Goal: Task Accomplishment & Management: Complete application form

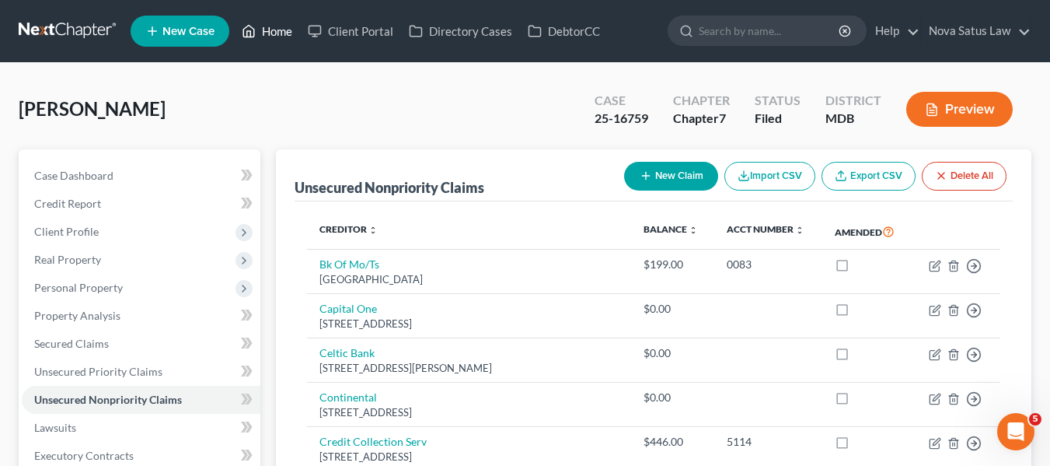
click at [275, 32] on link "Home" at bounding box center [267, 31] width 66 height 28
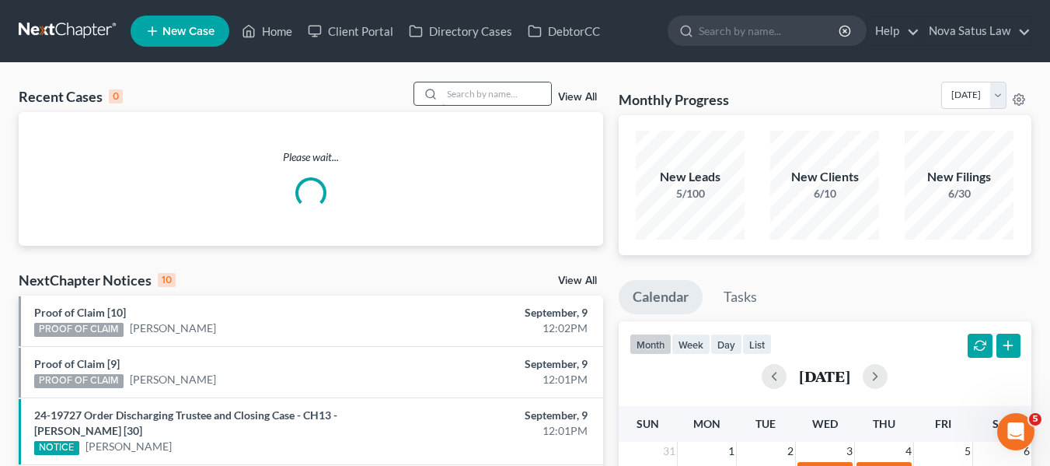
click at [452, 92] on input "search" at bounding box center [496, 93] width 109 height 23
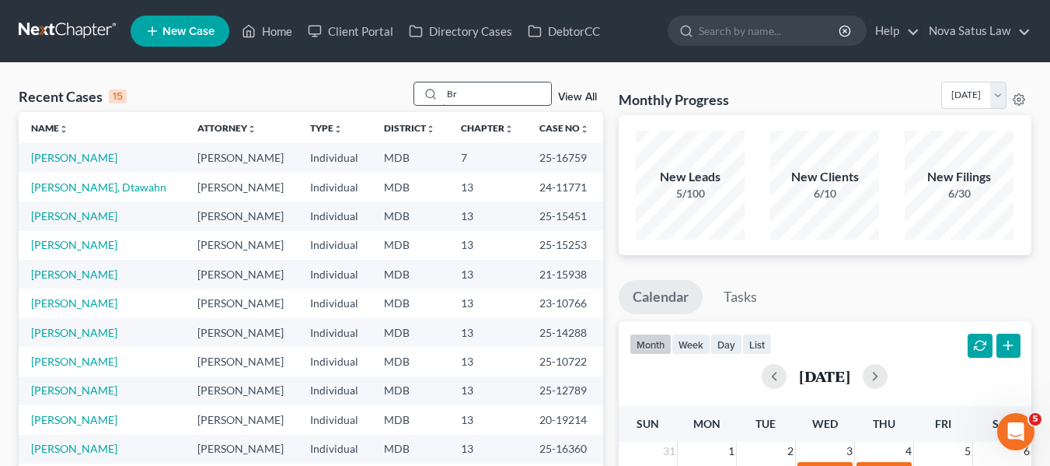
type input "B"
click at [201, 30] on span "New Case" at bounding box center [188, 32] width 52 height 12
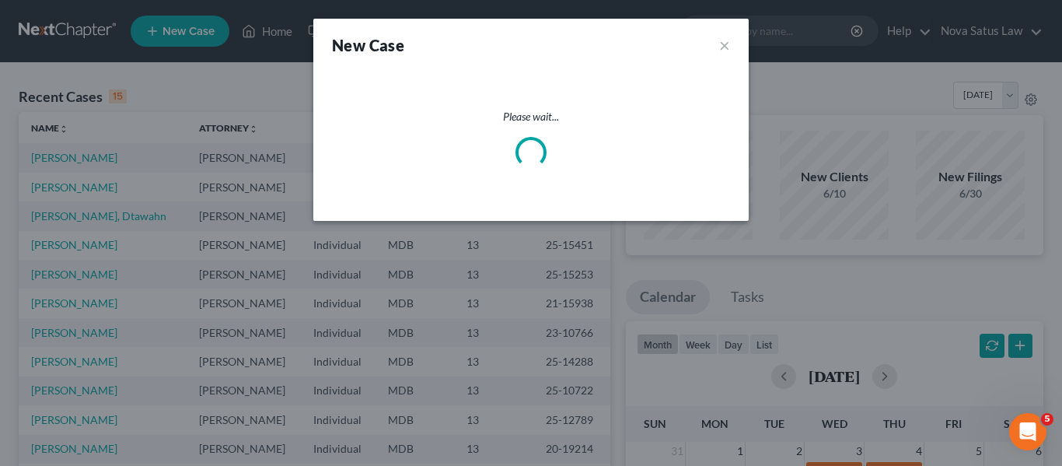
select select "38"
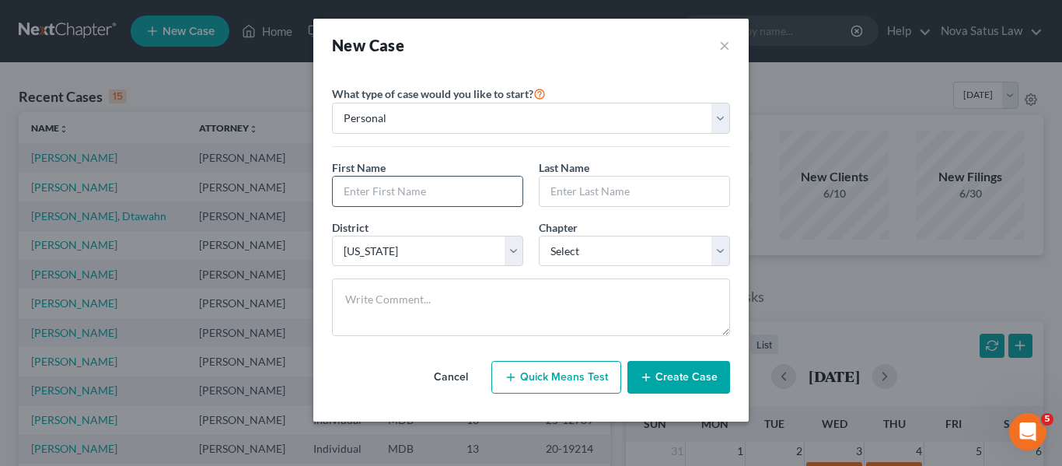
click at [409, 187] on input "text" at bounding box center [428, 191] width 190 height 30
type input "[PERSON_NAME]"
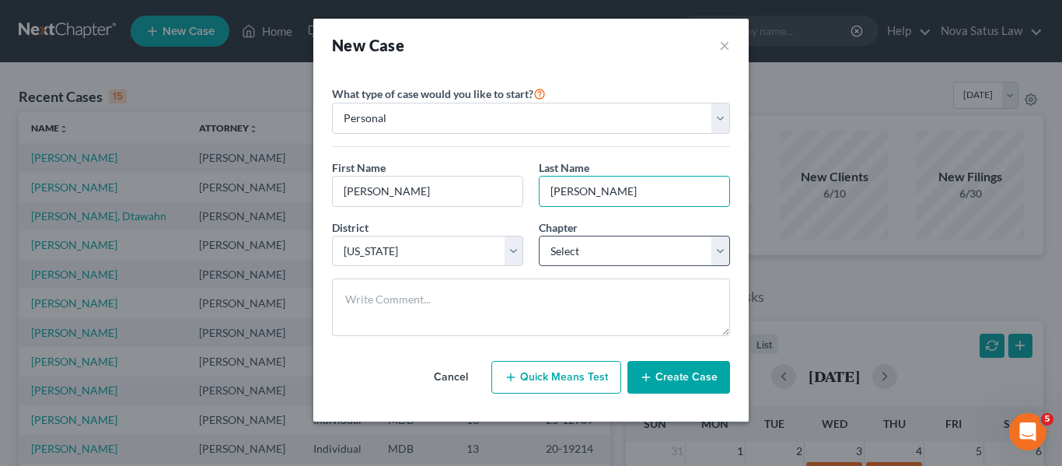
type input "[PERSON_NAME]"
click at [623, 250] on select "Select 7 11 12 13" at bounding box center [634, 251] width 191 height 31
select select "3"
click at [539, 236] on select "Select 7 11 12 13" at bounding box center [634, 251] width 191 height 31
click at [666, 372] on button "Create Case" at bounding box center [678, 377] width 103 height 33
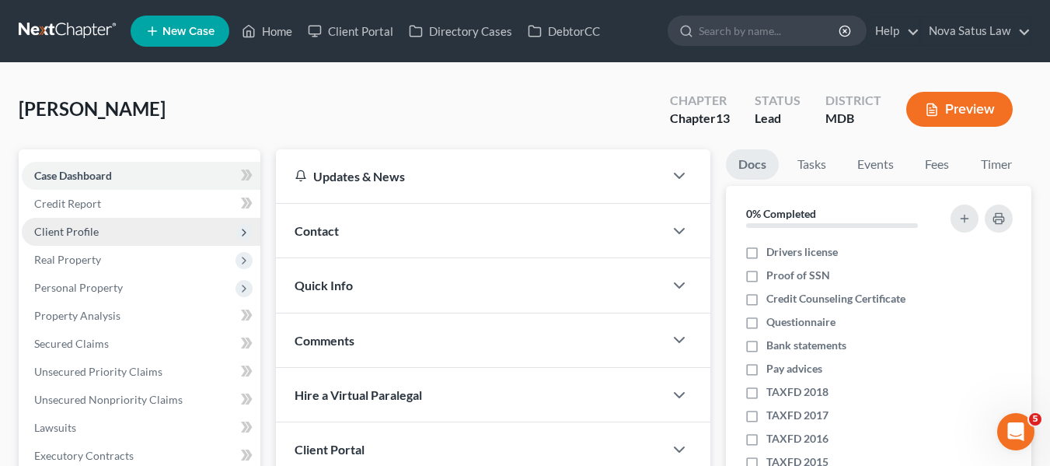
click at [86, 229] on span "Client Profile" at bounding box center [66, 231] width 65 height 13
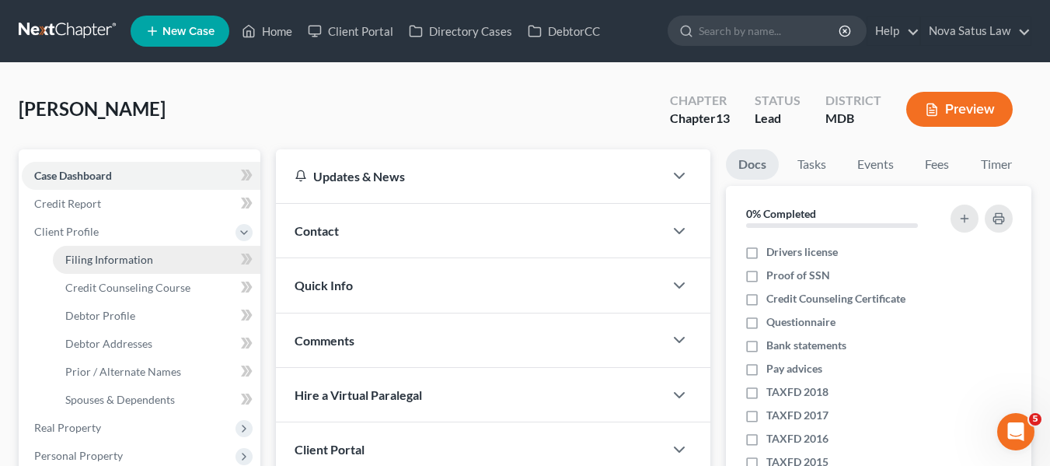
click at [102, 253] on span "Filing Information" at bounding box center [109, 259] width 88 height 13
select select "1"
select select "0"
select select "3"
select select "38"
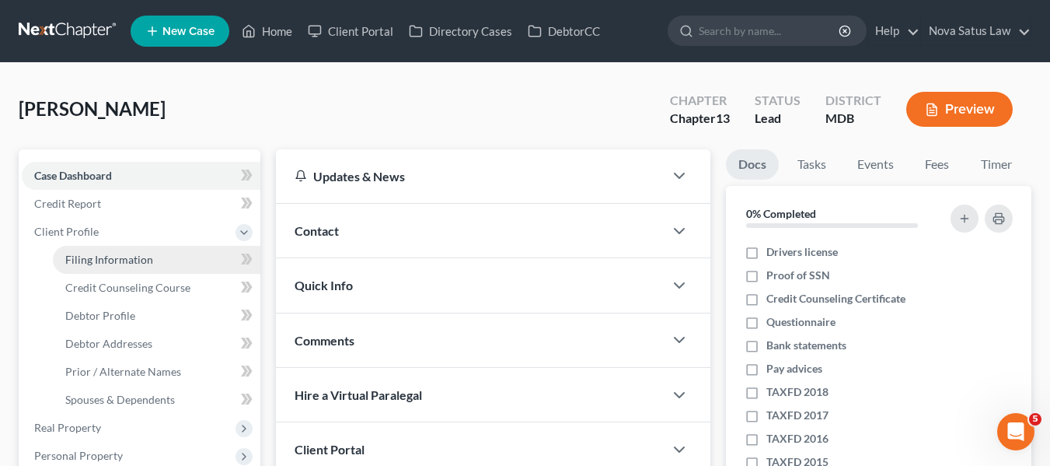
select select "21"
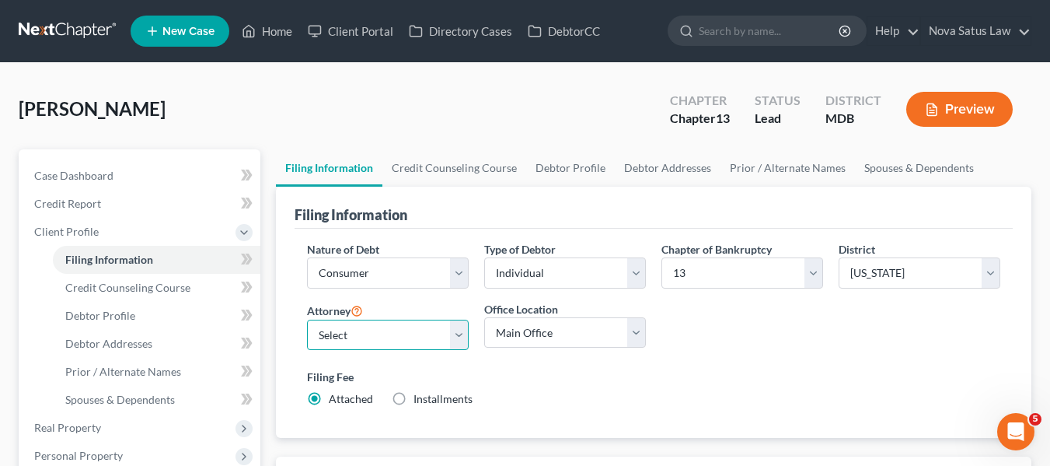
click at [339, 339] on select "Select James Logan - MDB Ken Bond - MDB Emma Buena - null" at bounding box center [388, 334] width 162 height 31
select select "0"
click at [307, 319] on select "Select James Logan - MDB Ken Bond - MDB Emma Buena - null" at bounding box center [388, 334] width 162 height 31
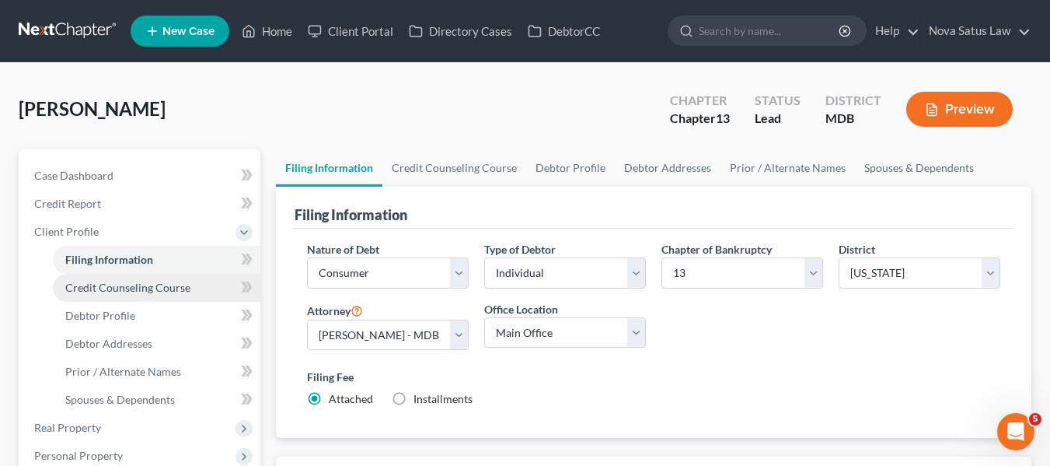
click at [149, 287] on span "Credit Counseling Course" at bounding box center [127, 287] width 125 height 13
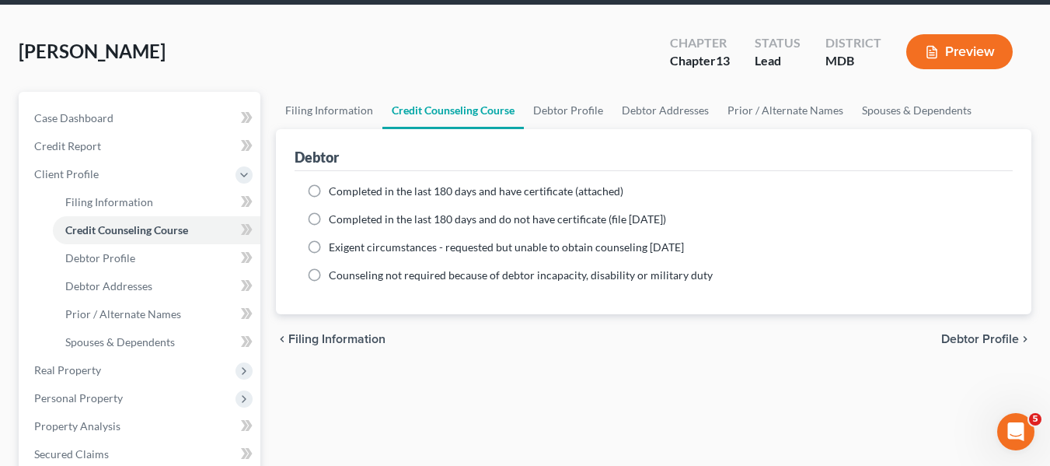
scroll to position [57, 0]
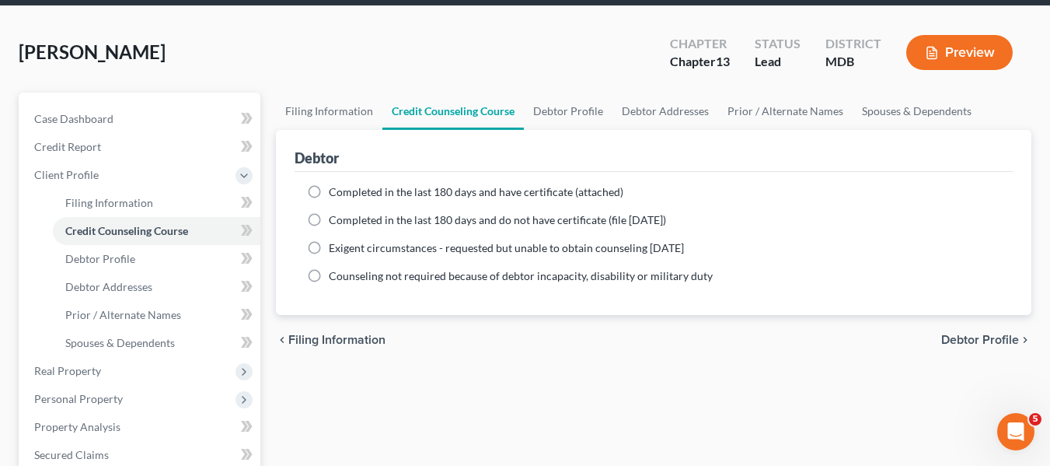
click at [329, 188] on label "Completed in the last 180 days and have certificate (attached)" at bounding box center [476, 192] width 295 height 16
click at [335, 188] on input "Completed in the last 180 days and have certificate (attached)" at bounding box center [340, 189] width 10 height 10
radio input "true"
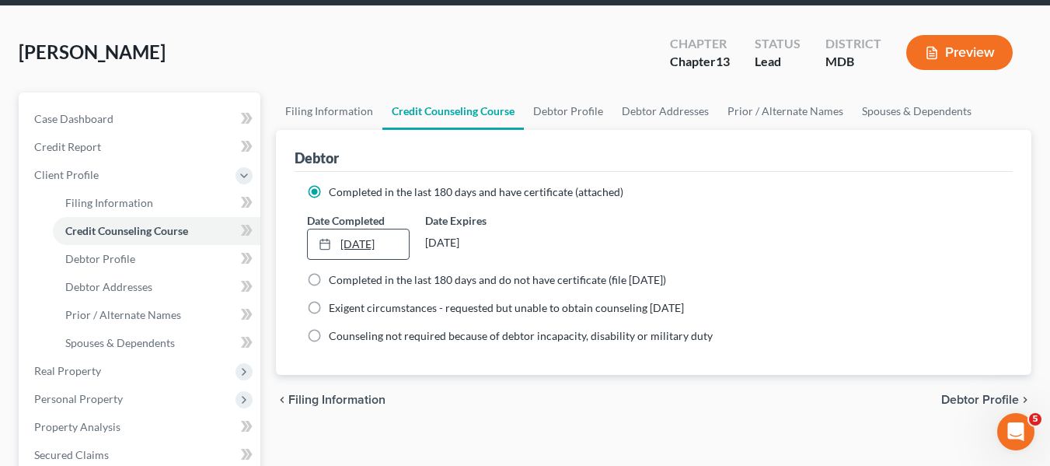
click at [346, 243] on link "9/9/2025" at bounding box center [358, 244] width 101 height 30
drag, startPoint x: 379, startPoint y: 394, endPoint x: 105, endPoint y: 259, distance: 305.9
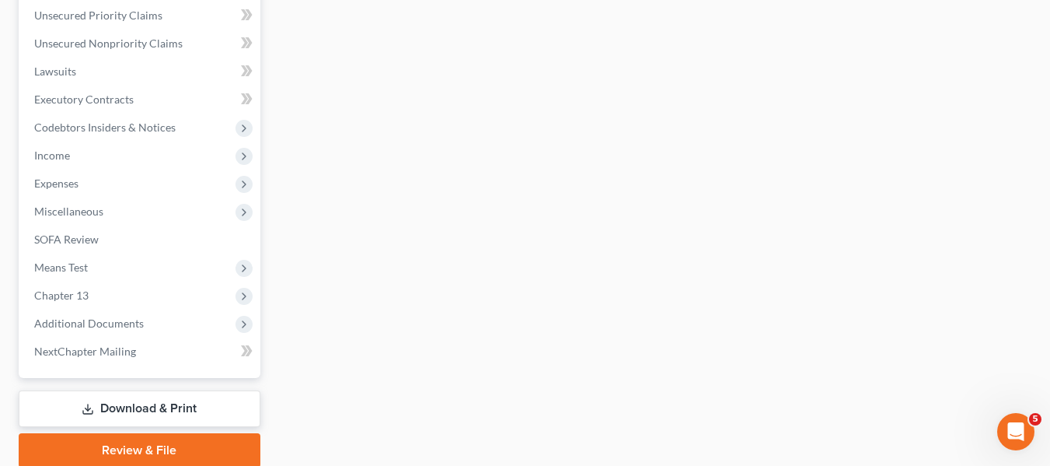
scroll to position [585, 0]
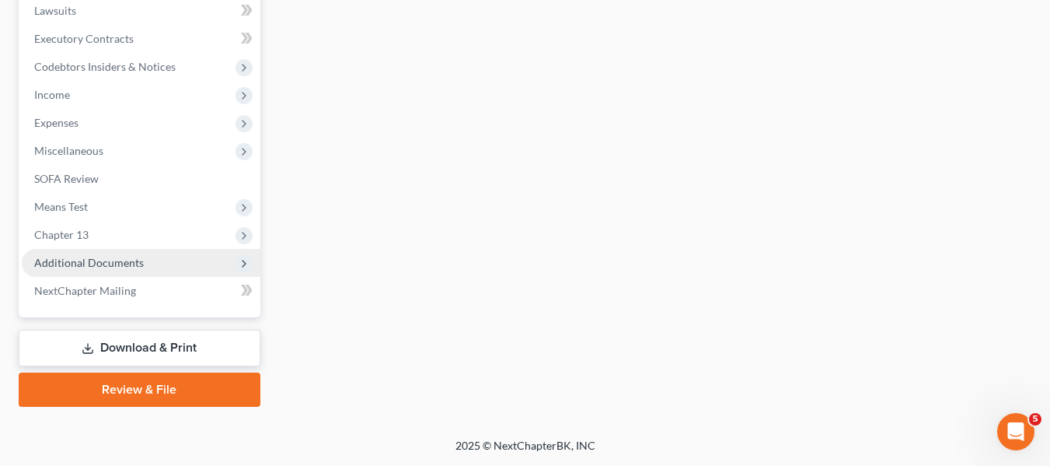
click at [103, 264] on span "Additional Documents" at bounding box center [89, 262] width 110 height 13
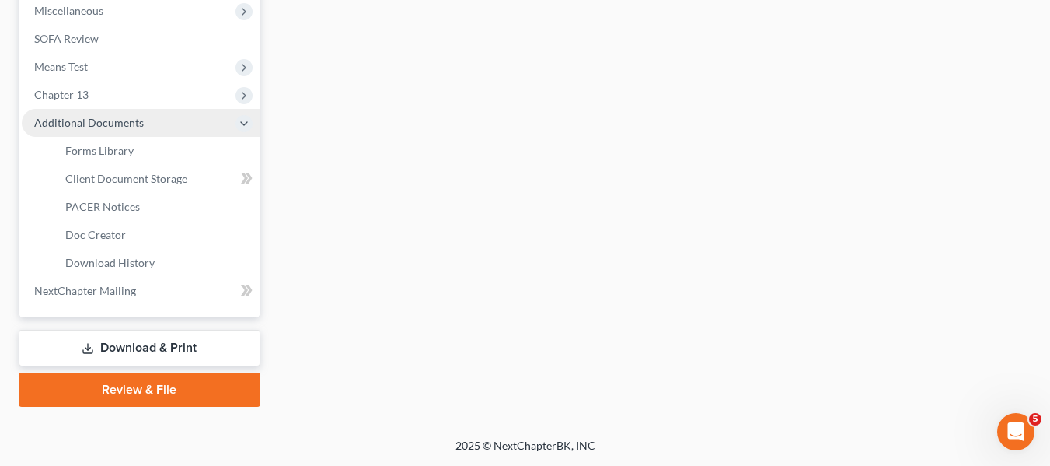
scroll to position [417, 0]
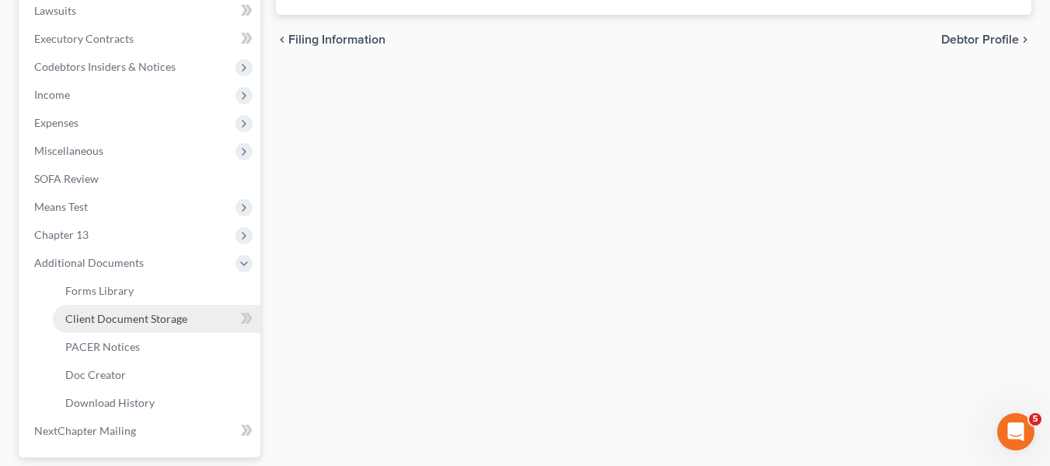
click at [117, 312] on span "Client Document Storage" at bounding box center [126, 318] width 122 height 13
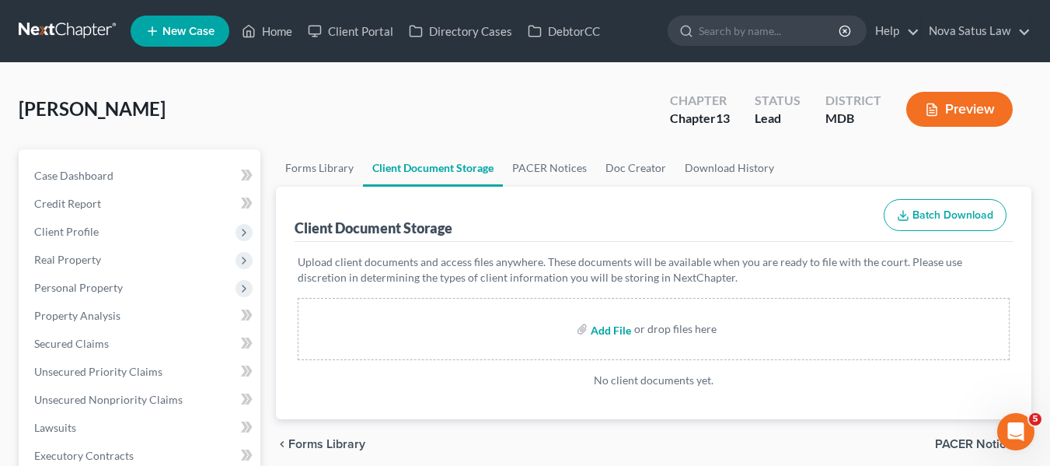
click at [602, 326] on input "file" at bounding box center [609, 329] width 37 height 28
type input "C:\fakepath\49812 LANKF CCOUN.pdf"
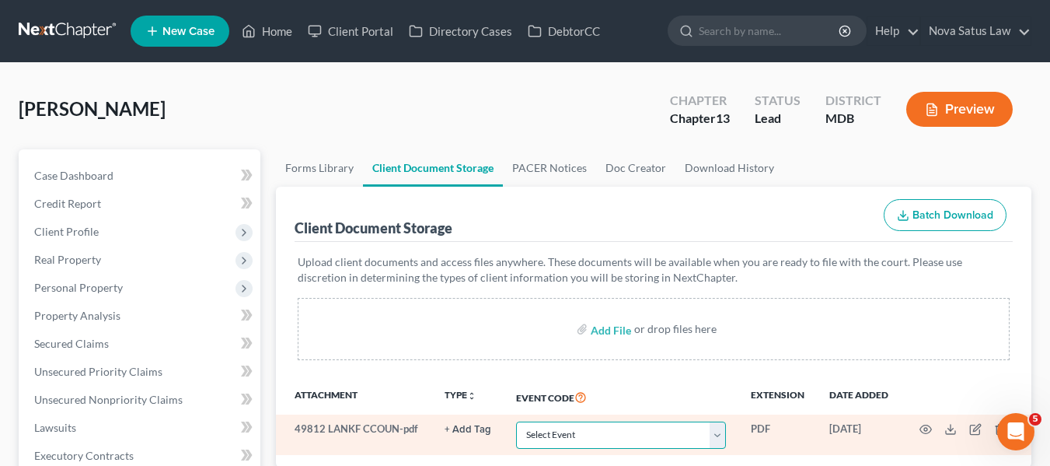
click at [646, 431] on select "Select Event Affidavit Affidavit of Adequate Protection and Lease Payments Affi…" at bounding box center [621, 434] width 210 height 27
select select "14"
click at [516, 421] on select "Select Event Affidavit Affidavit of Adequate Protection and Lease Payments Affi…" at bounding box center [621, 434] width 210 height 27
click at [922, 428] on icon "button" at bounding box center [926, 429] width 12 height 9
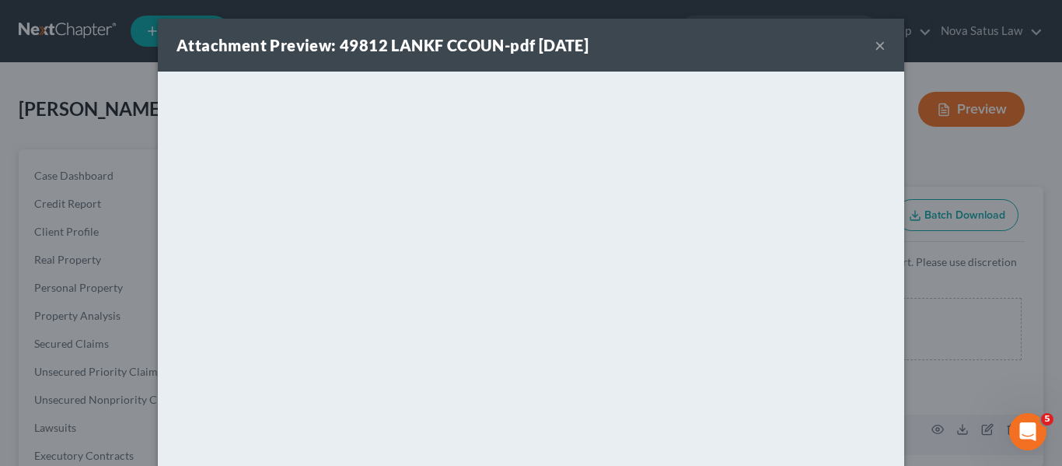
click at [875, 40] on button "×" at bounding box center [880, 45] width 11 height 19
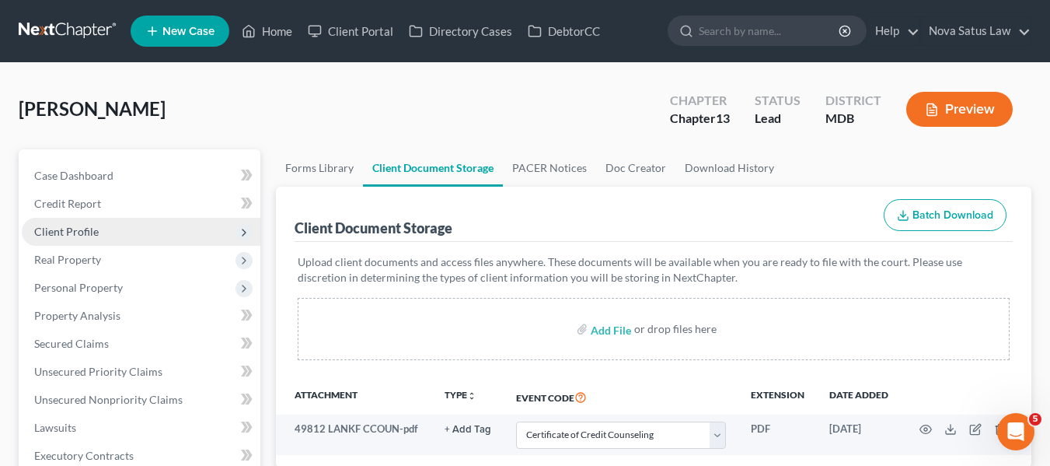
click at [98, 238] on span "Client Profile" at bounding box center [141, 232] width 239 height 28
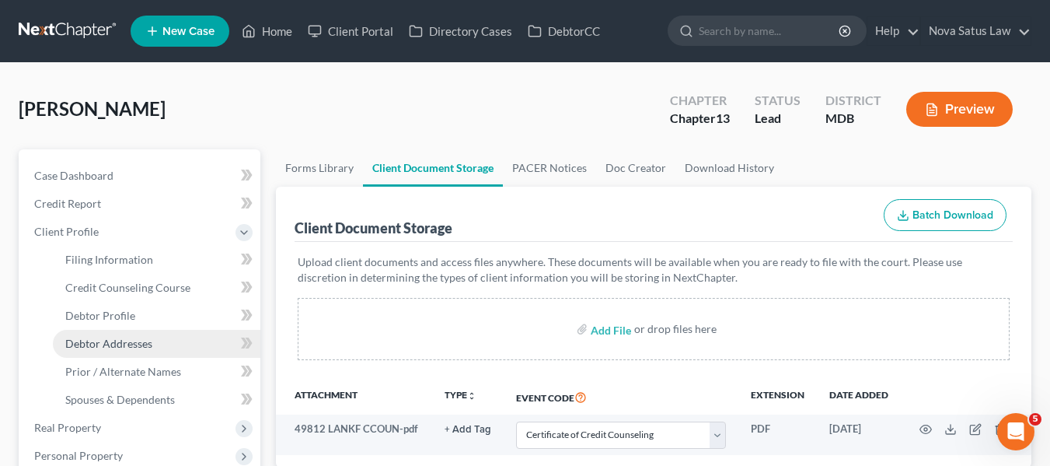
click at [122, 337] on span "Debtor Addresses" at bounding box center [108, 343] width 87 height 13
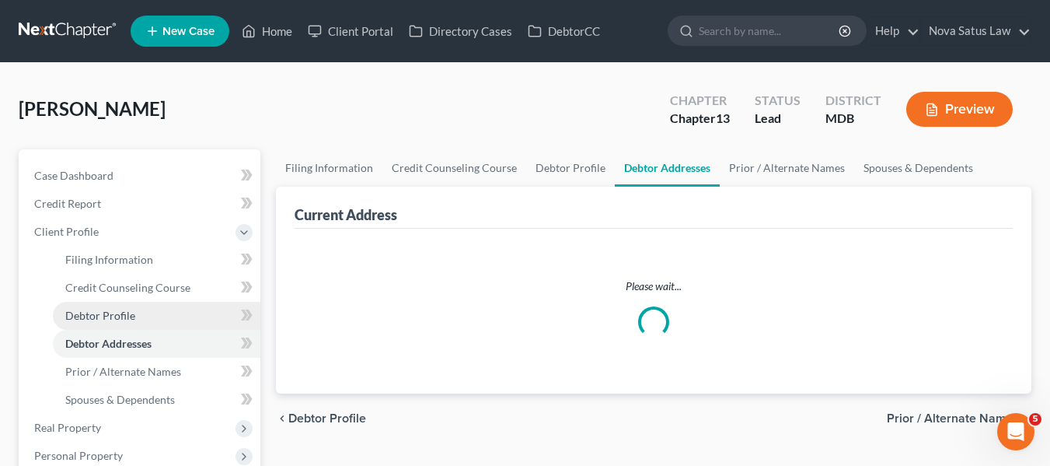
select select "0"
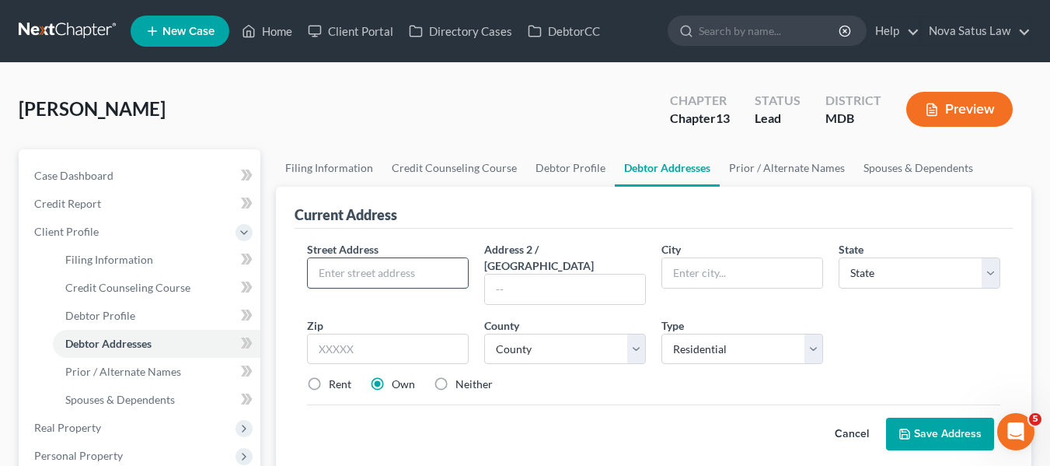
click at [386, 273] on input "text" at bounding box center [388, 273] width 160 height 30
type input "4755 Huffington Dr"
click at [331, 333] on input "text" at bounding box center [388, 348] width 162 height 31
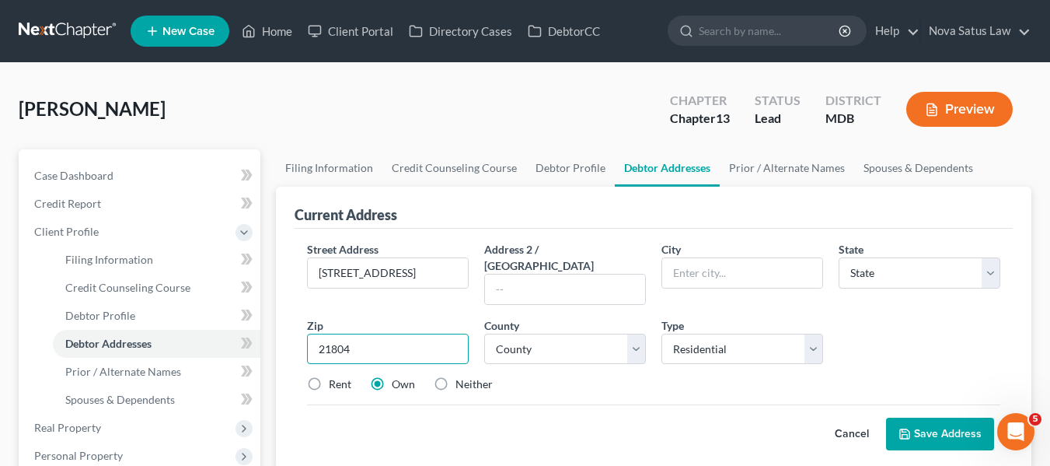
type input "21804"
type input "Salisbury"
select select "21"
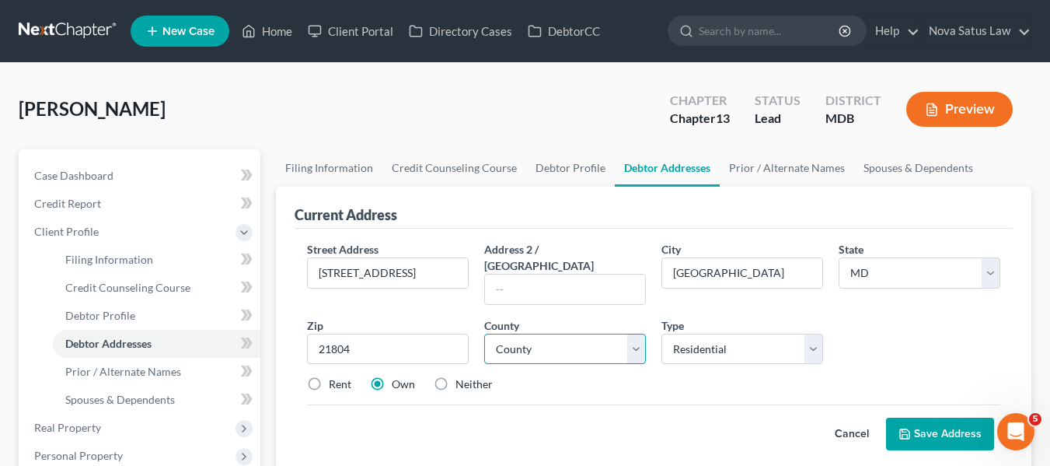
click at [607, 333] on select "County Allegany County Anne Arundel County Baltimore County Baltimore city Calv…" at bounding box center [565, 348] width 162 height 31
click at [554, 333] on select "County Allegany County Anne Arundel County Baltimore County Baltimore city Calv…" at bounding box center [565, 348] width 162 height 31
select select "22"
click at [484, 333] on select "County Allegany County Anne Arundel County Baltimore County Baltimore city Calv…" at bounding box center [565, 348] width 162 height 31
click at [903, 417] on button "Save Address" at bounding box center [940, 433] width 108 height 33
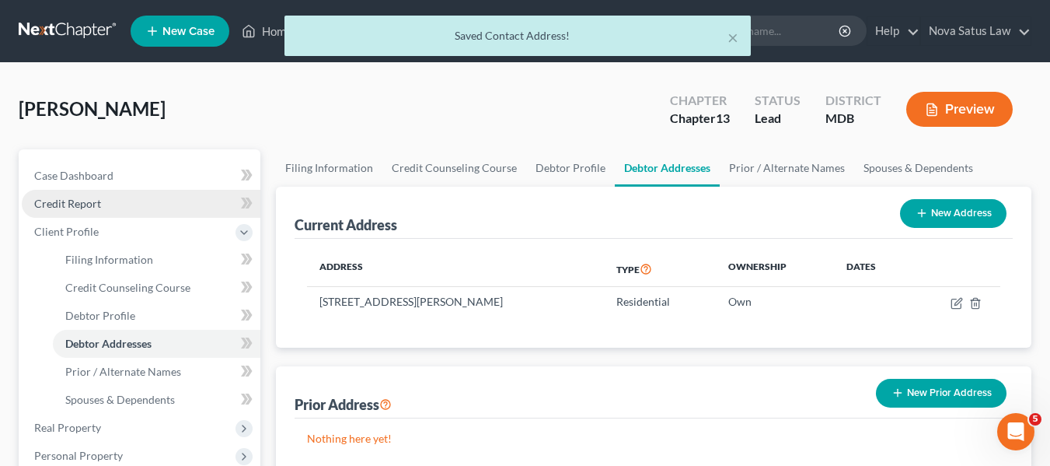
click at [95, 208] on span "Credit Report" at bounding box center [67, 203] width 67 height 13
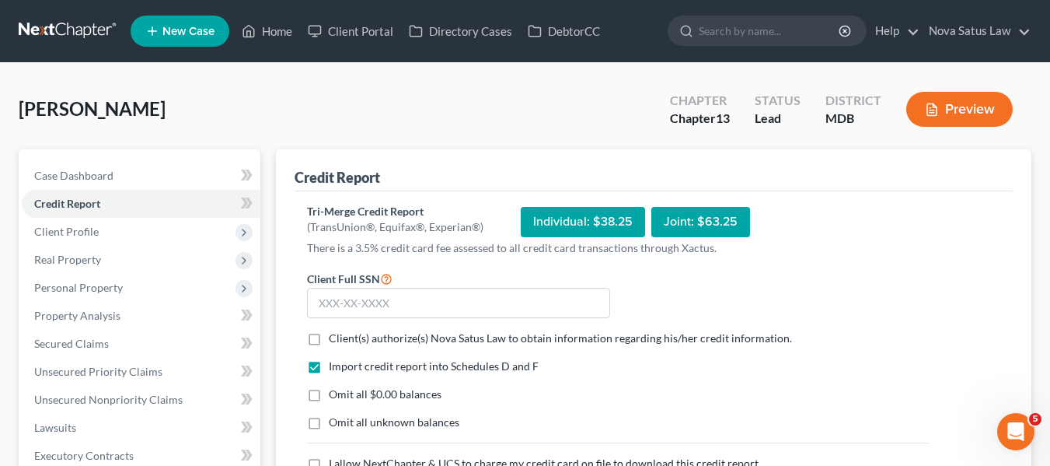
click at [329, 338] on label "Client(s) authorize(s) Nova Satus Law to obtain information regarding his/her c…" at bounding box center [560, 338] width 463 height 16
click at [335, 338] on input "Client(s) authorize(s) Nova Satus Law to obtain information regarding his/her c…" at bounding box center [340, 335] width 10 height 10
checkbox input "true"
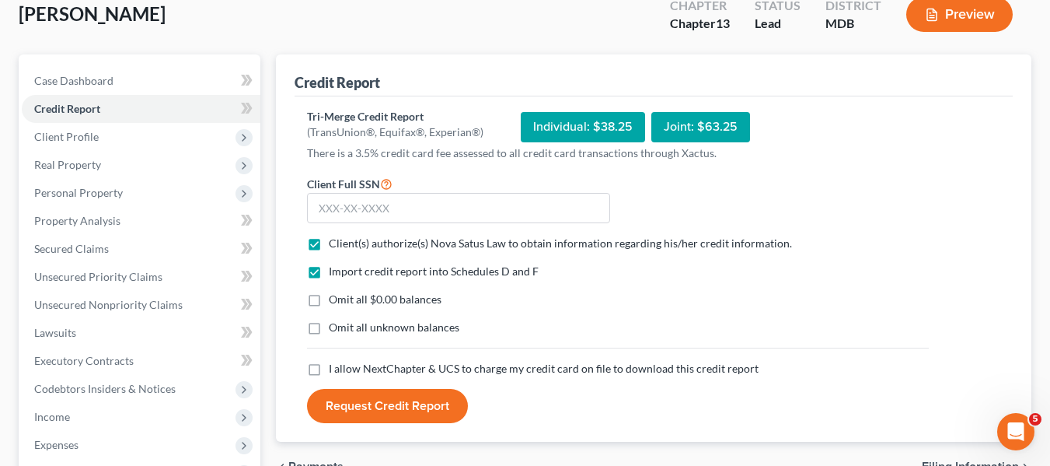
scroll to position [97, 0]
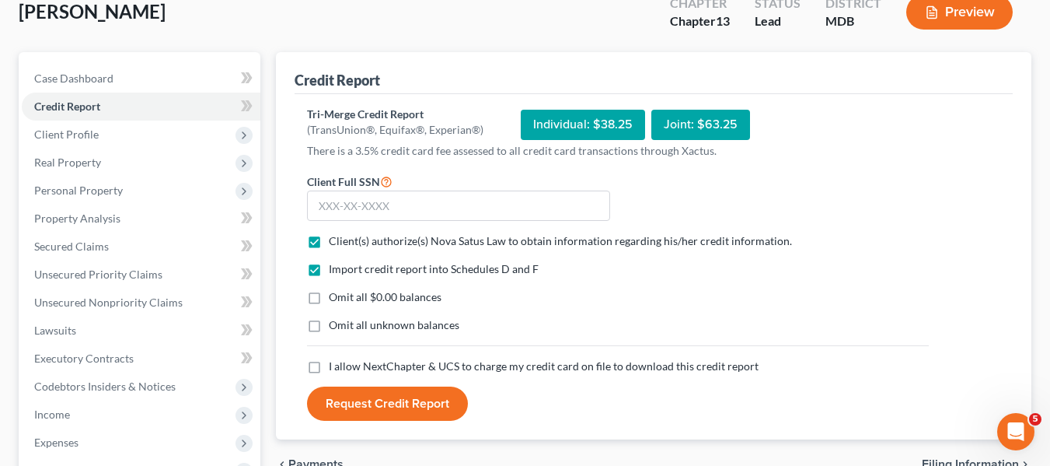
click at [329, 366] on label "I allow NextChapter & UCS to charge my credit card on file to download this cre…" at bounding box center [544, 366] width 430 height 16
click at [335, 366] on input "I allow NextChapter & UCS to charge my credit card on file to download this cre…" at bounding box center [340, 363] width 10 height 10
checkbox input "true"
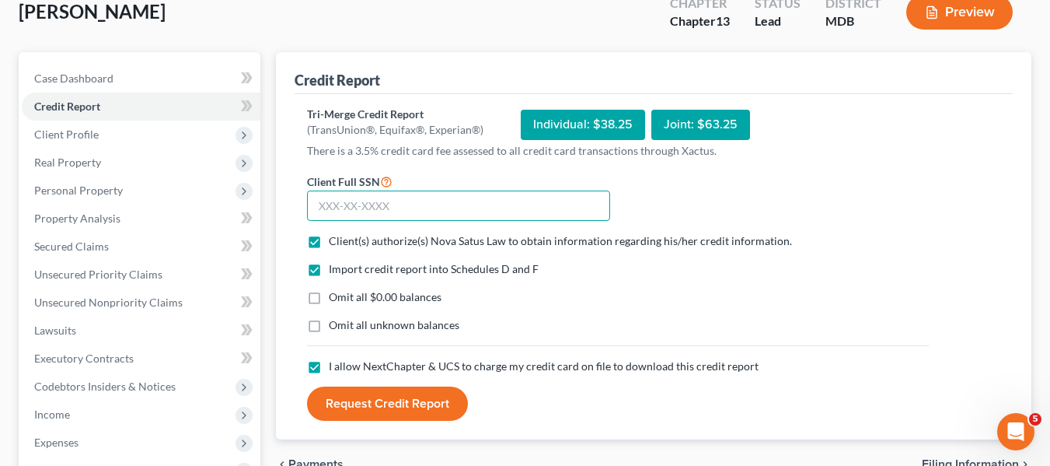
click at [330, 211] on input "text" at bounding box center [458, 205] width 303 height 31
type input "214-94-1824"
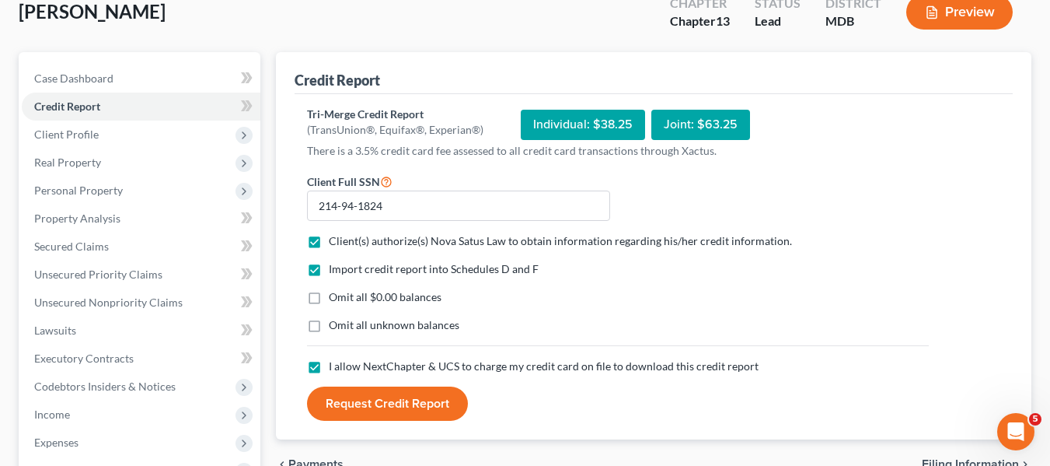
click at [386, 400] on button "Request Credit Report" at bounding box center [387, 403] width 161 height 34
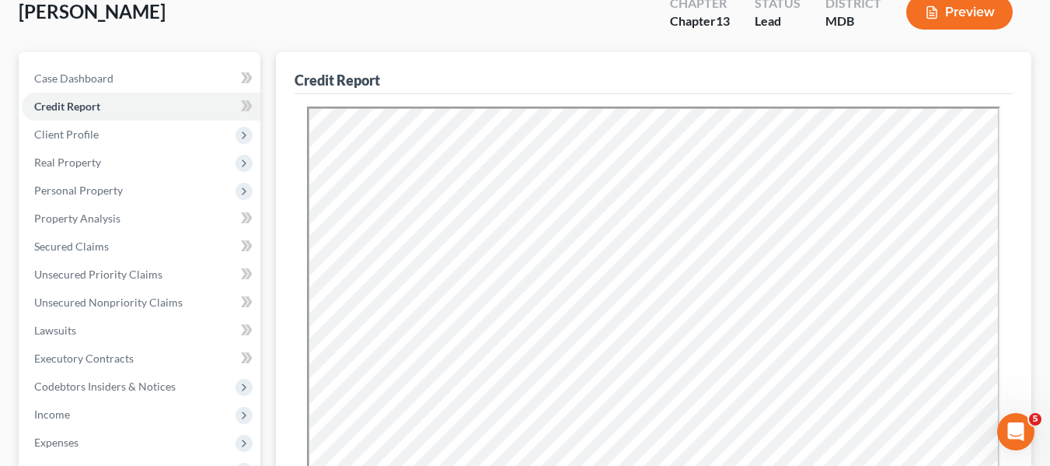
scroll to position [0, 0]
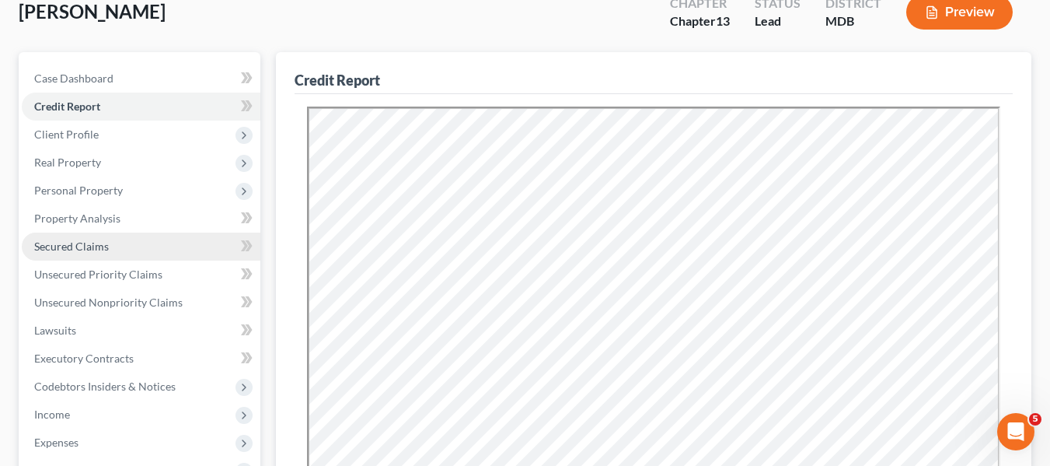
click at [79, 251] on span "Secured Claims" at bounding box center [71, 245] width 75 height 13
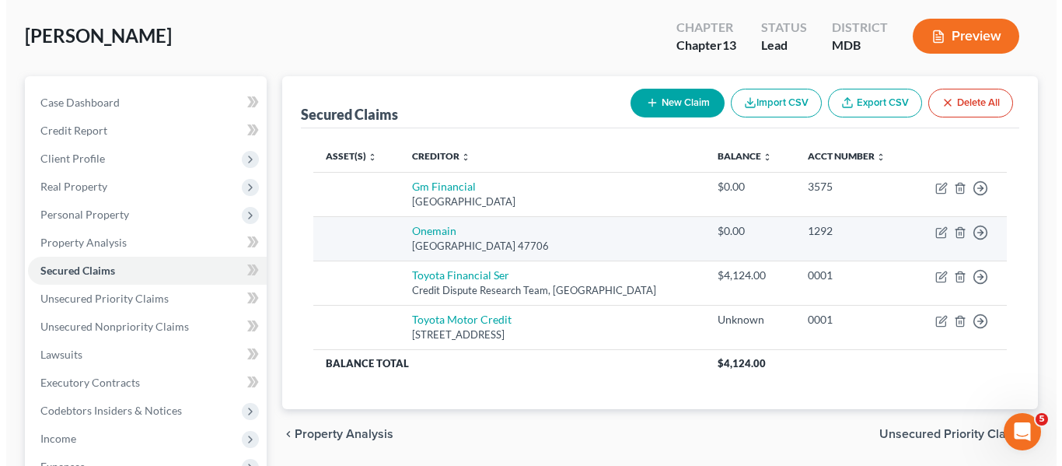
scroll to position [74, 0]
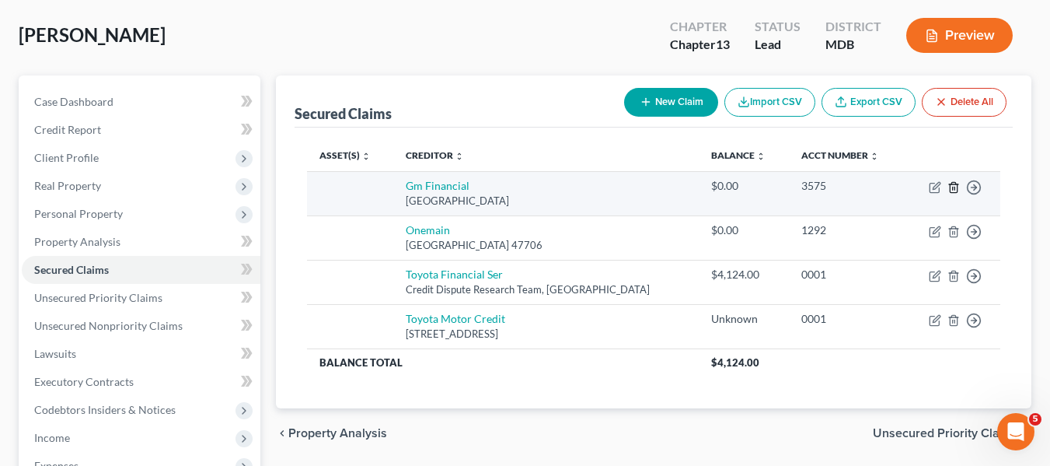
click at [951, 184] on icon "button" at bounding box center [953, 187] width 7 height 10
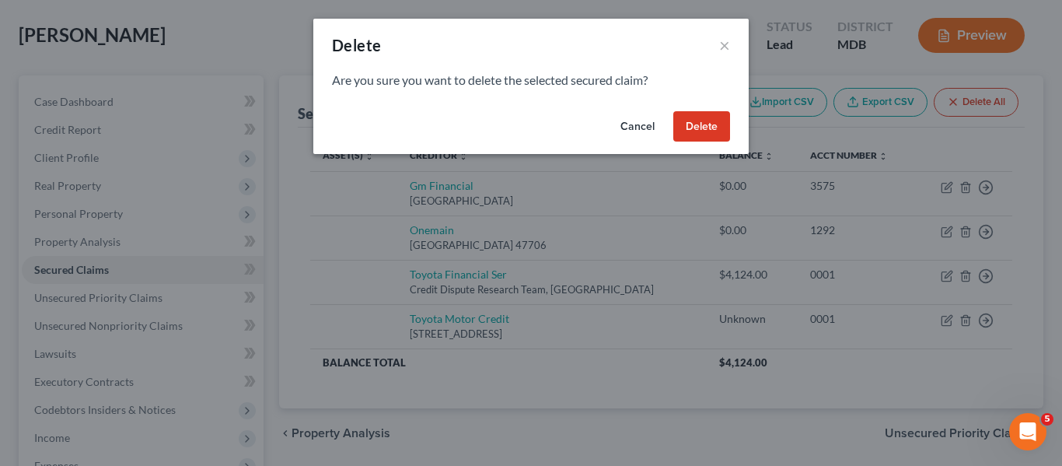
click at [709, 129] on button "Delete" at bounding box center [701, 126] width 57 height 31
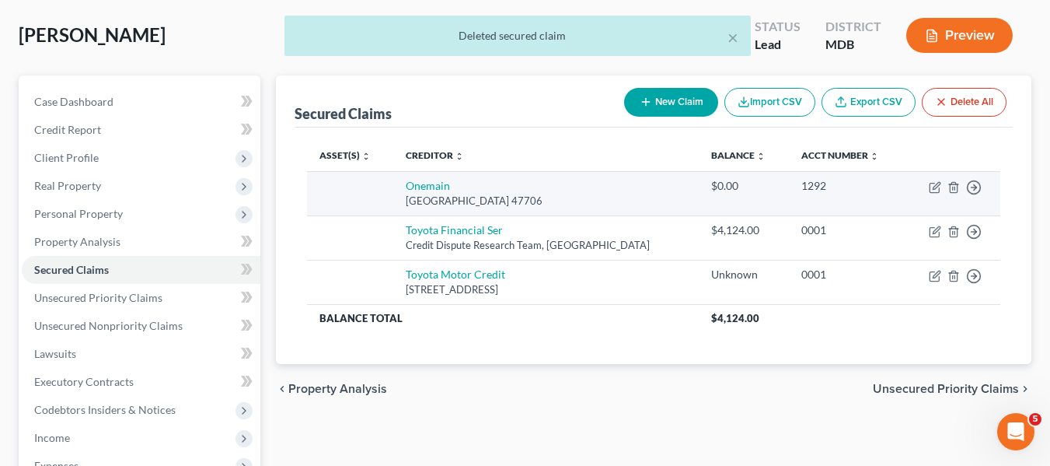
click at [951, 194] on td "Move to E Move to F Move to G Move to Notice Only" at bounding box center [953, 193] width 96 height 44
click at [953, 187] on line "button" at bounding box center [953, 188] width 0 height 3
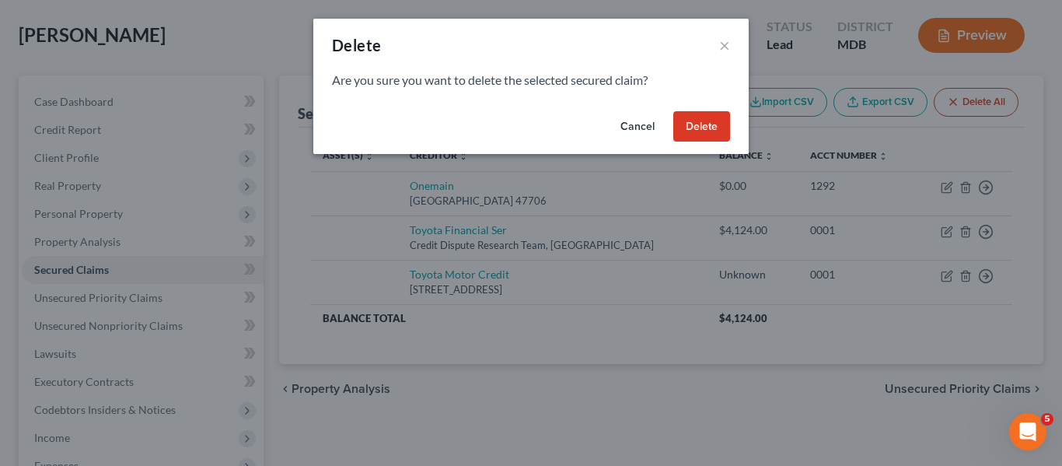
click at [707, 119] on button "Delete" at bounding box center [701, 126] width 57 height 31
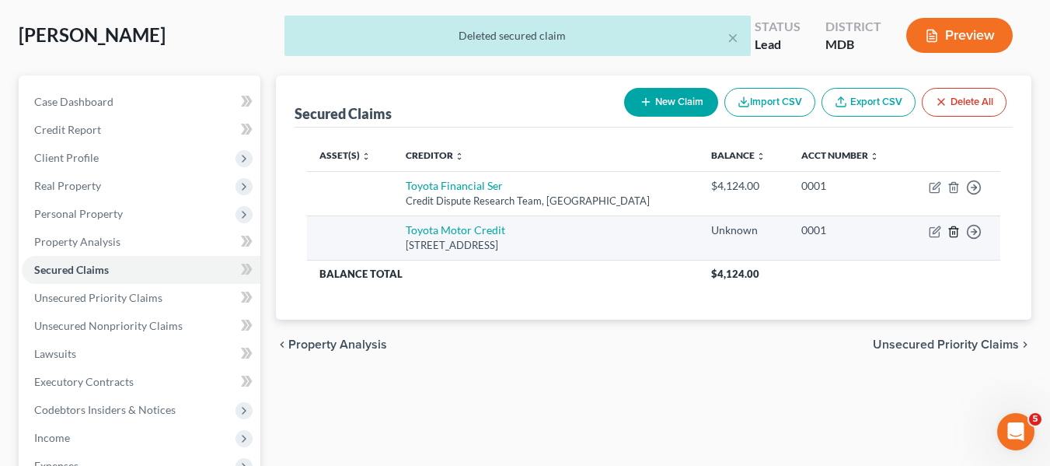
click at [955, 235] on icon "button" at bounding box center [954, 231] width 12 height 12
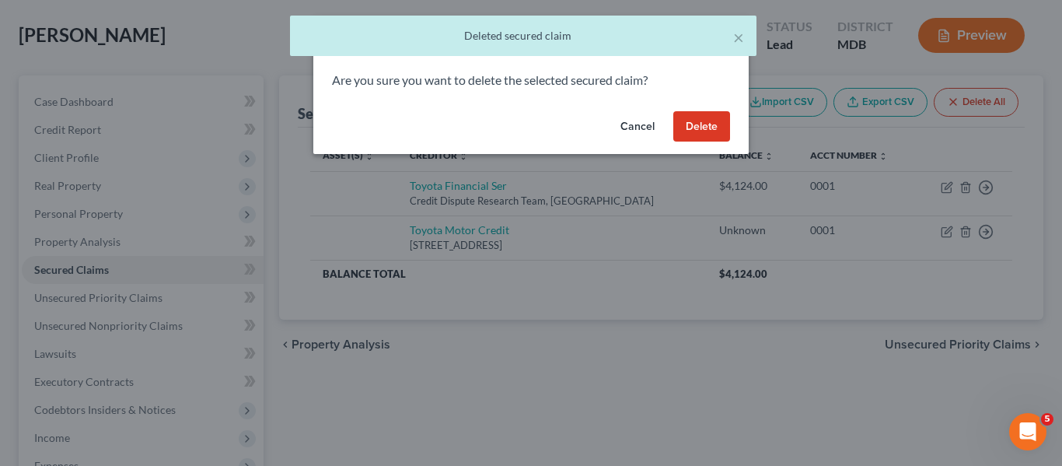
click at [693, 141] on button "Delete" at bounding box center [701, 126] width 57 height 31
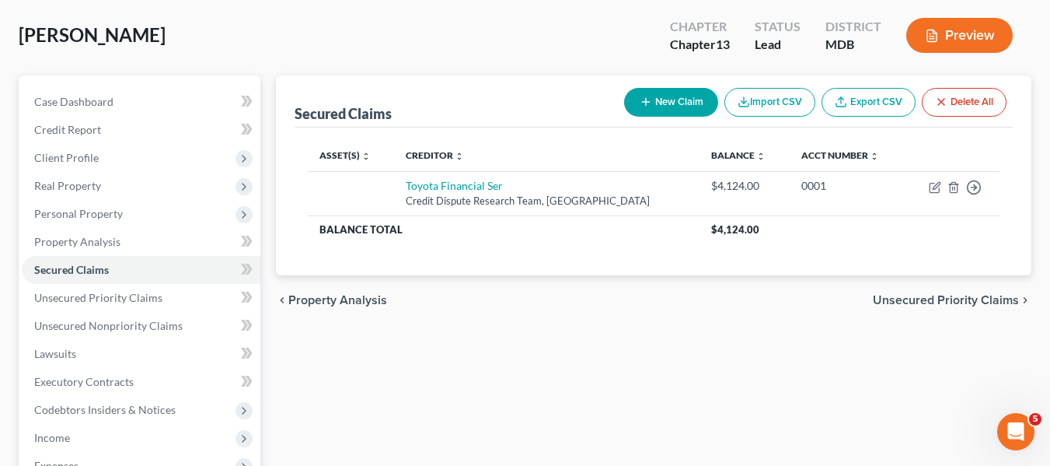
click at [665, 104] on button "New Claim" at bounding box center [671, 102] width 94 height 29
select select "0"
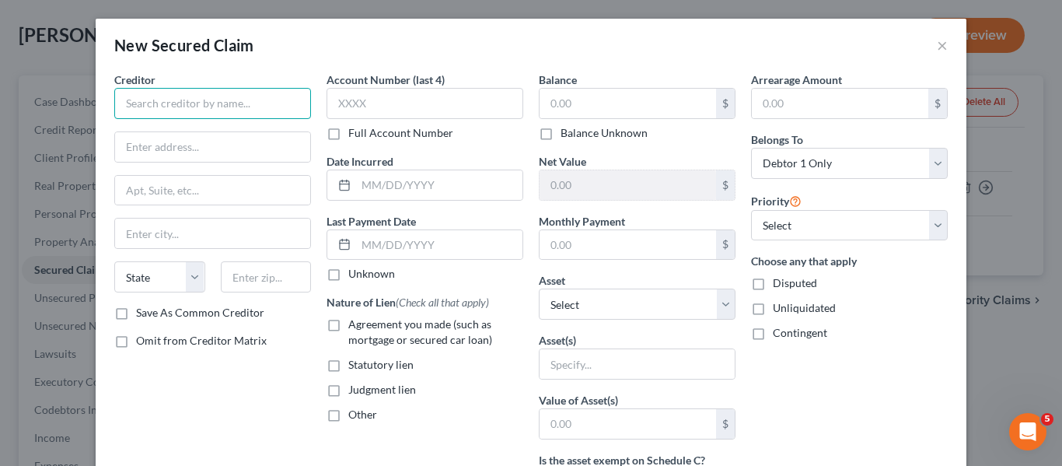
click at [204, 99] on input "text" at bounding box center [212, 103] width 197 height 31
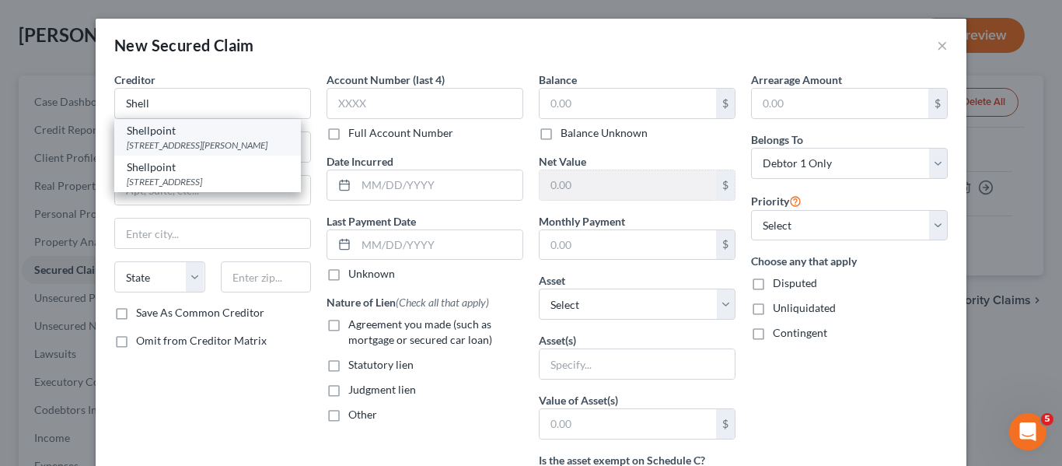
click at [208, 131] on div "Shellpoint" at bounding box center [208, 131] width 162 height 16
type input "Shellpoint"
type input "75 Beattie Pl #300"
type input "Greenville"
select select "42"
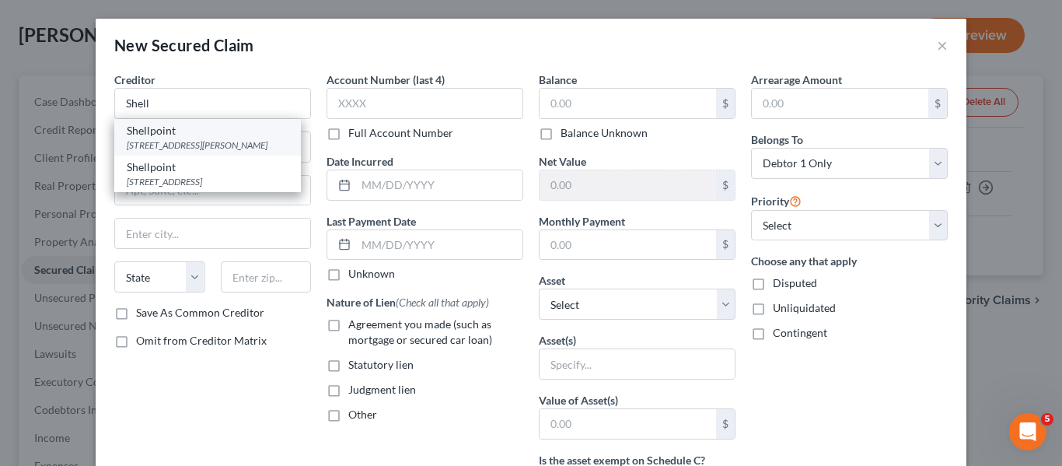
type input "29601"
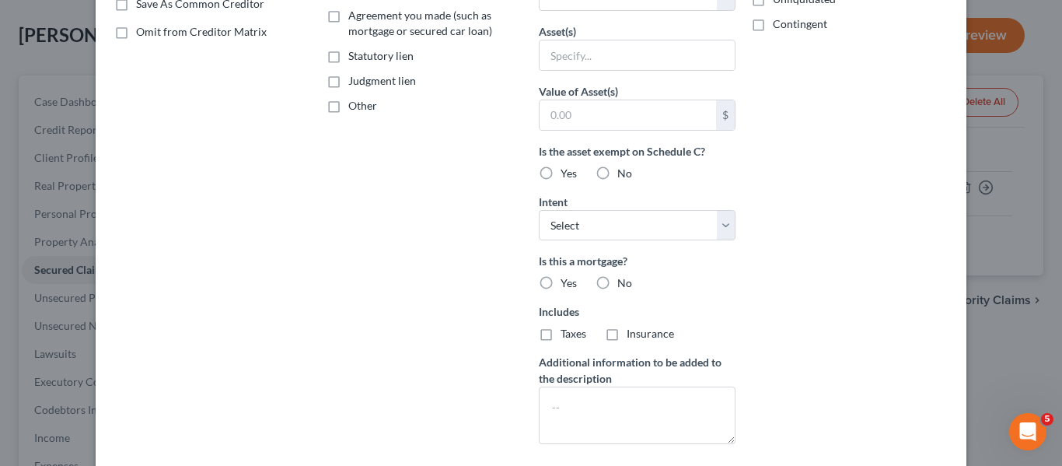
scroll to position [397, 0]
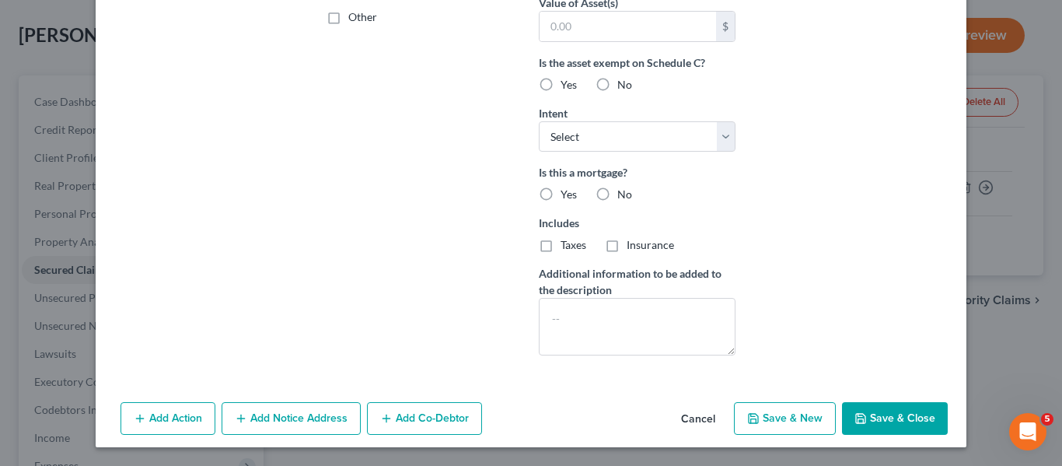
click at [857, 417] on icon "button" at bounding box center [860, 418] width 12 height 12
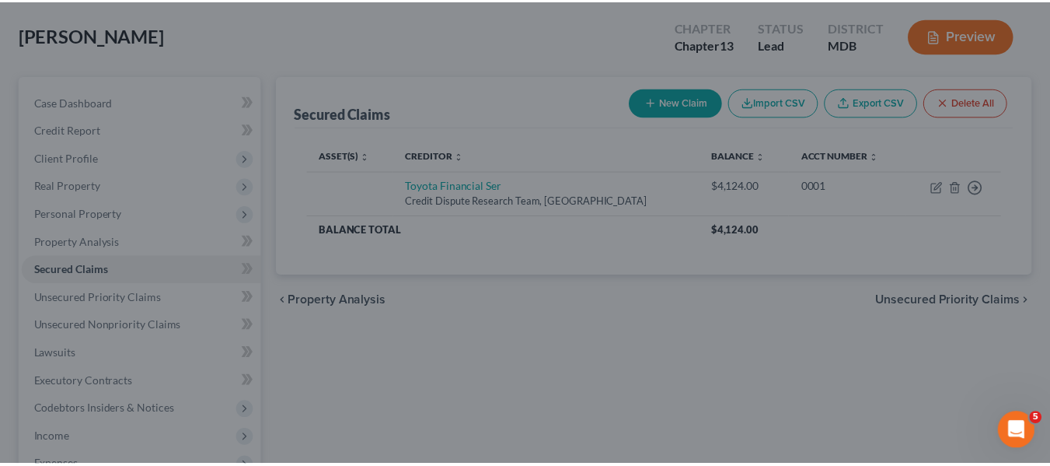
scroll to position [0, 0]
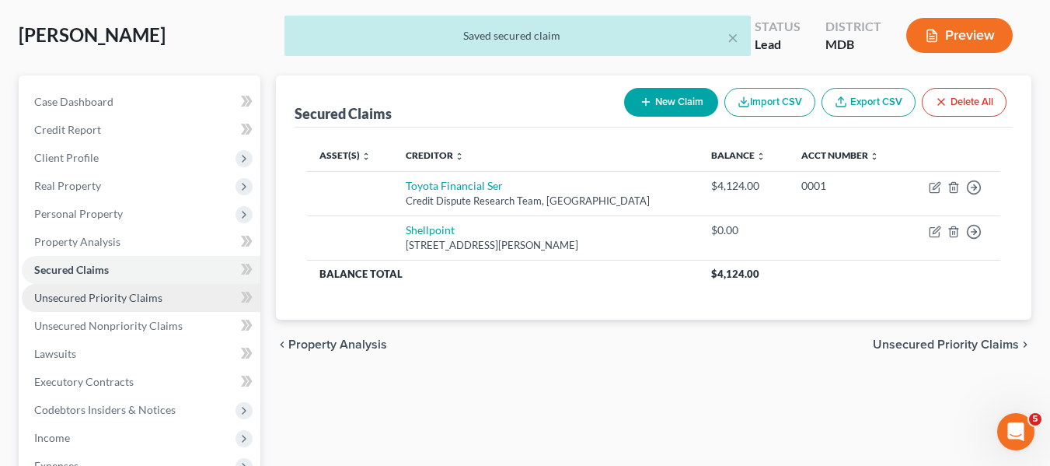
click at [110, 305] on link "Unsecured Priority Claims" at bounding box center [141, 298] width 239 height 28
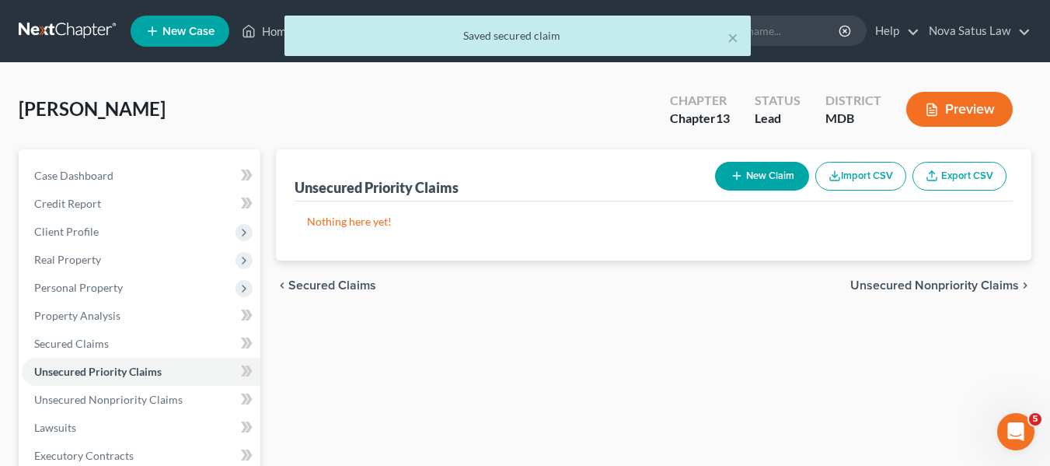
click at [740, 171] on icon "button" at bounding box center [737, 175] width 12 height 12
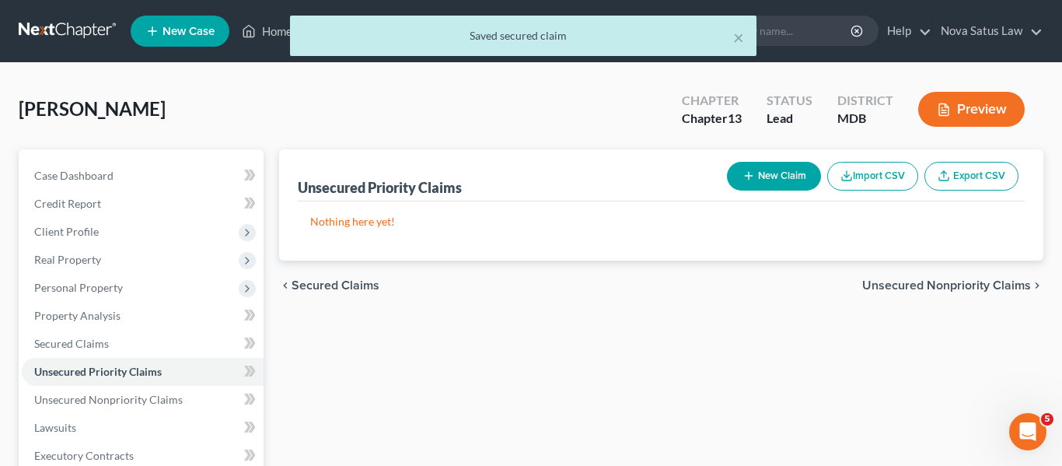
select select "0"
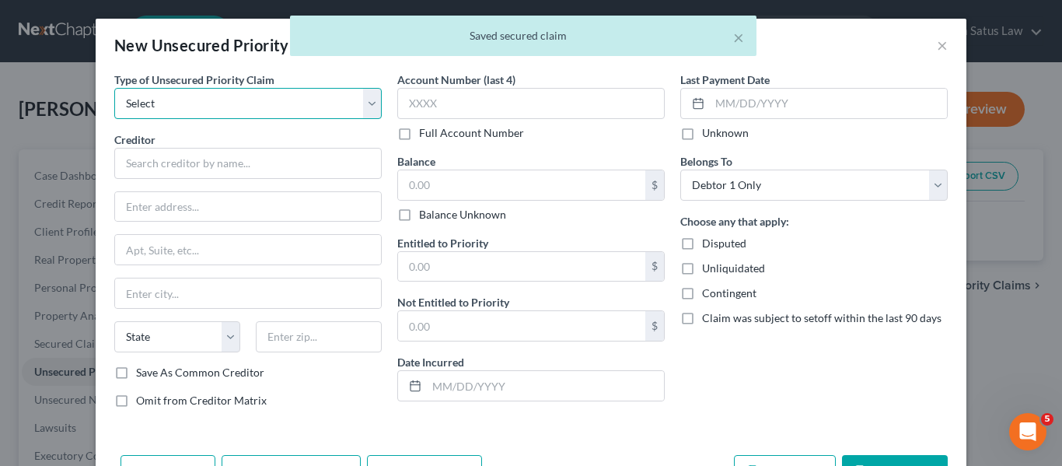
click at [320, 109] on select "Select Taxes & Other Government Units Domestic Support Obligations Extensions o…" at bounding box center [247, 103] width 267 height 31
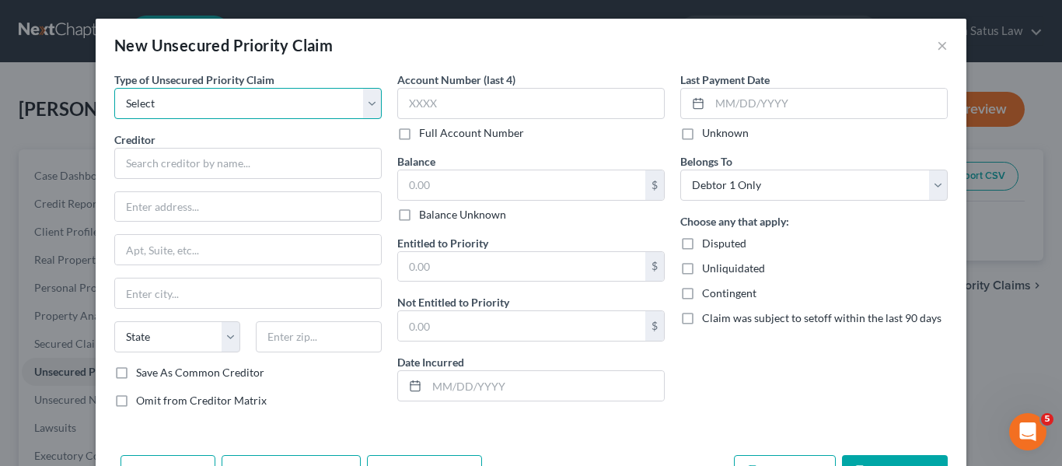
select select "0"
click at [114, 88] on select "Select Taxes & Other Government Units Domestic Support Obligations Extensions o…" at bounding box center [247, 103] width 267 height 31
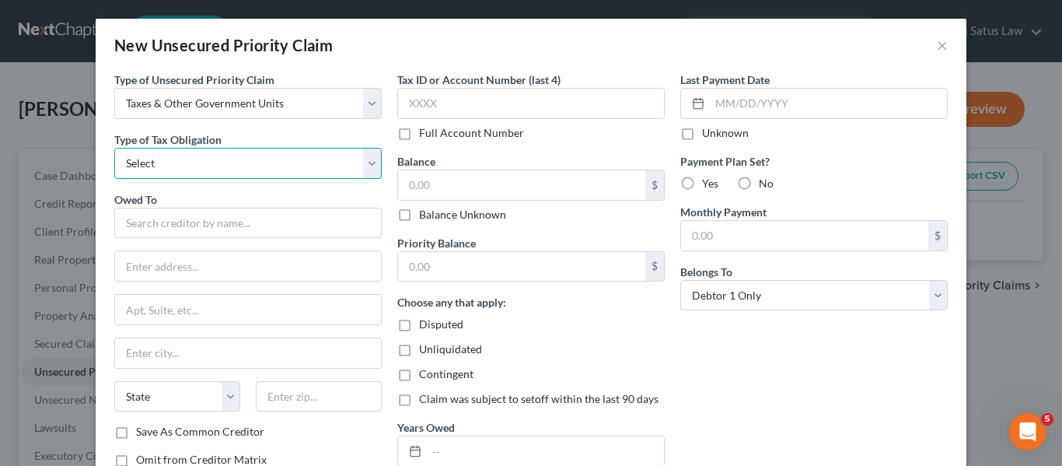
click at [260, 166] on select "Select Federal City State Franchise Tax Board Other" at bounding box center [247, 163] width 267 height 31
select select "0"
click at [114, 148] on select "Select Federal City State Franchise Tax Board Other" at bounding box center [247, 163] width 267 height 31
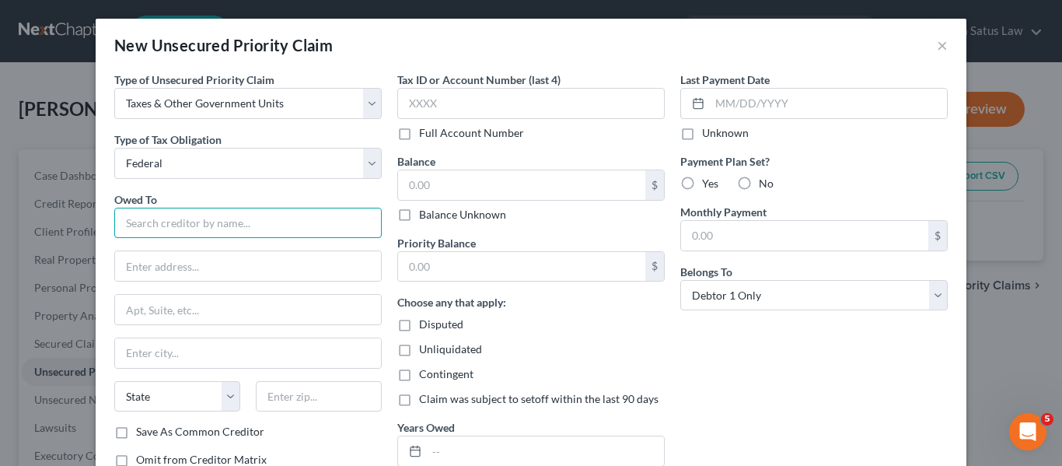
click at [195, 227] on input "text" at bounding box center [247, 223] width 267 height 31
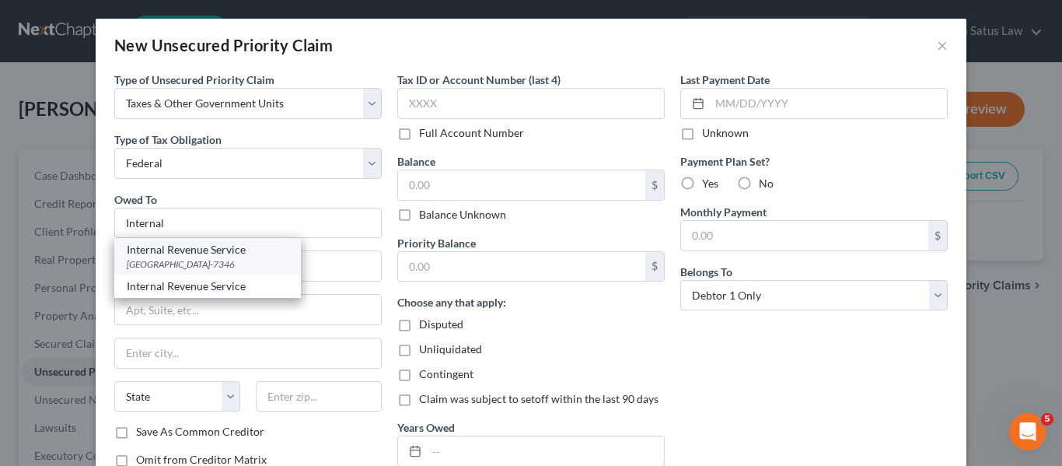
click at [215, 251] on div "Internal Revenue Service" at bounding box center [208, 250] width 162 height 16
type input "Internal Revenue Service"
type input "PO Box 7346"
type input "Philadelphia"
select select "39"
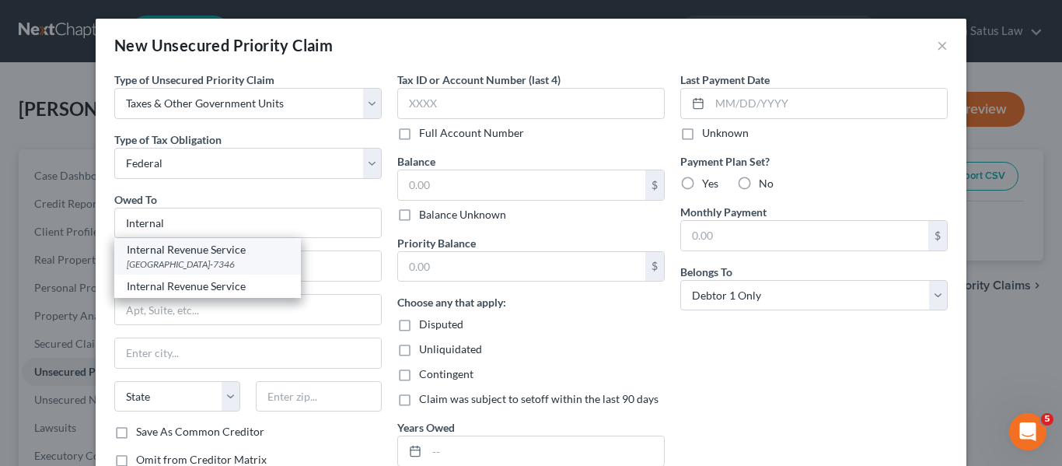
type input "19101-7346"
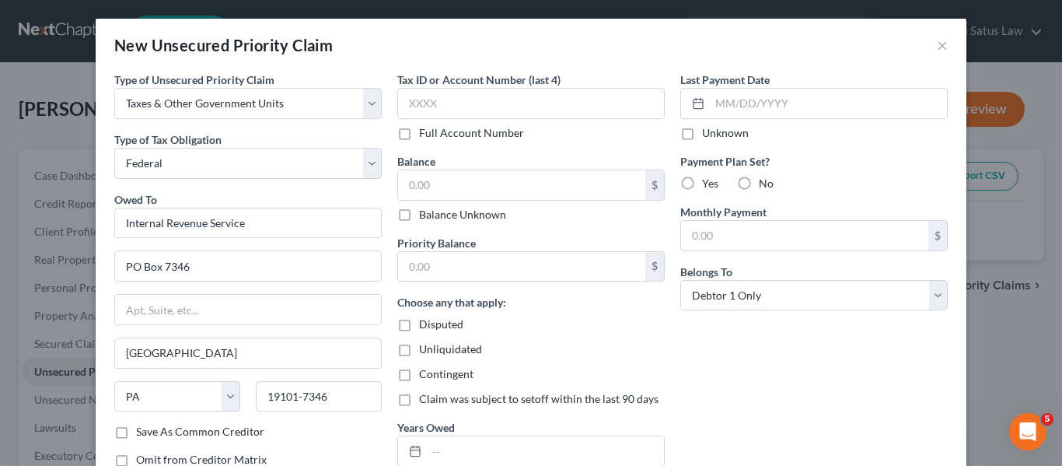
scroll to position [112, 0]
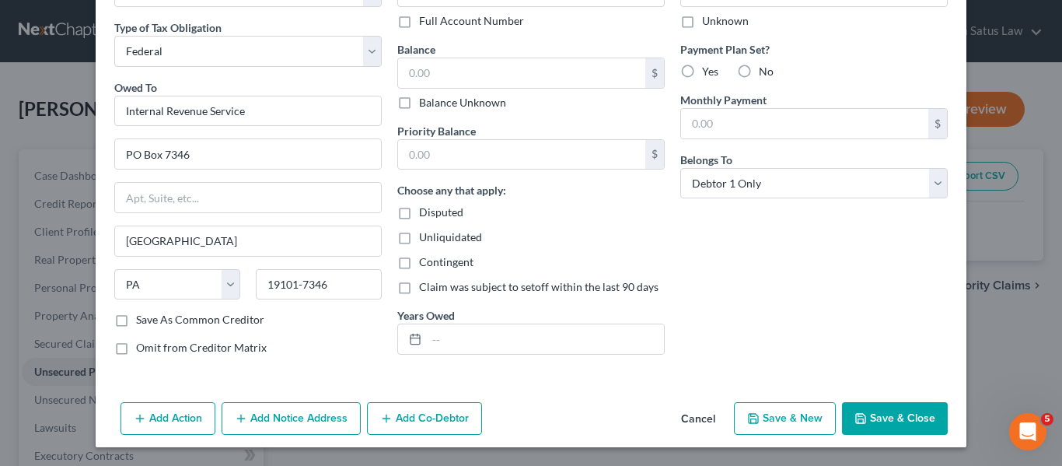
click at [871, 413] on button "Save & Close" at bounding box center [895, 418] width 106 height 33
type input "0.00"
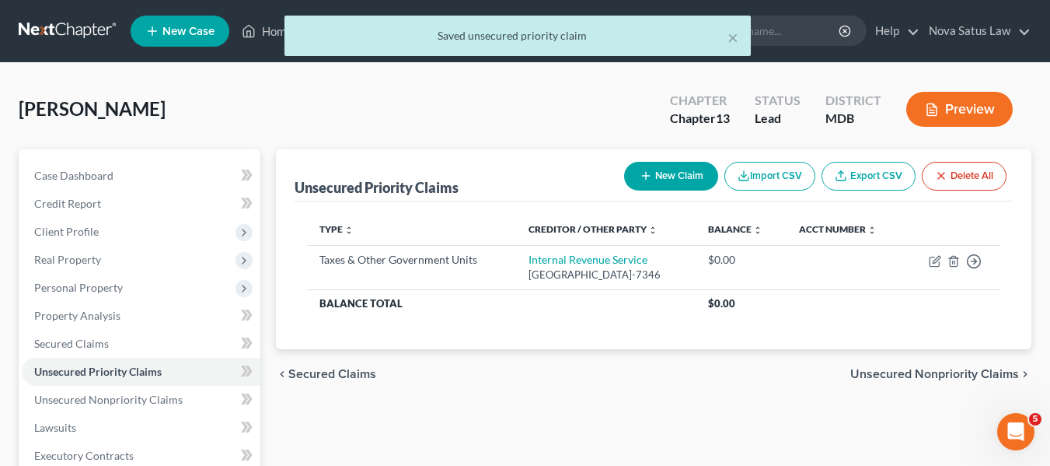
click at [658, 180] on button "New Claim" at bounding box center [671, 176] width 94 height 29
select select "0"
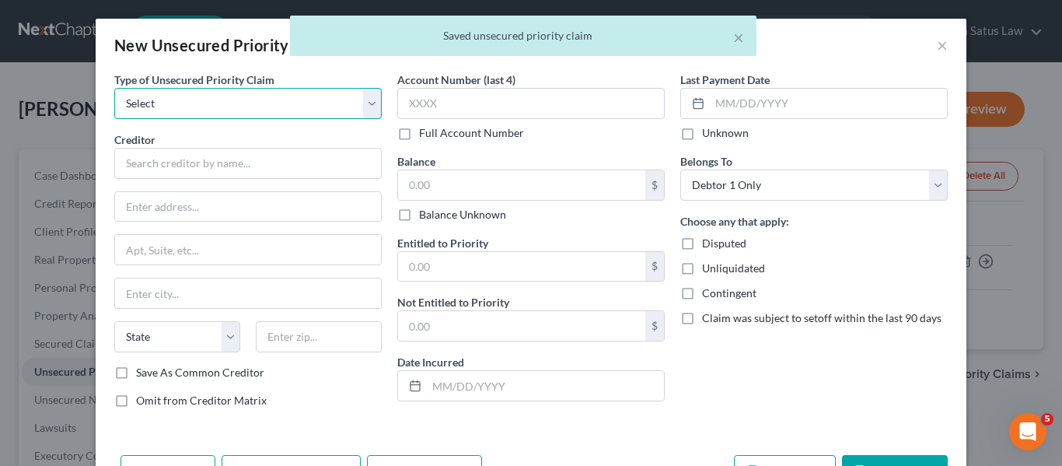
click at [258, 105] on select "Select Taxes & Other Government Units Domestic Support Obligations Extensions o…" at bounding box center [247, 103] width 267 height 31
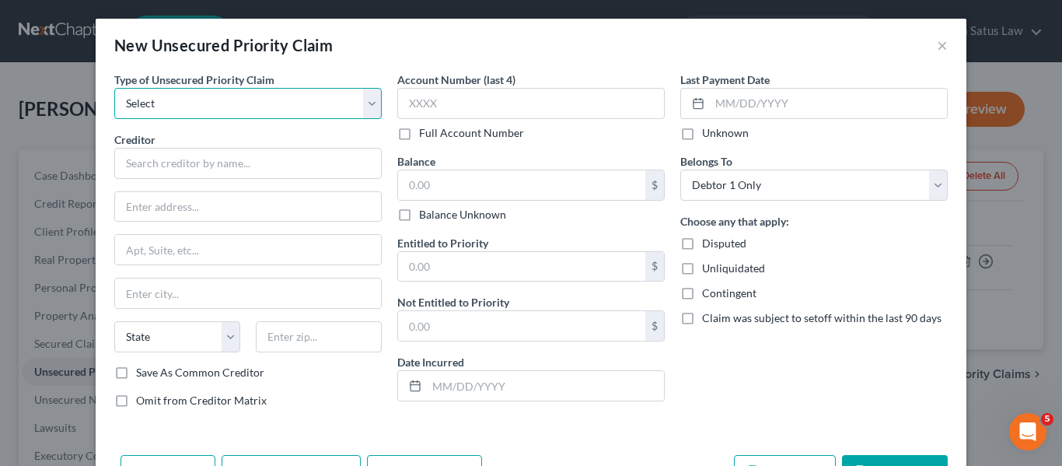
select select "0"
click at [114, 88] on select "Select Taxes & Other Government Units Domestic Support Obligations Extensions o…" at bounding box center [247, 103] width 267 height 31
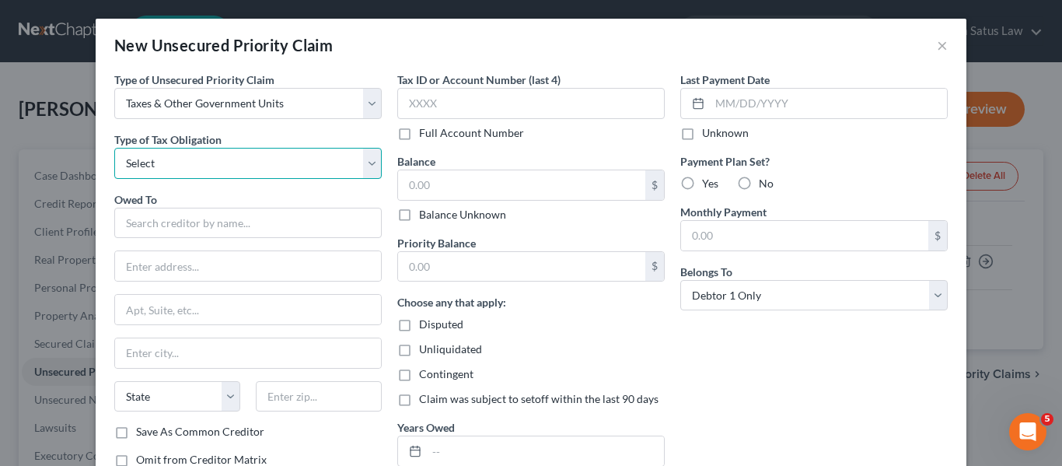
click at [201, 171] on select "Select Federal City State Franchise Tax Board Other" at bounding box center [247, 163] width 267 height 31
select select "2"
click at [114, 148] on select "Select Federal City State Franchise Tax Board Other" at bounding box center [247, 163] width 267 height 31
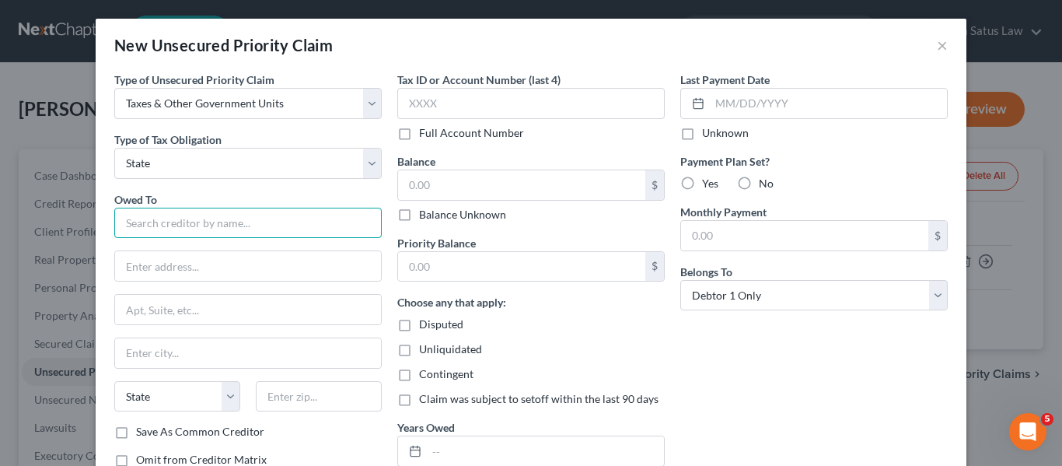
click at [163, 227] on input "text" at bounding box center [247, 223] width 267 height 31
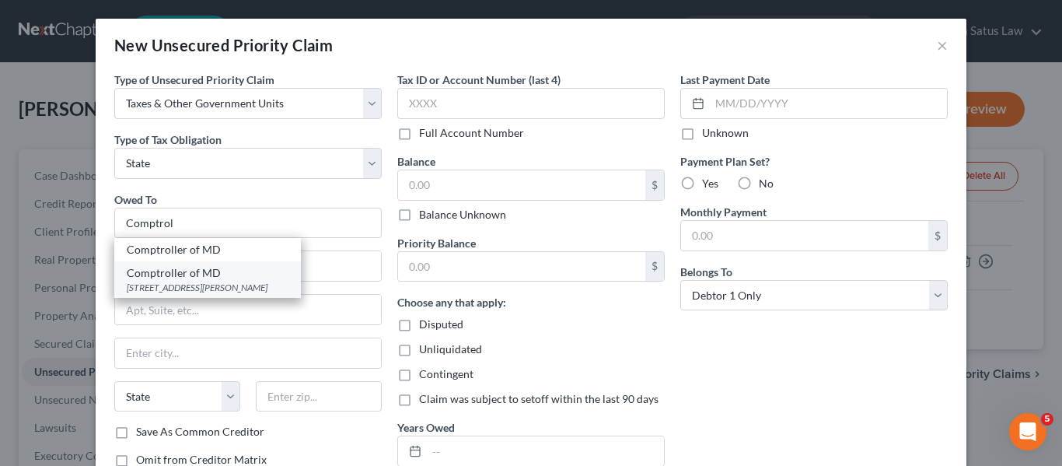
click at [167, 277] on div "Comptroller of MD" at bounding box center [208, 273] width 162 height 16
type input "Comptroller of MD"
type input "301 W. Preston St #409"
type input "[GEOGRAPHIC_DATA]"
select select "21"
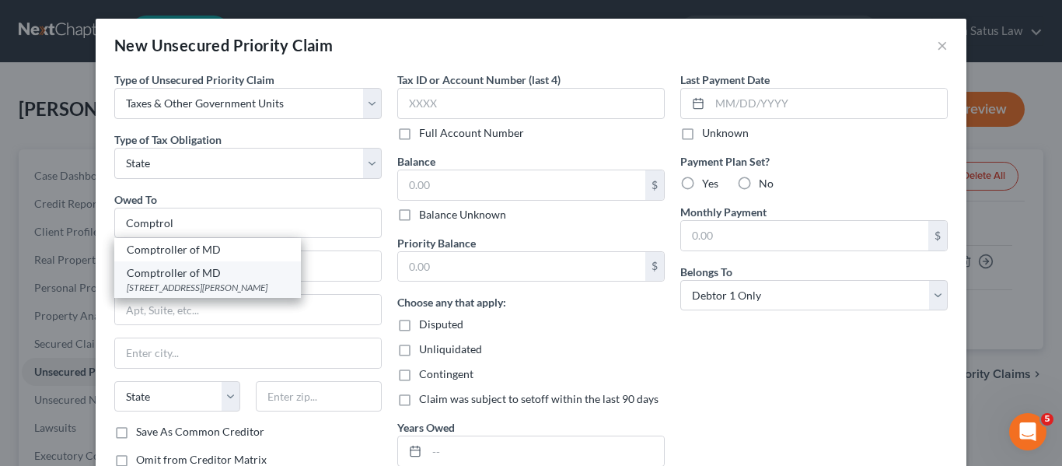
type input "21201"
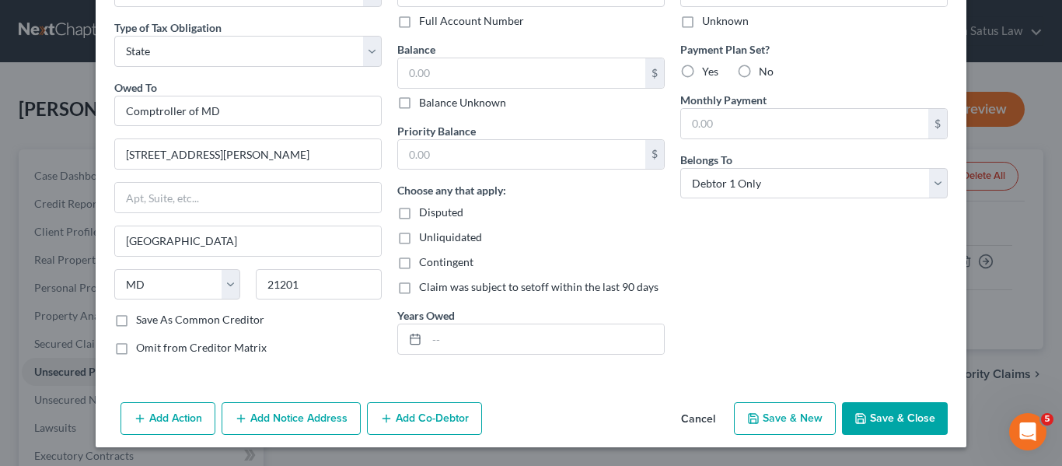
click at [858, 420] on polyline "button" at bounding box center [860, 421] width 5 height 4
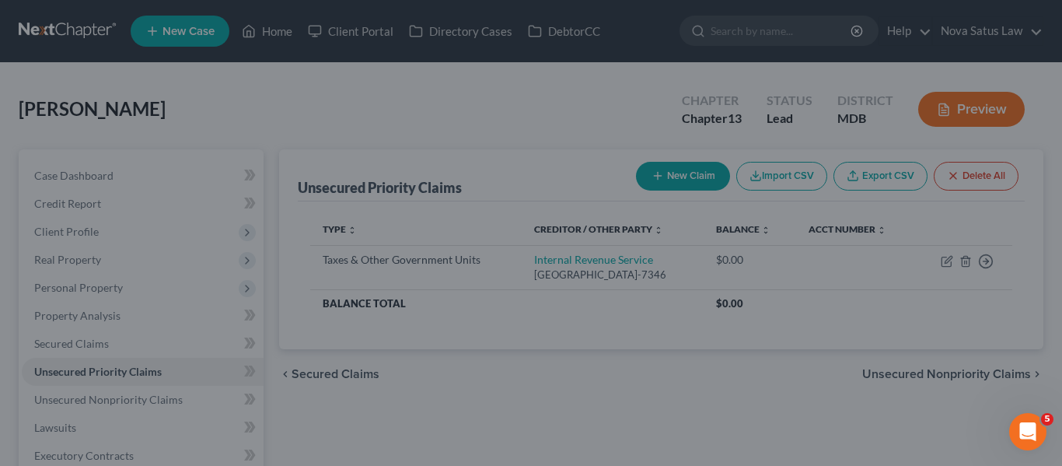
type input "0.00"
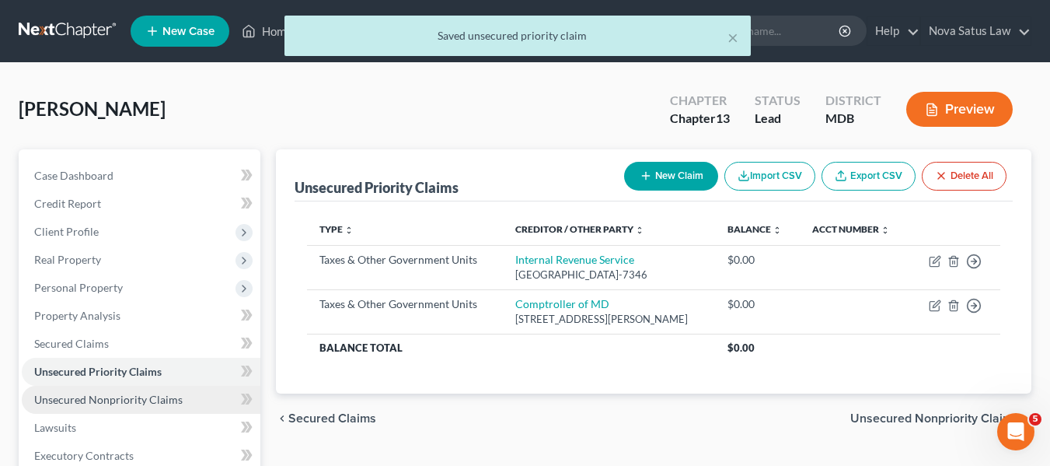
click at [154, 394] on span "Unsecured Nonpriority Claims" at bounding box center [108, 399] width 148 height 13
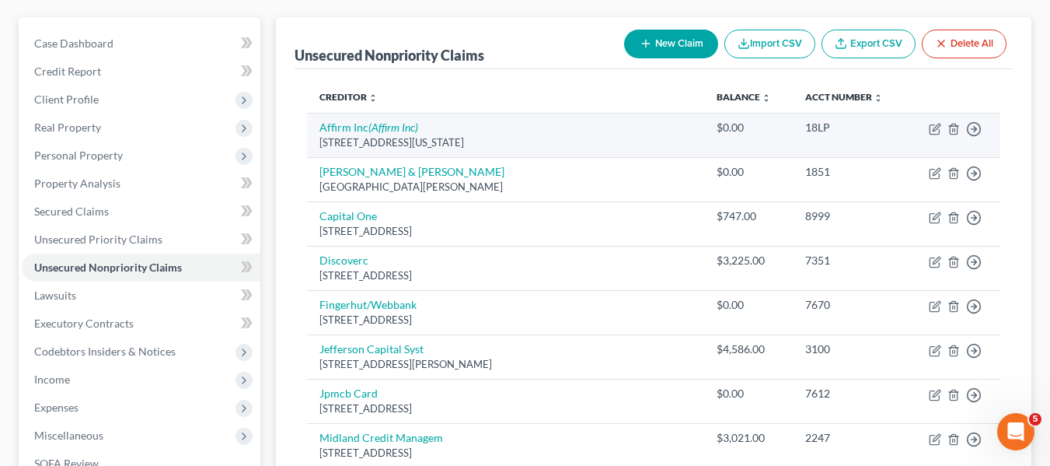
scroll to position [133, 0]
click at [952, 127] on icon "button" at bounding box center [954, 128] width 12 height 12
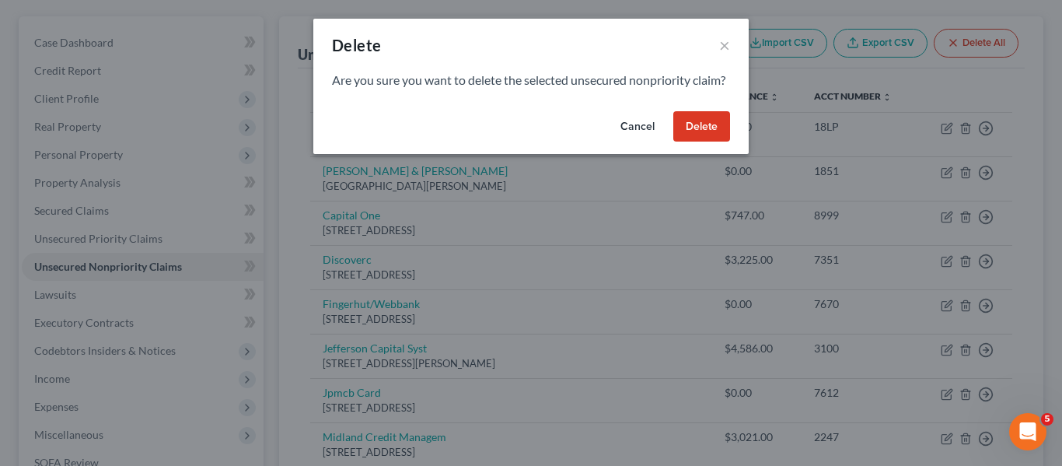
click at [692, 141] on button "Delete" at bounding box center [701, 126] width 57 height 31
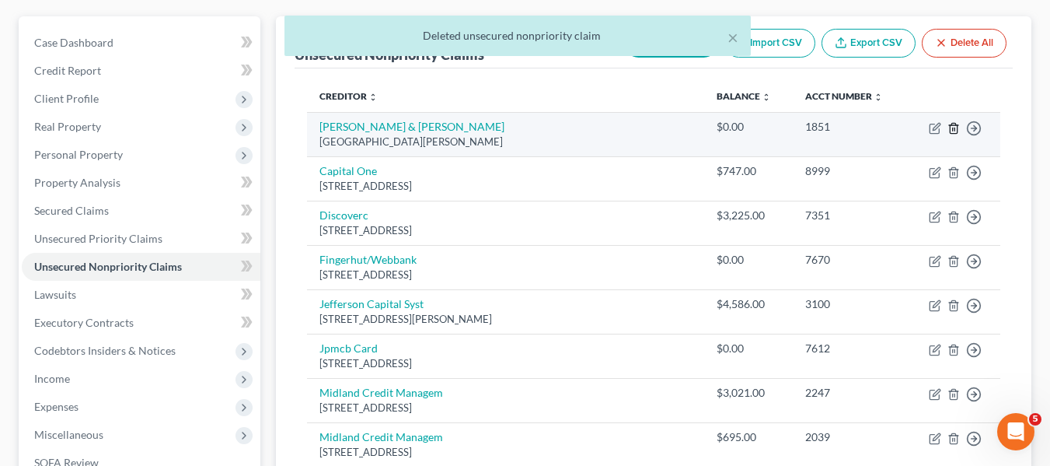
click at [958, 125] on polyline "button" at bounding box center [953, 125] width 9 height 0
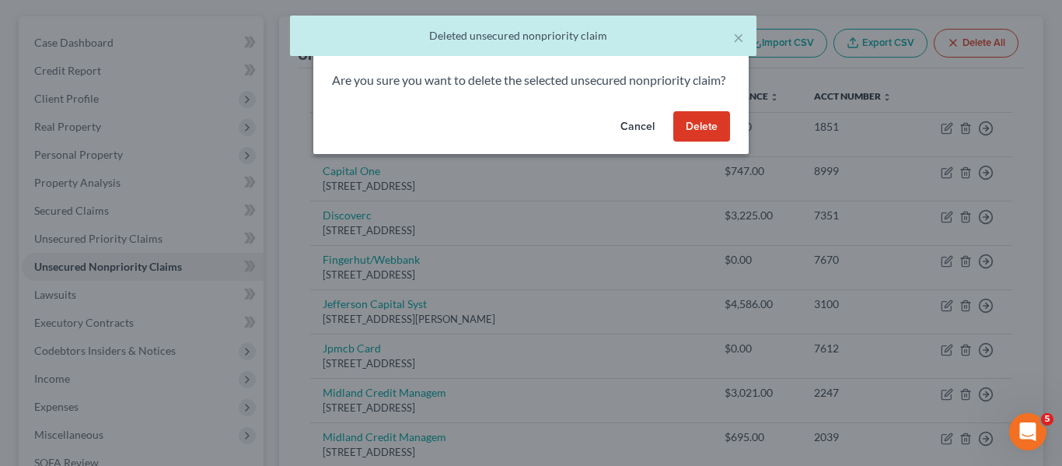
click at [703, 142] on button "Delete" at bounding box center [701, 126] width 57 height 31
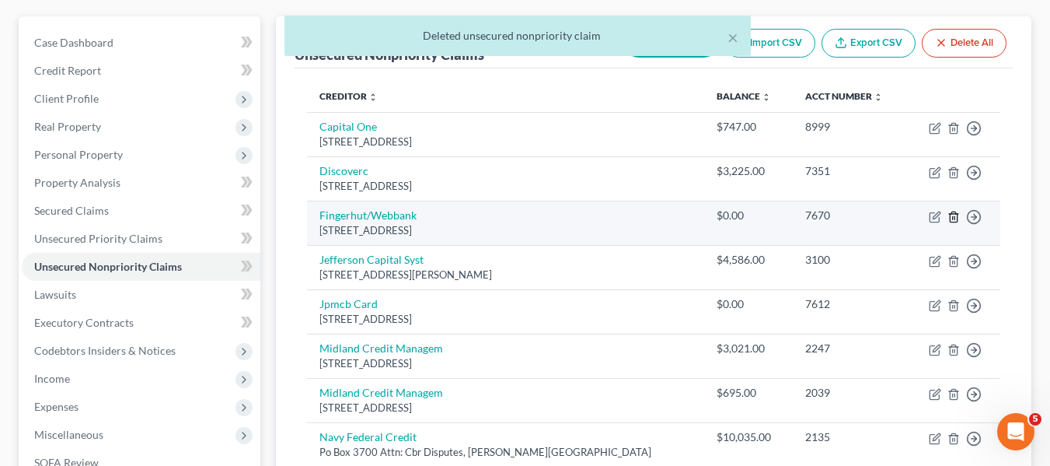
click at [958, 215] on icon "button" at bounding box center [954, 217] width 12 height 12
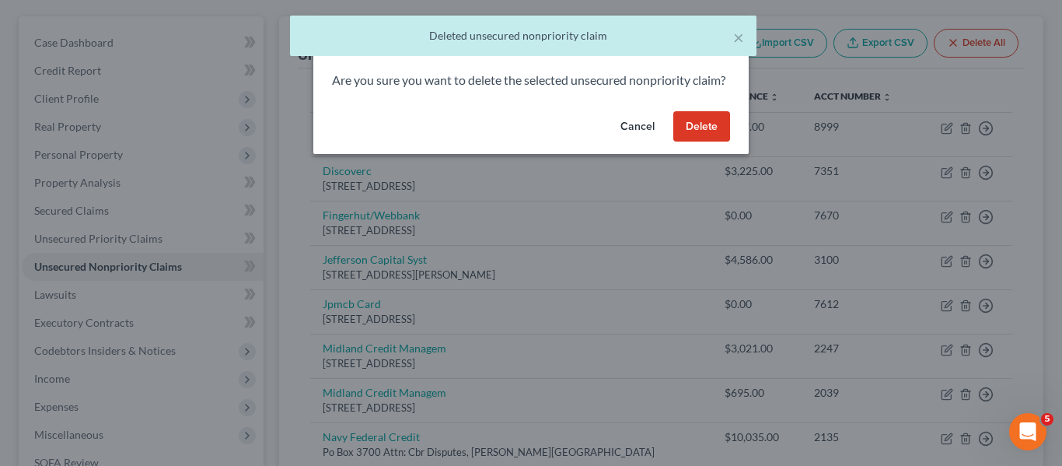
click at [681, 138] on button "Delete" at bounding box center [701, 126] width 57 height 31
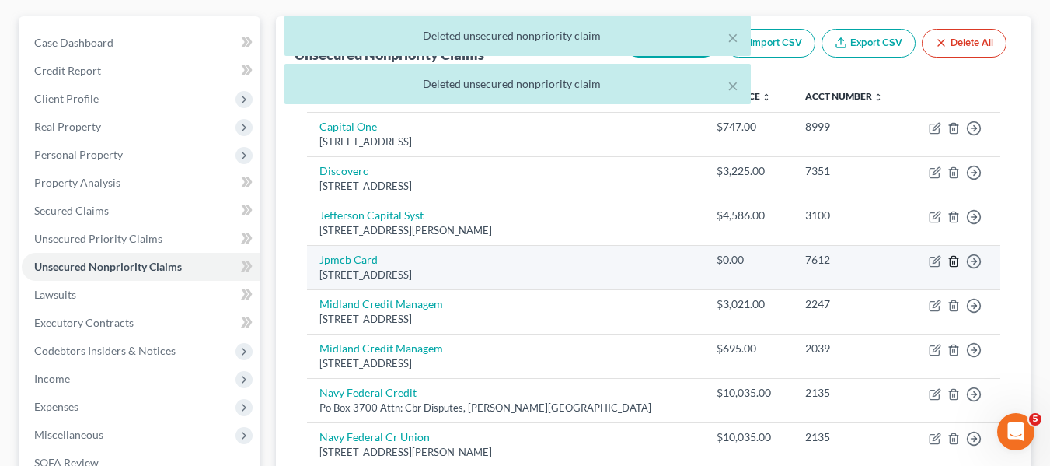
click at [957, 264] on icon "button" at bounding box center [953, 261] width 7 height 10
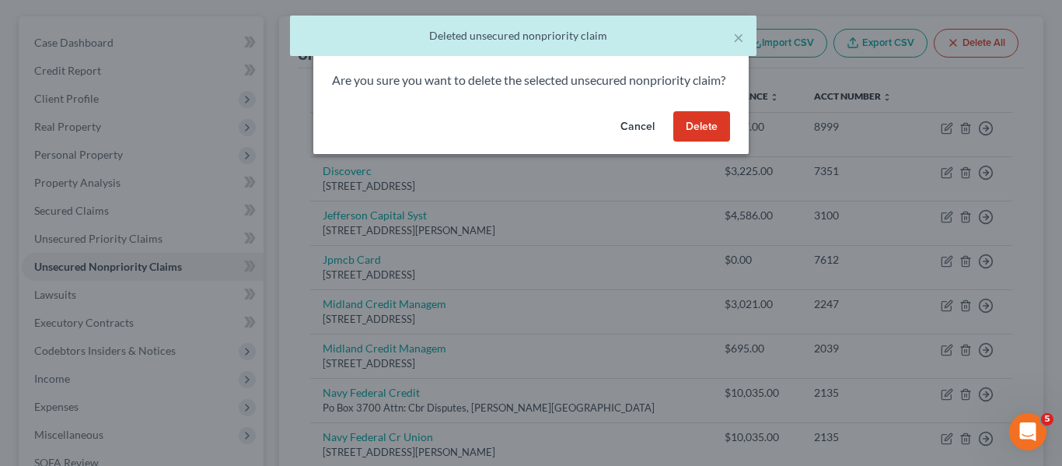
click at [704, 138] on button "Delete" at bounding box center [701, 126] width 57 height 31
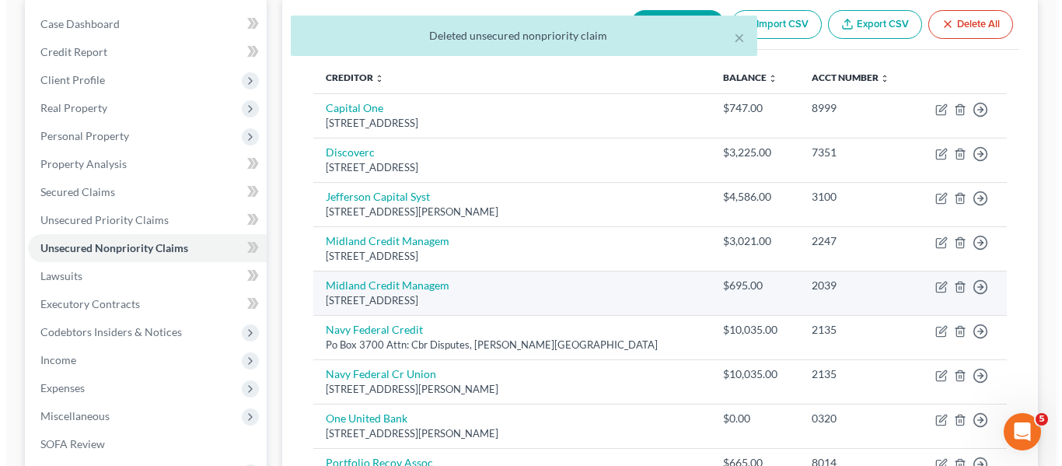
scroll to position [154, 0]
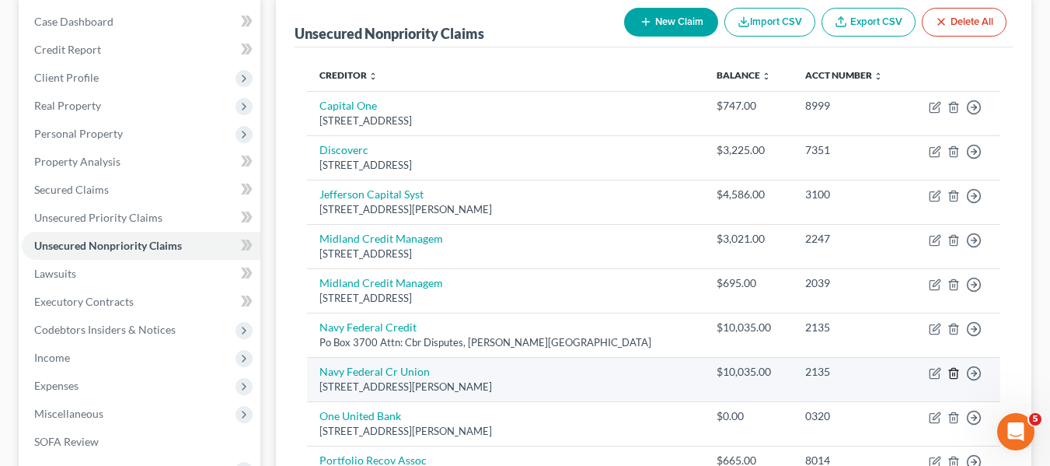
click at [954, 370] on polyline "button" at bounding box center [953, 370] width 9 height 0
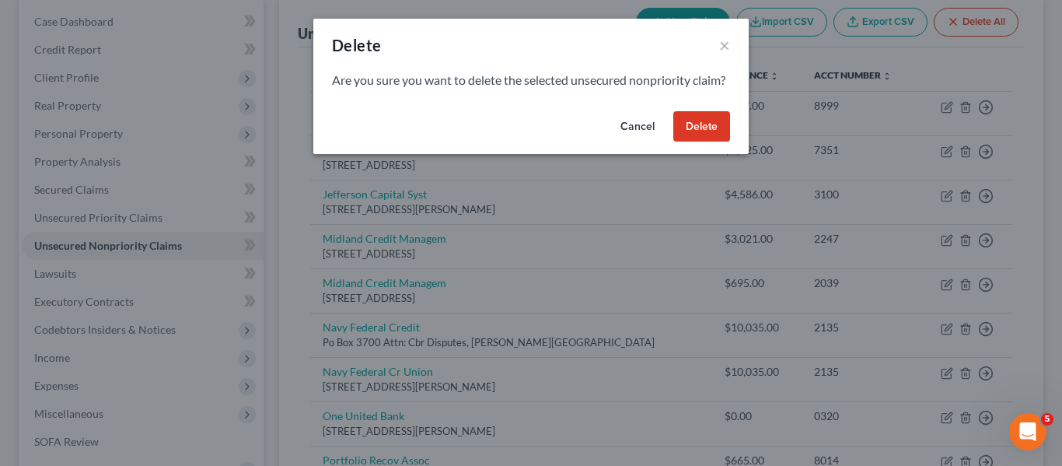
click at [704, 142] on button "Delete" at bounding box center [701, 126] width 57 height 31
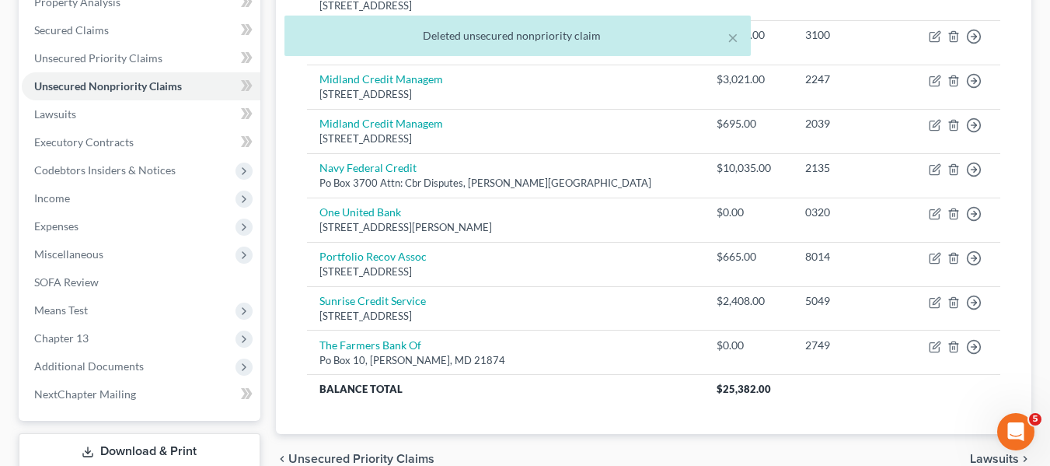
scroll to position [314, 0]
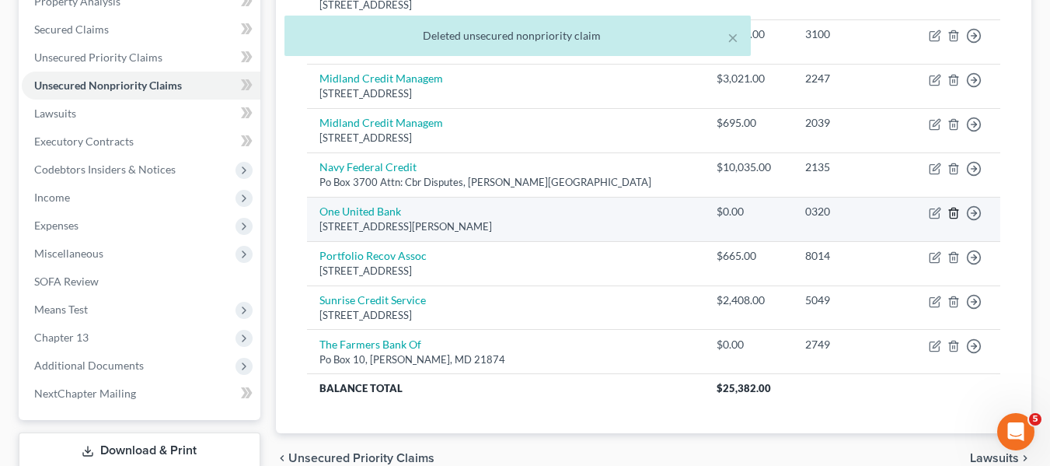
click at [955, 211] on icon "button" at bounding box center [954, 213] width 12 height 12
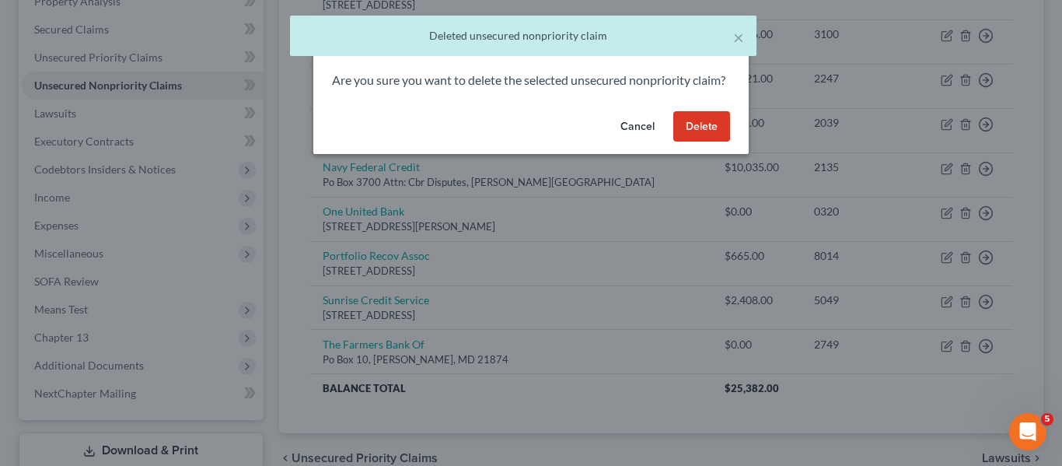
click at [689, 135] on button "Delete" at bounding box center [701, 126] width 57 height 31
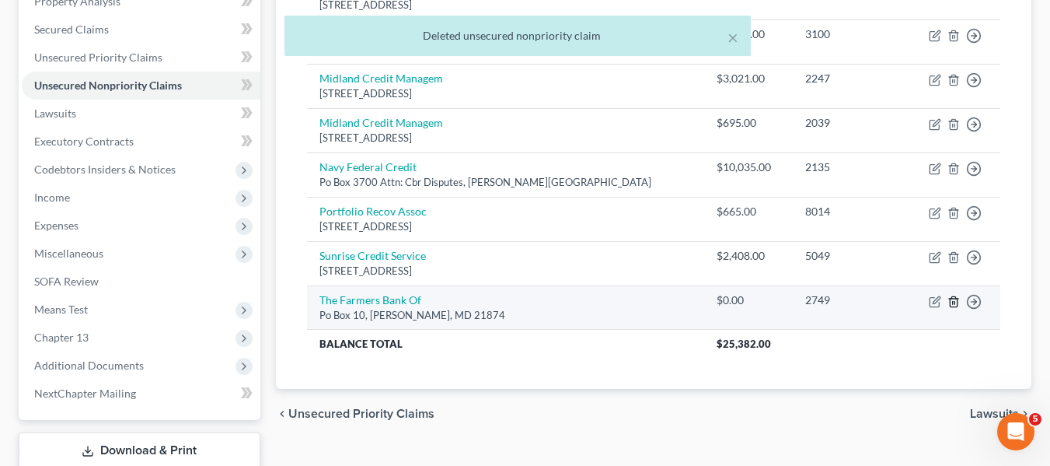
click at [951, 304] on icon "button" at bounding box center [954, 301] width 12 height 12
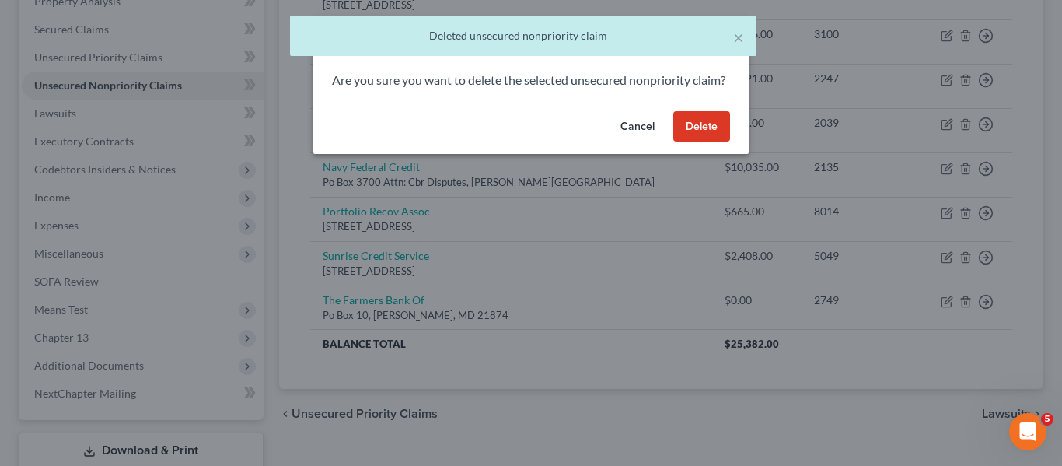
click at [695, 142] on button "Delete" at bounding box center [701, 126] width 57 height 31
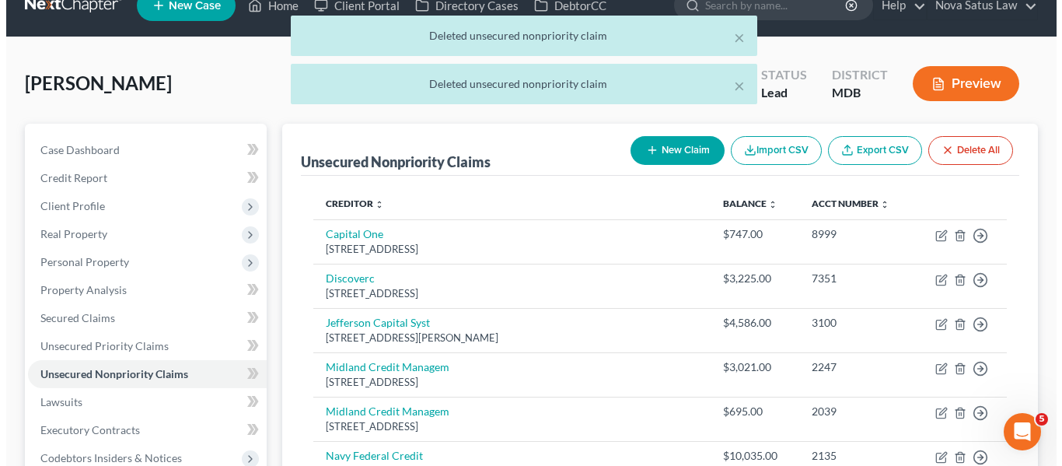
scroll to position [0, 0]
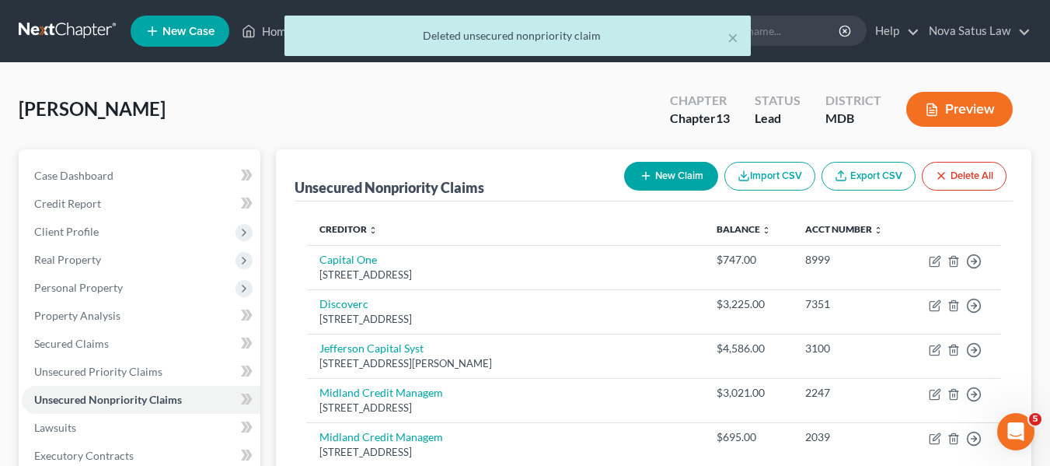
click at [635, 181] on button "New Claim" at bounding box center [671, 176] width 94 height 29
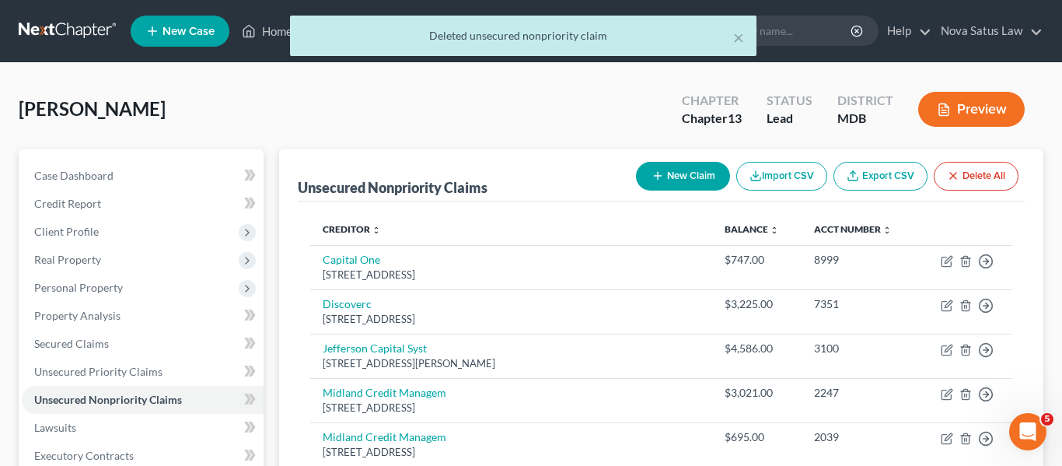
select select "0"
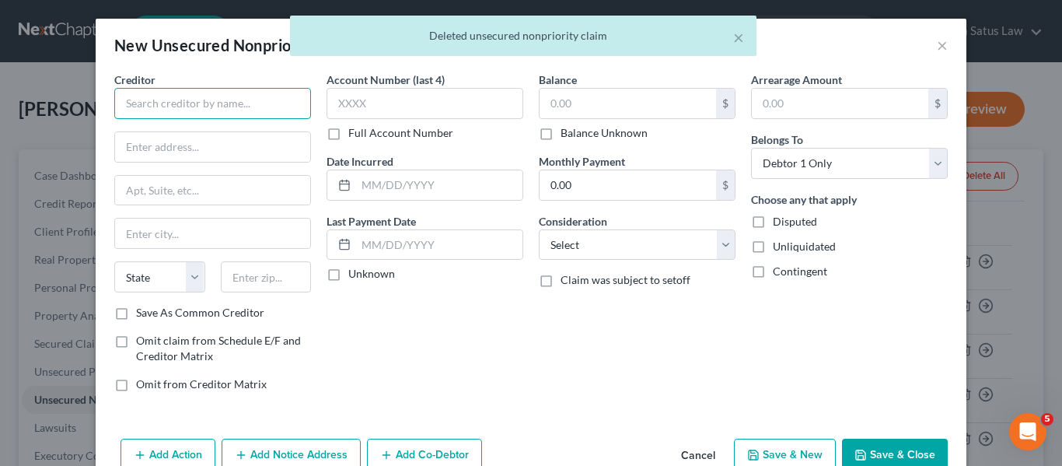
click at [166, 108] on input "text" at bounding box center [212, 103] width 197 height 31
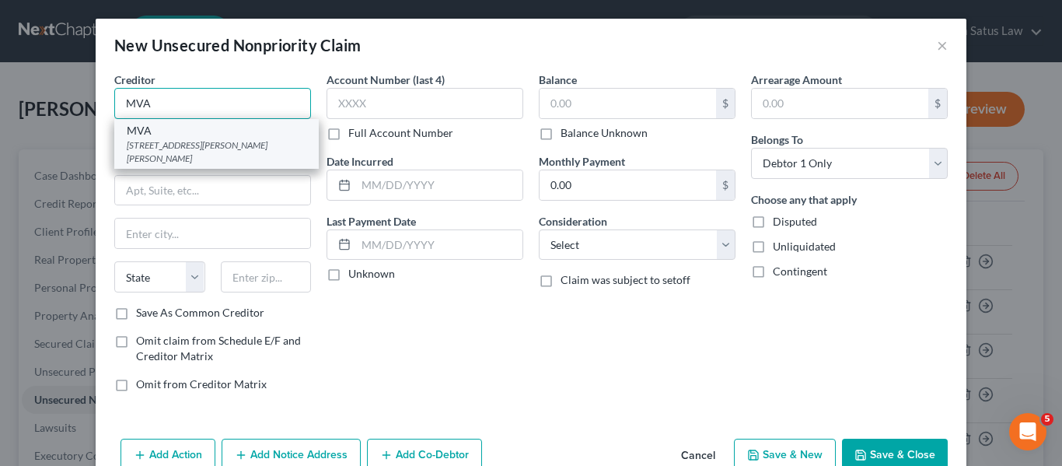
type input "MVA"
click at [176, 138] on div "[STREET_ADDRESS][PERSON_NAME][PERSON_NAME]" at bounding box center [217, 151] width 180 height 26
type input "6601 Ritchie Hwy"
type input "Glen Burnie"
select select "21"
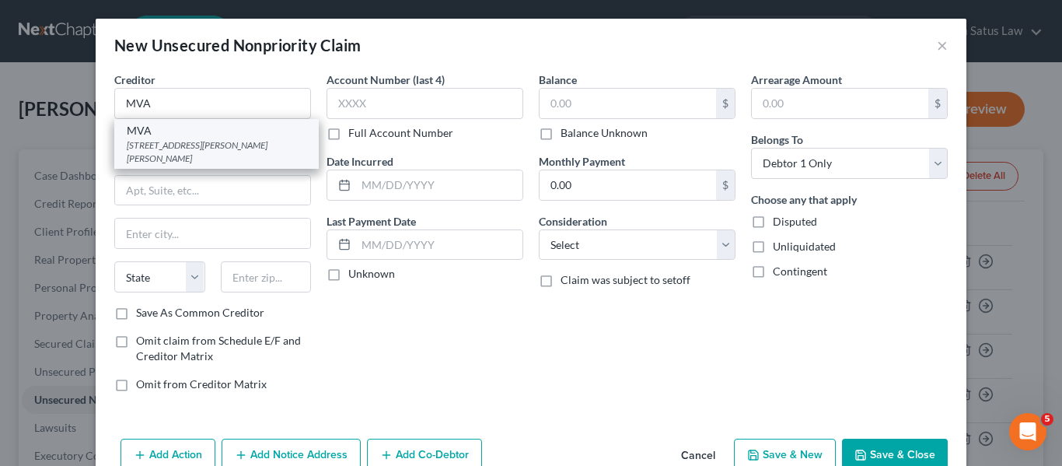
type input "21062"
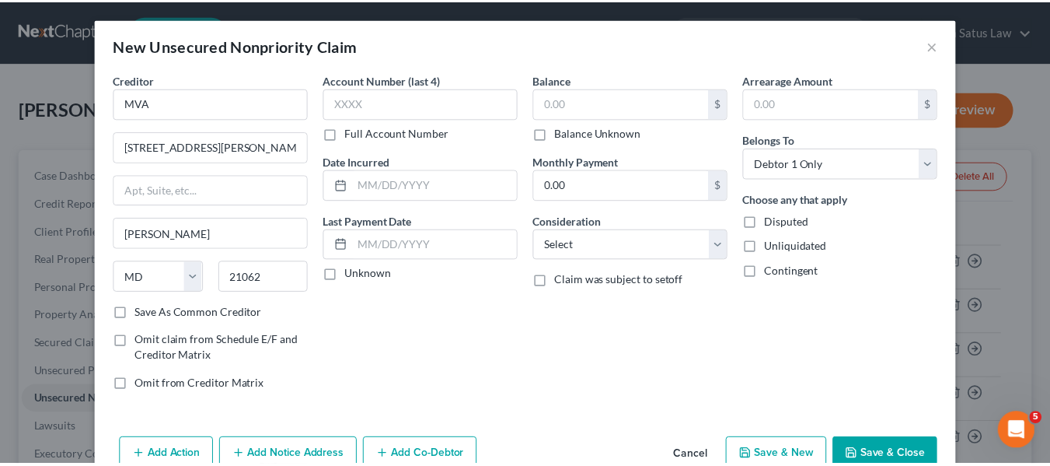
scroll to position [37, 0]
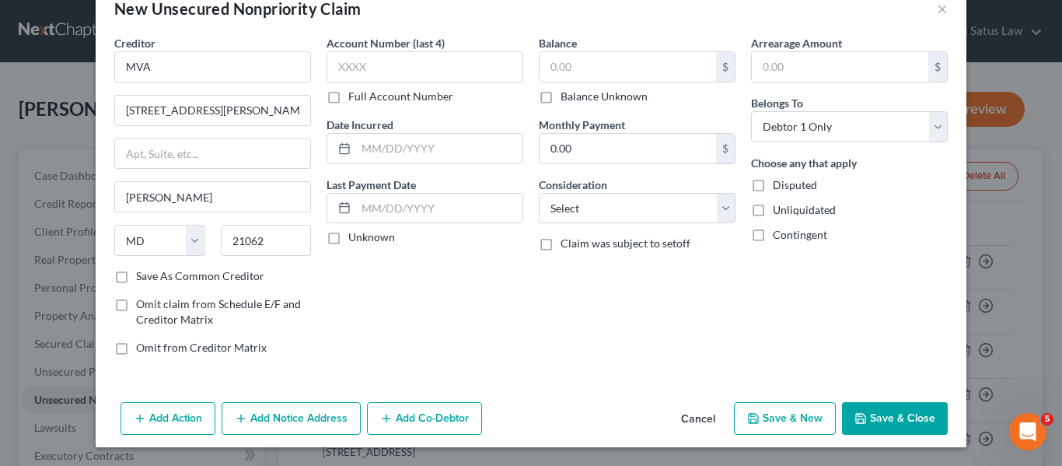
click at [856, 414] on icon "button" at bounding box center [860, 418] width 9 height 9
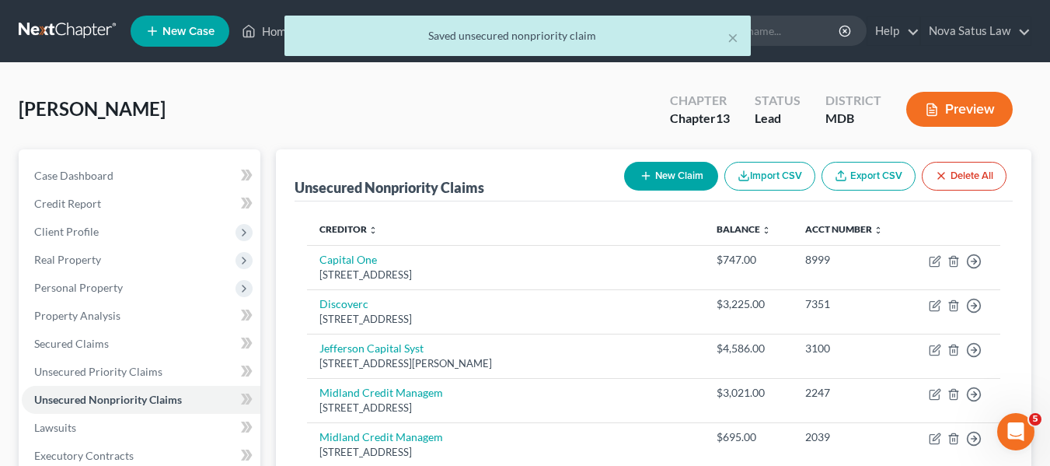
click at [663, 170] on button "New Claim" at bounding box center [671, 176] width 94 height 29
select select "0"
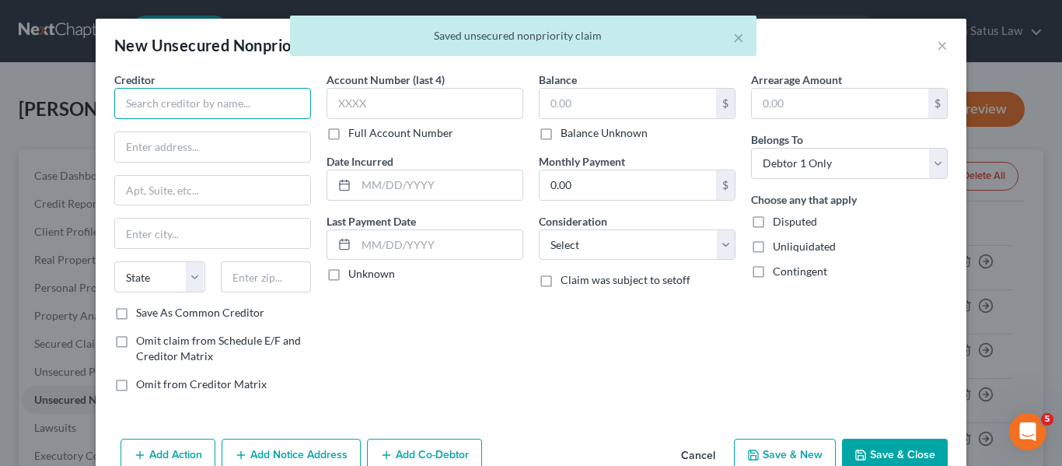
click at [138, 91] on input "text" at bounding box center [212, 103] width 197 height 31
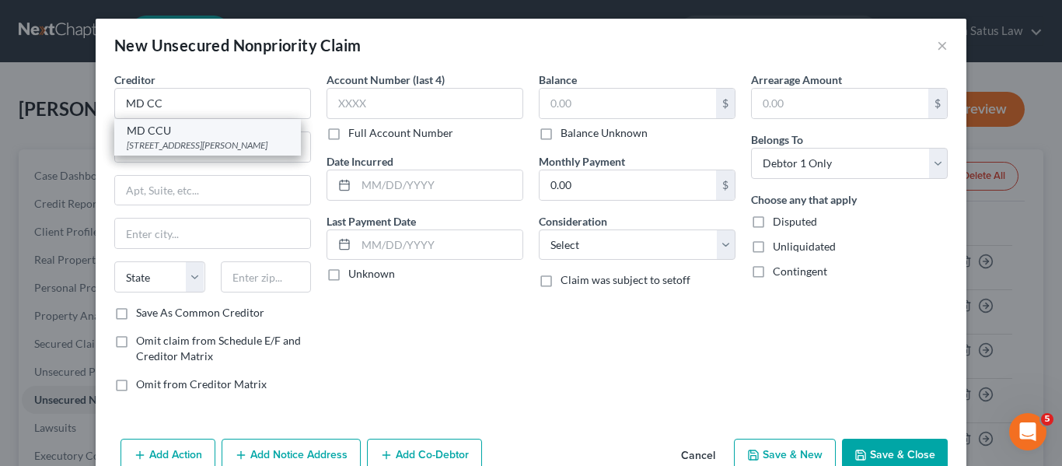
click at [164, 141] on div "[STREET_ADDRESS][PERSON_NAME]" at bounding box center [208, 144] width 162 height 13
type input "MD CCU"
type input "300 W. Preston St"
type input "[GEOGRAPHIC_DATA]"
select select "21"
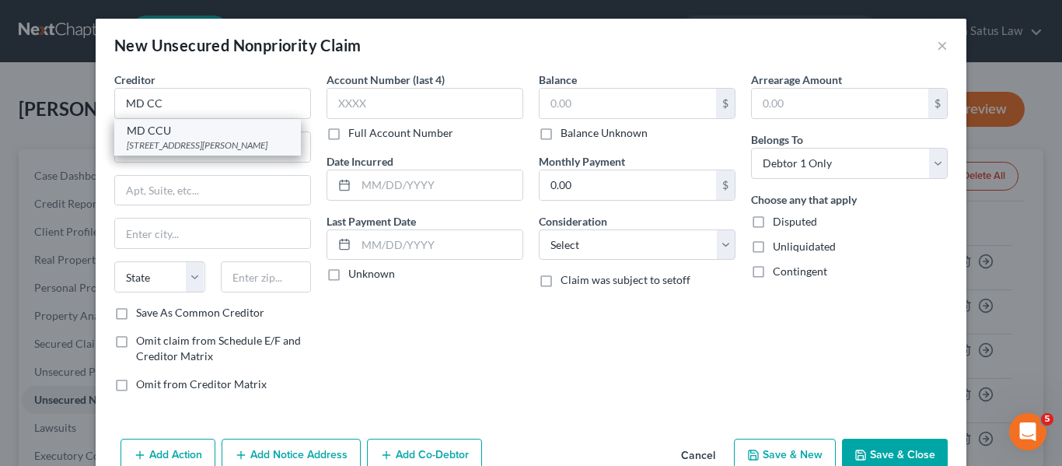
type input "21201"
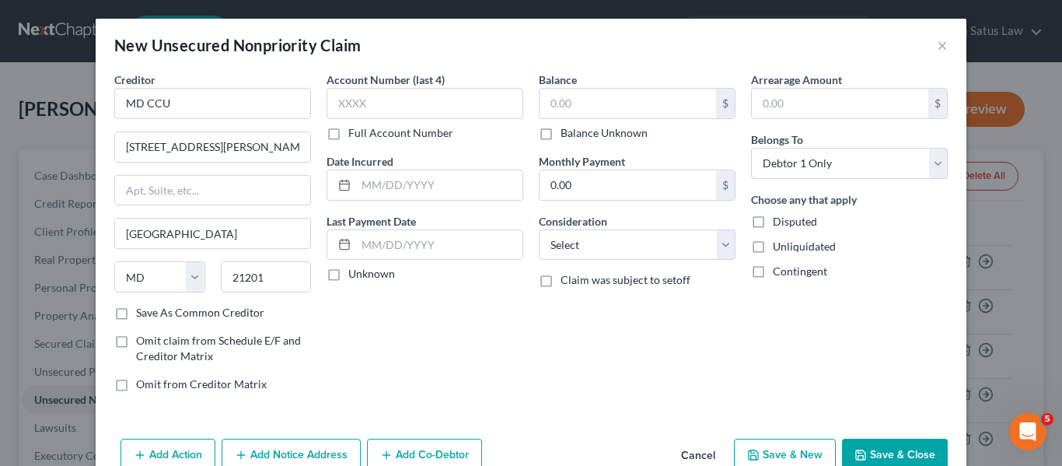
click at [879, 445] on button "Save & Close" at bounding box center [895, 454] width 106 height 33
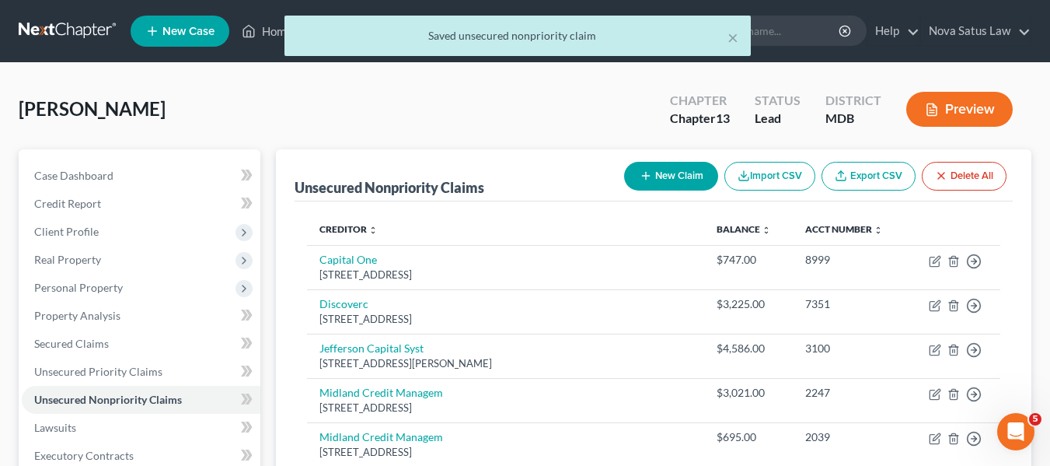
click at [646, 182] on icon "button" at bounding box center [646, 175] width 12 height 12
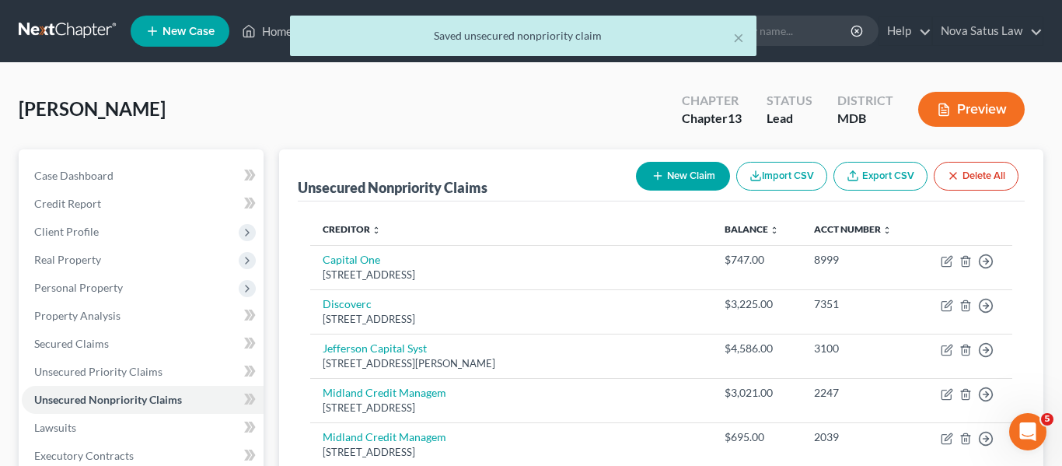
select select "0"
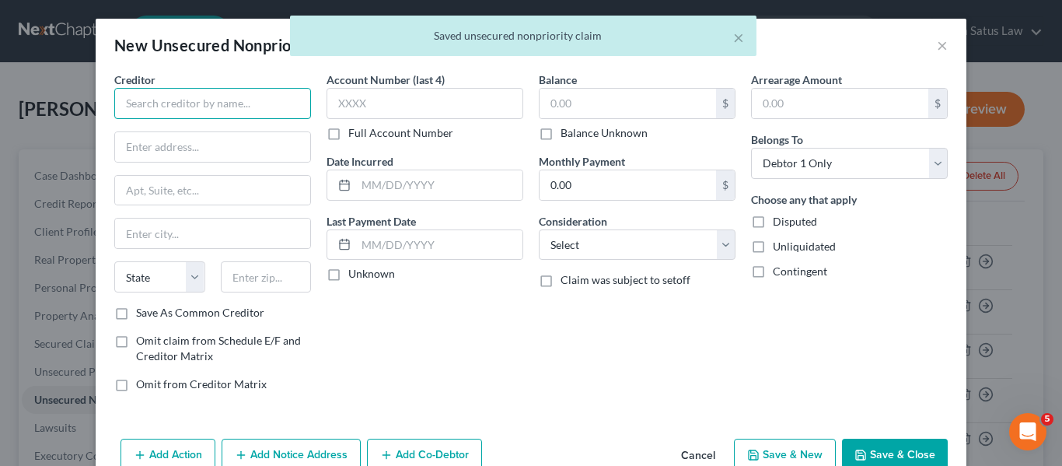
click at [195, 105] on input "text" at bounding box center [212, 103] width 197 height 31
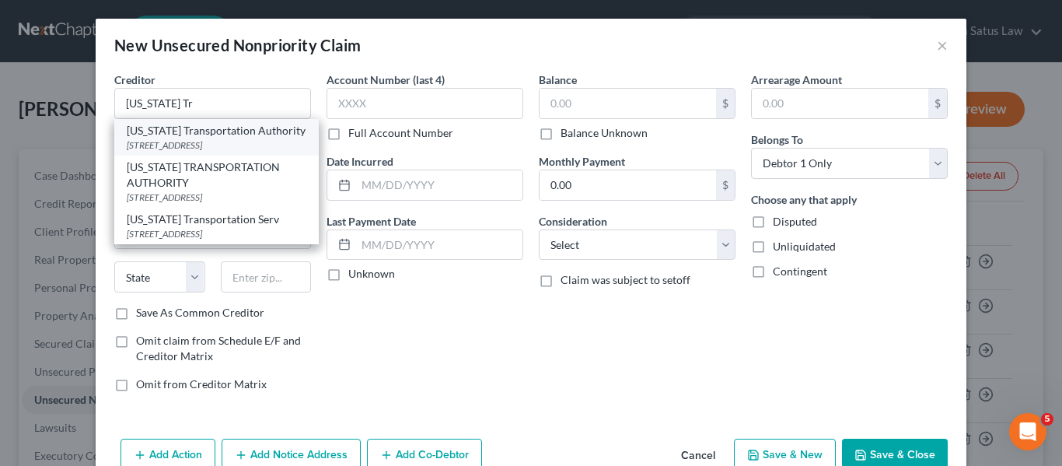
click at [204, 133] on div "[US_STATE] Transportation Authority" at bounding box center [217, 131] width 180 height 16
type input "[US_STATE] Transportation Authority"
type input "2310 Broening Highway"
type input "[GEOGRAPHIC_DATA]"
select select "21"
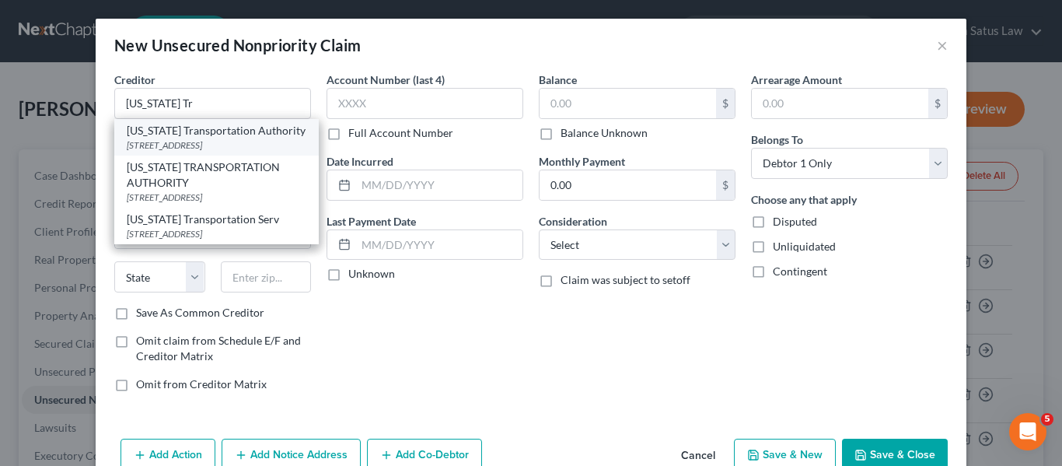
type input "21224"
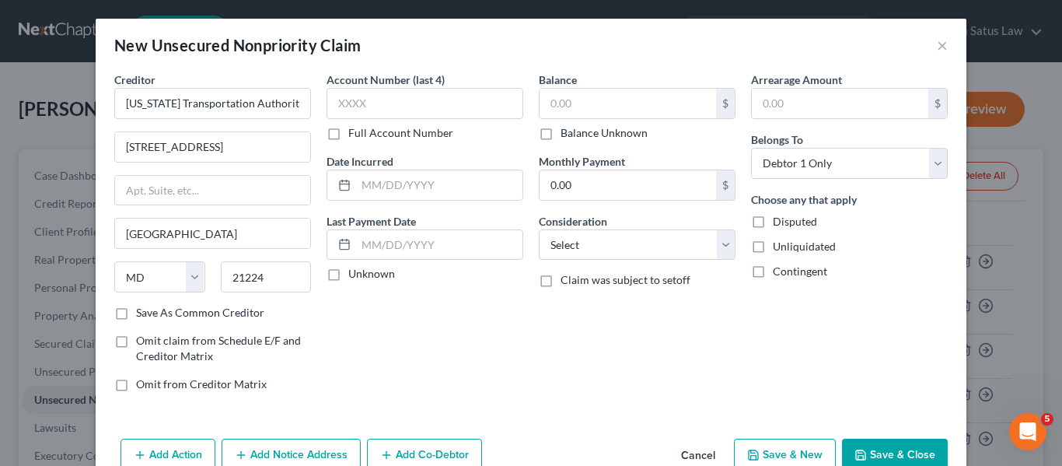
click at [861, 449] on icon "button" at bounding box center [860, 455] width 12 height 12
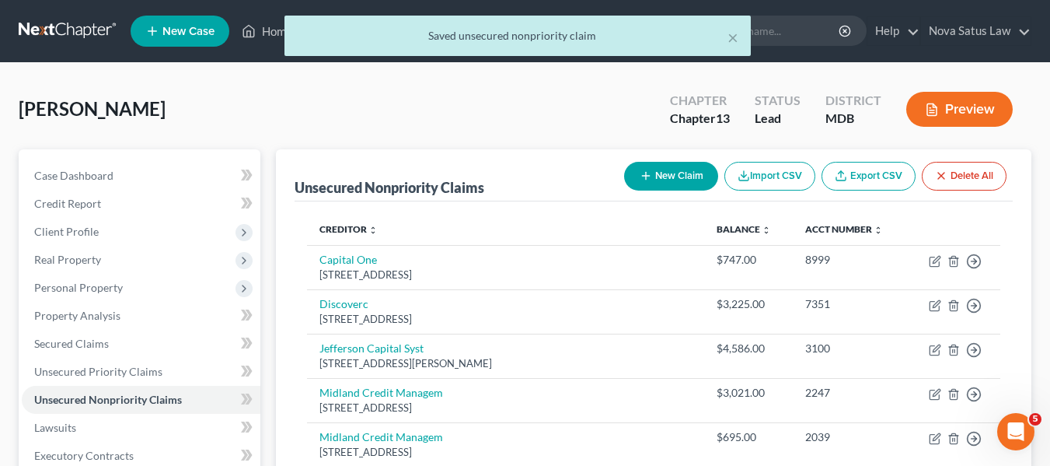
click at [663, 173] on button "New Claim" at bounding box center [671, 176] width 94 height 29
select select "0"
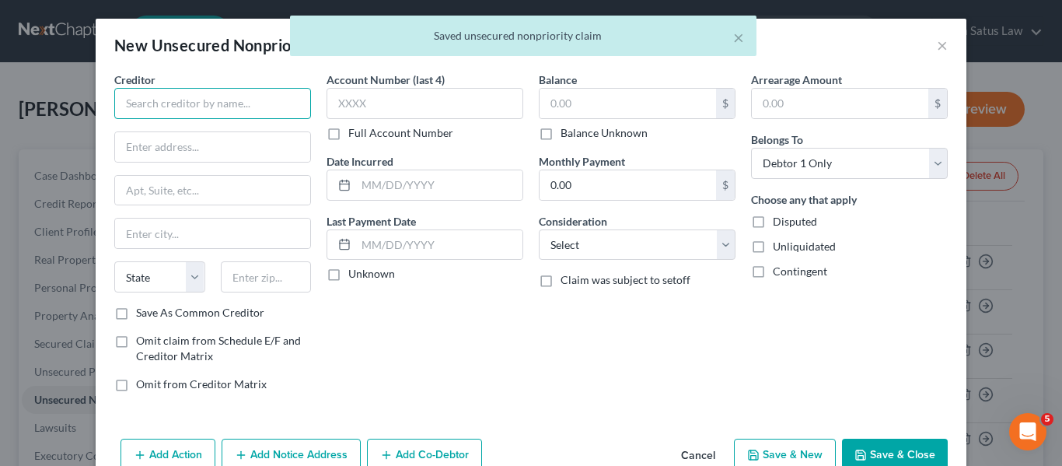
click at [118, 96] on input "text" at bounding box center [212, 103] width 197 height 31
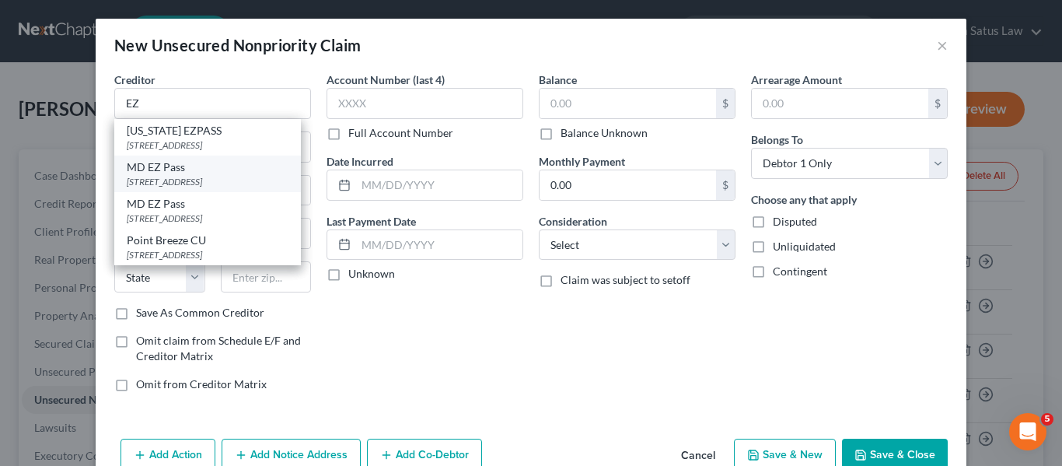
click at [176, 168] on div "MD EZ Pass" at bounding box center [208, 167] width 162 height 16
type input "MD EZ Pass"
type input "1 Turnpike Dr"
type input "Perryville"
select select "21"
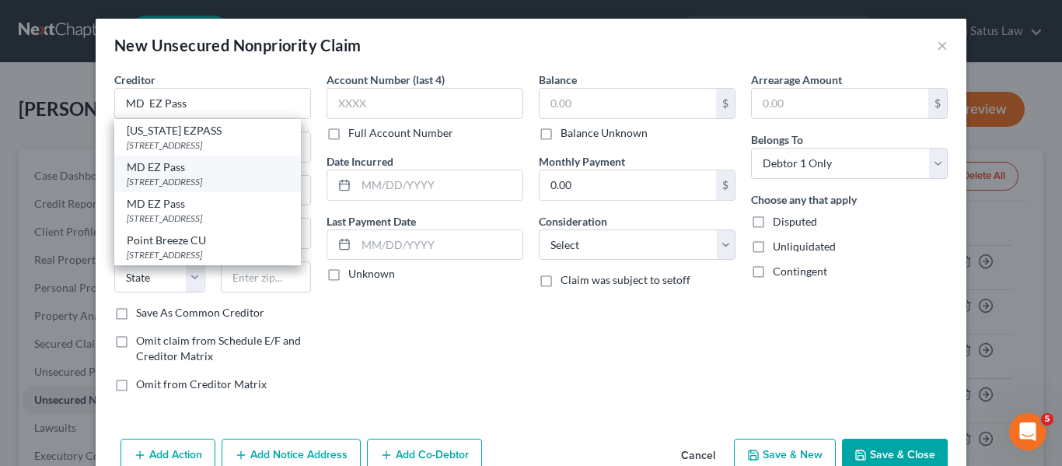
type input "21903"
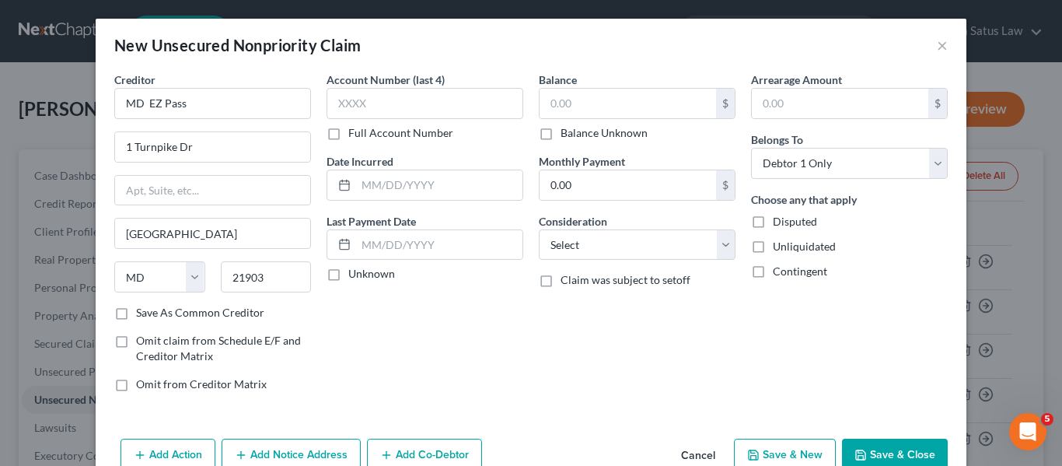
click at [861, 442] on button "Save & Close" at bounding box center [895, 454] width 106 height 33
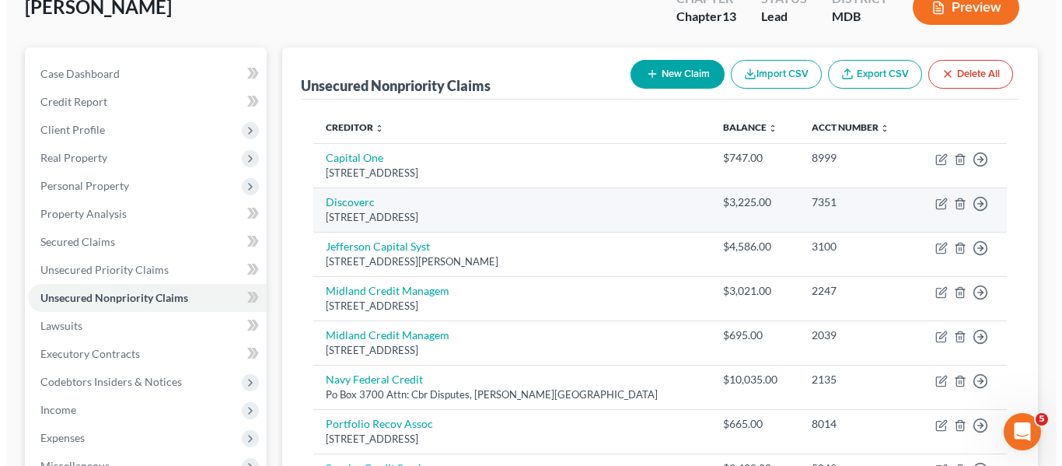
scroll to position [114, 0]
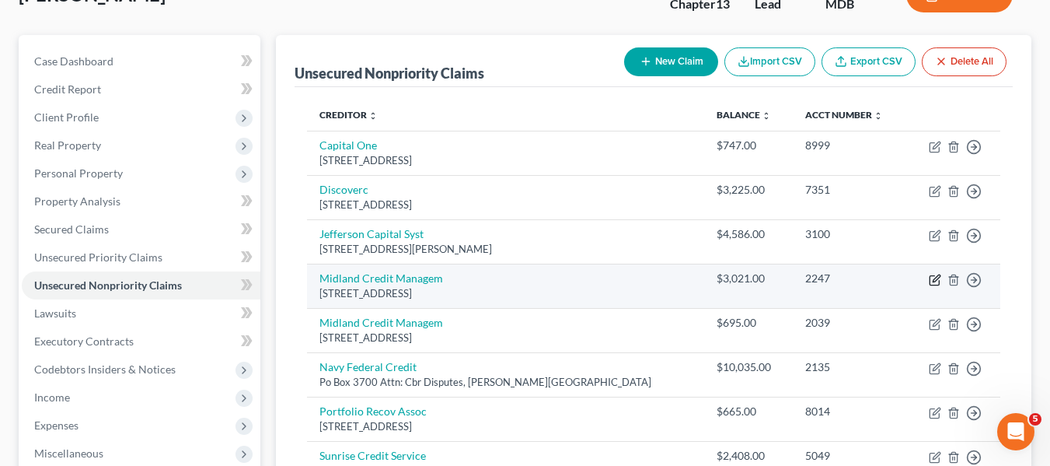
click at [932, 281] on icon "button" at bounding box center [935, 280] width 12 height 12
select select "23"
select select "0"
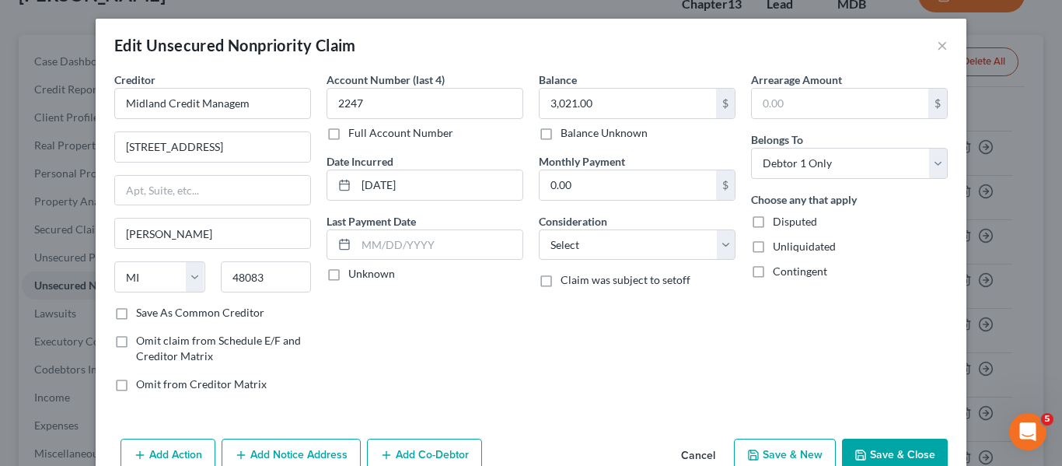
scroll to position [81, 0]
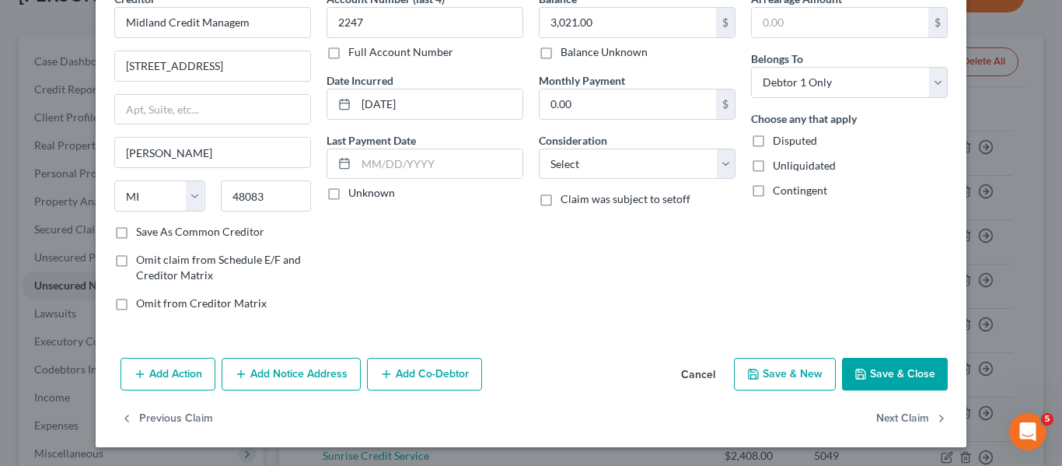
click at [237, 373] on icon "button" at bounding box center [241, 374] width 12 height 12
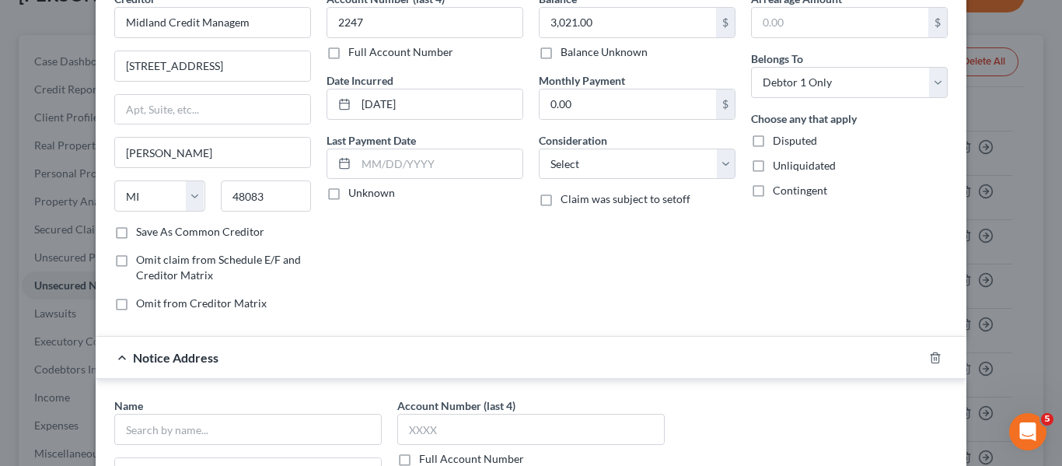
scroll to position [200, 0]
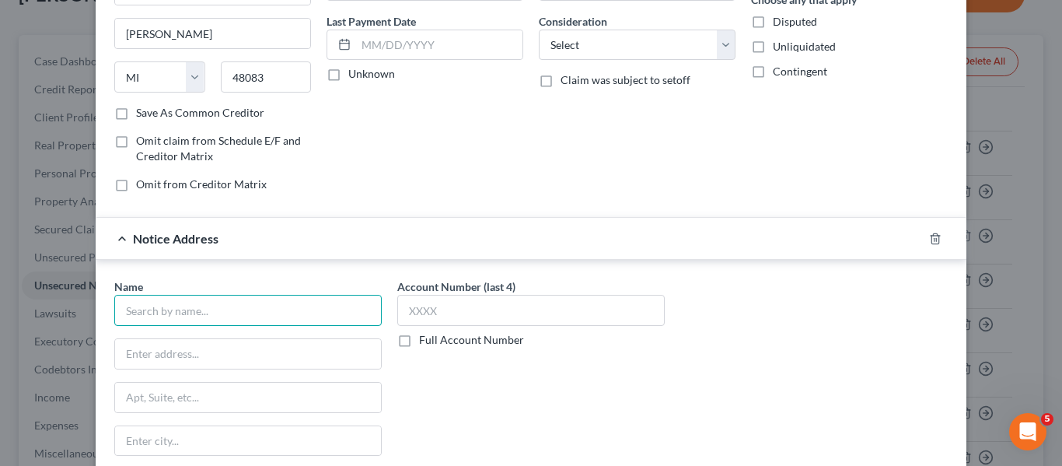
click at [151, 316] on input "text" at bounding box center [247, 310] width 267 height 31
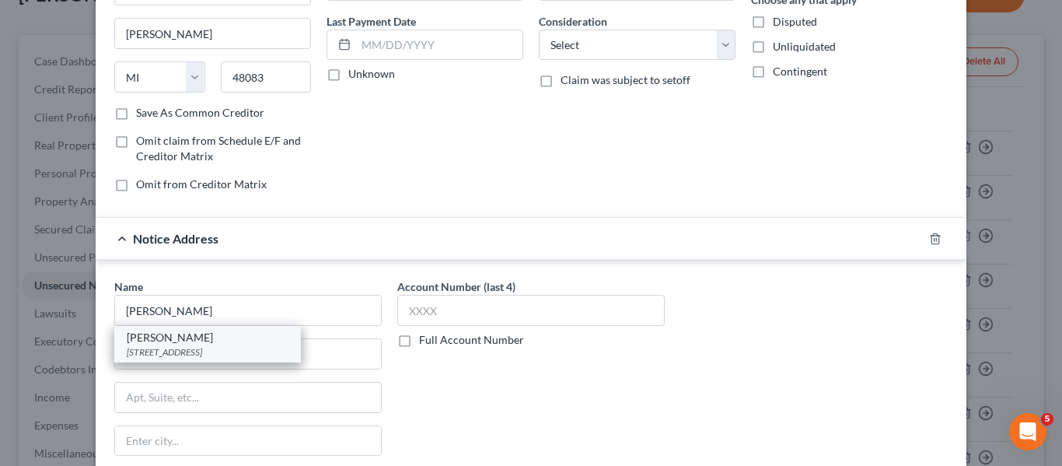
click at [224, 350] on div "PO Box 9329, Catonsville, MD 21228" at bounding box center [208, 351] width 162 height 13
type input "Jessica H. Gibson"
type input "PO Box 9329"
type input "Catonsville"
select select "21"
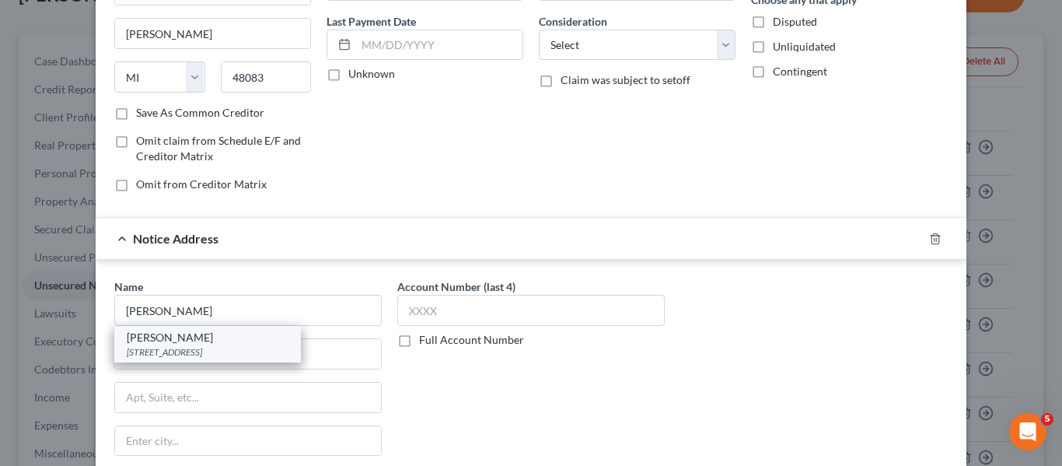
type input "21228"
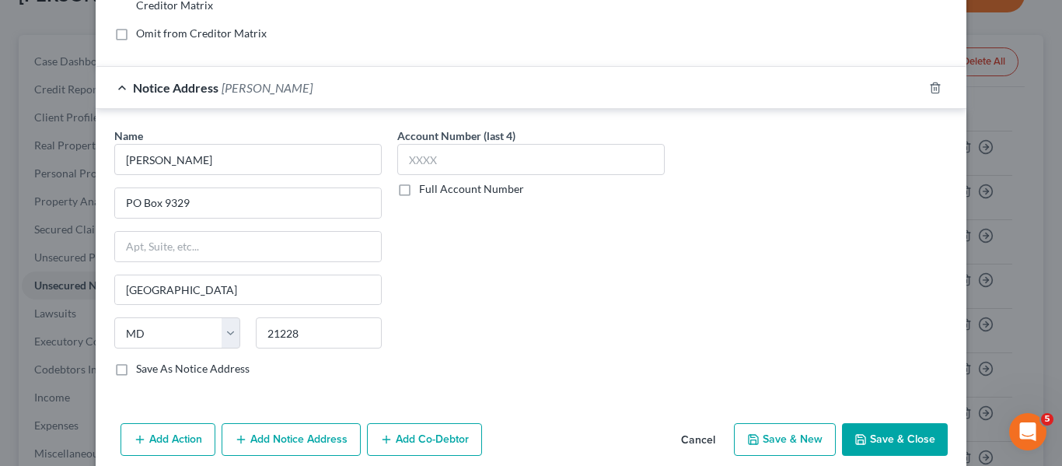
scroll to position [416, 0]
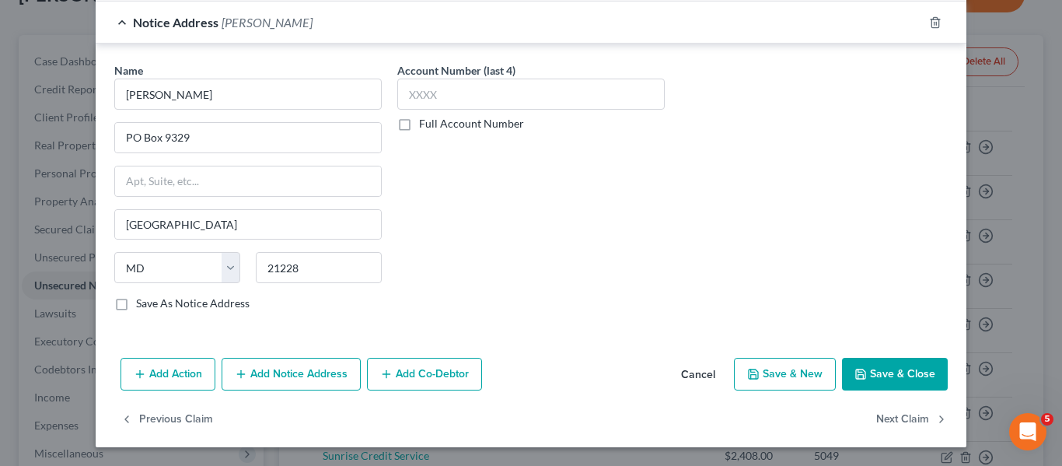
click at [880, 376] on button "Save & Close" at bounding box center [895, 374] width 106 height 33
type input "0"
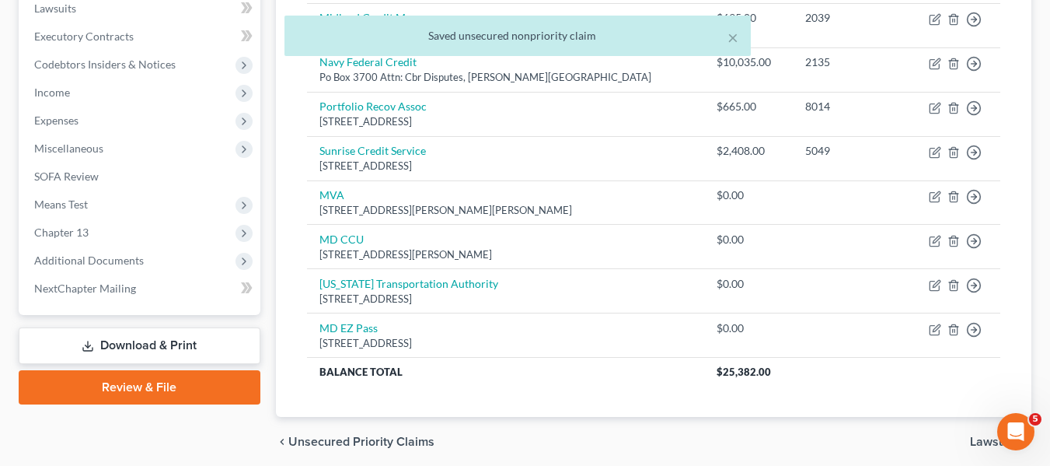
scroll to position [479, 0]
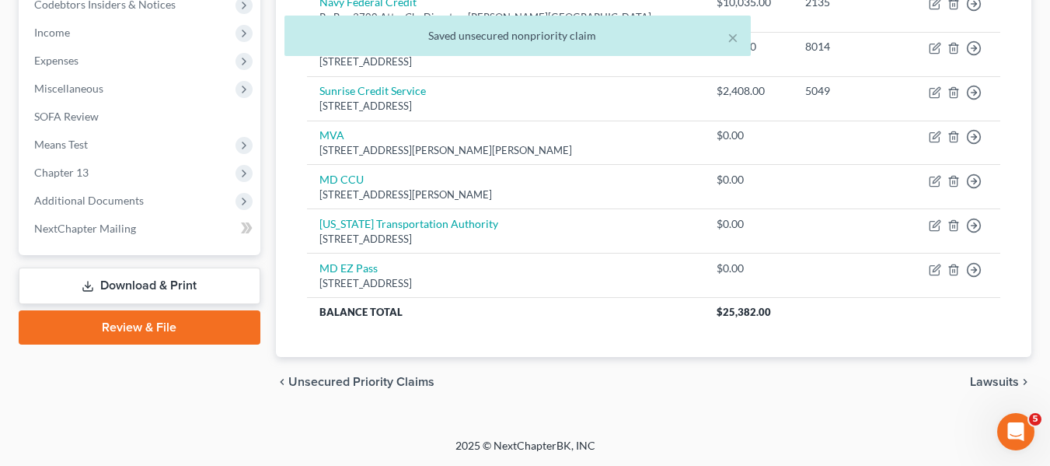
click at [94, 287] on icon at bounding box center [88, 286] width 12 height 12
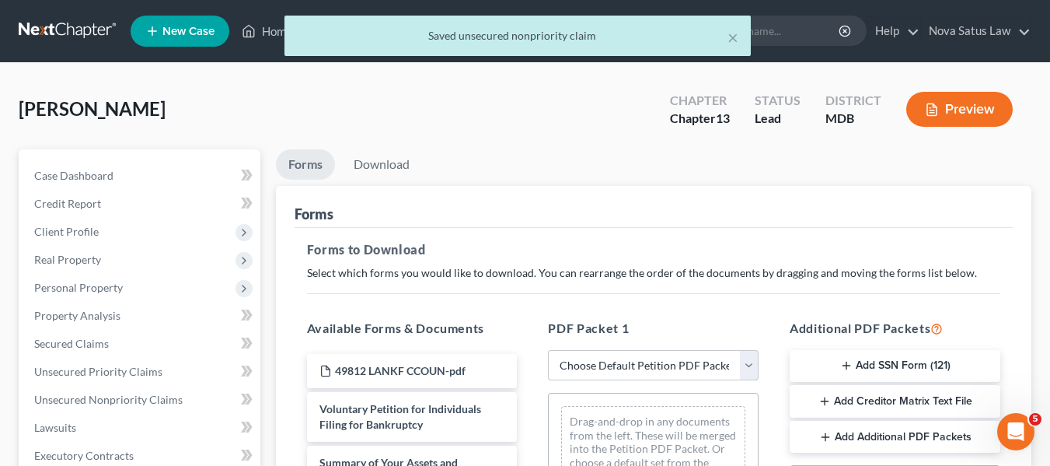
click at [573, 365] on select "Choose Default Petition PDF Packet Complete Bankruptcy Petition (all forms and …" at bounding box center [653, 365] width 211 height 31
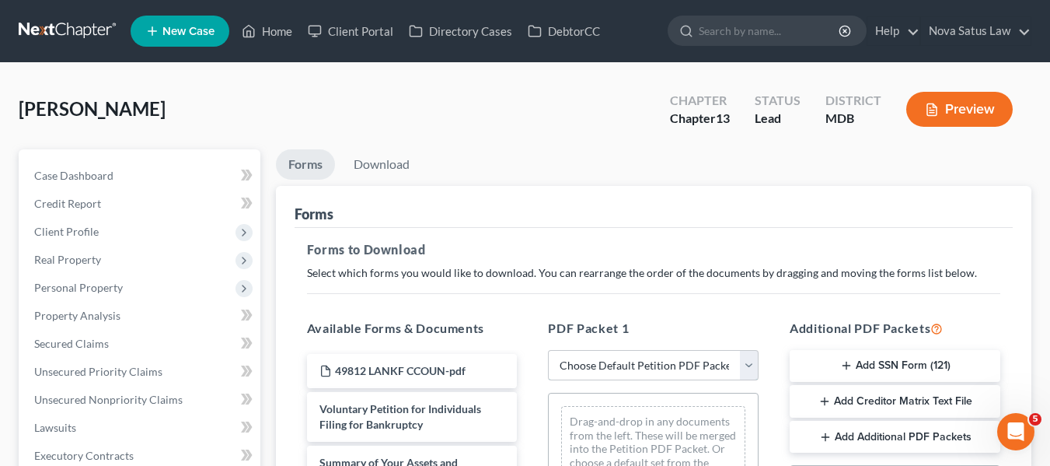
select select "0"
click at [553, 350] on select "Choose Default Petition PDF Packet Complete Bankruptcy Petition (all forms and …" at bounding box center [653, 365] width 211 height 31
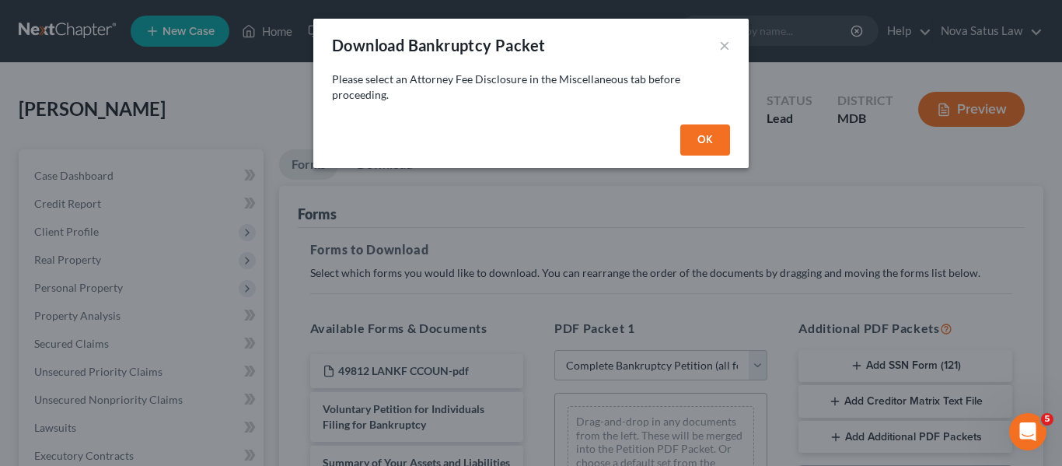
click at [710, 141] on button "OK" at bounding box center [705, 139] width 50 height 31
select select
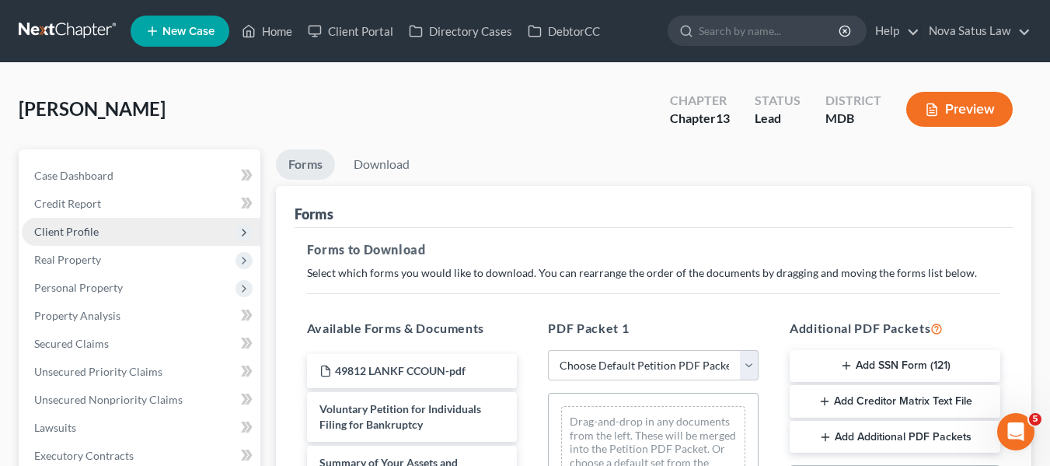
click at [111, 232] on span "Client Profile" at bounding box center [141, 232] width 239 height 28
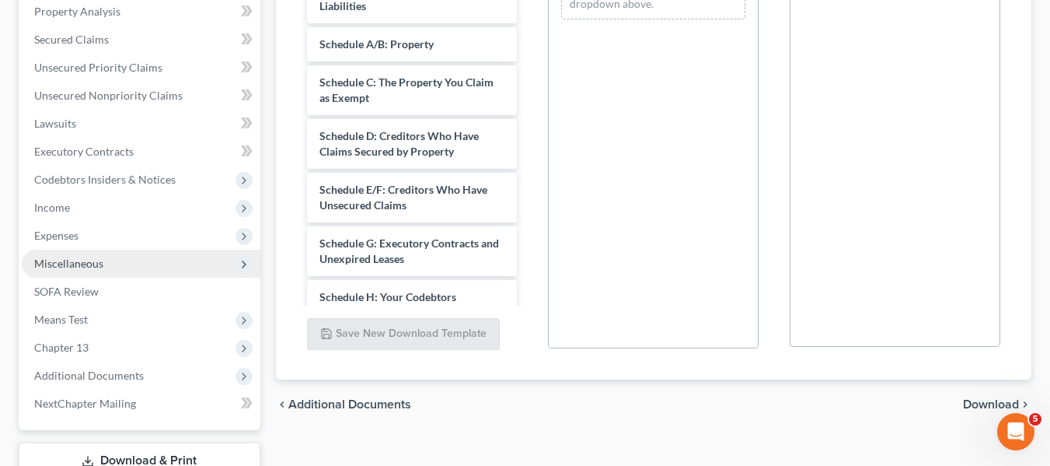
scroll to position [473, 0]
click at [79, 264] on span "Miscellaneous" at bounding box center [68, 262] width 69 height 13
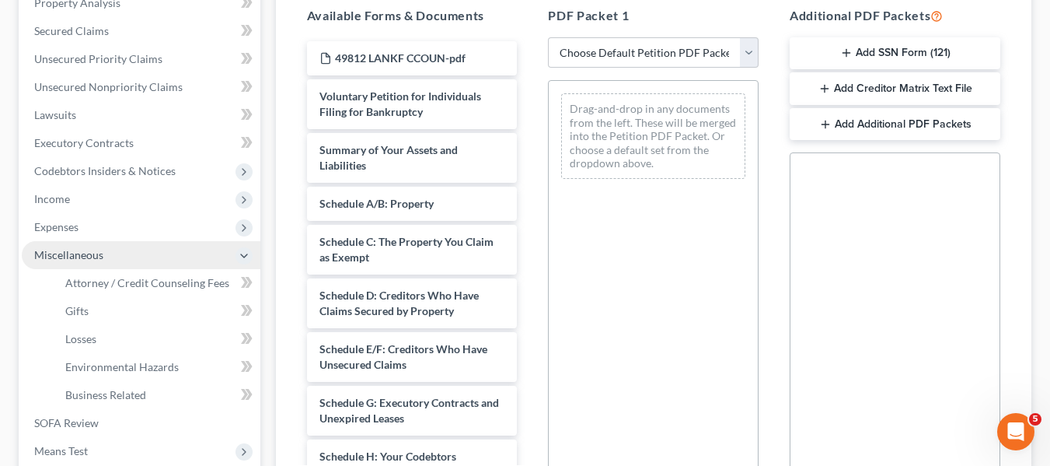
scroll to position [305, 0]
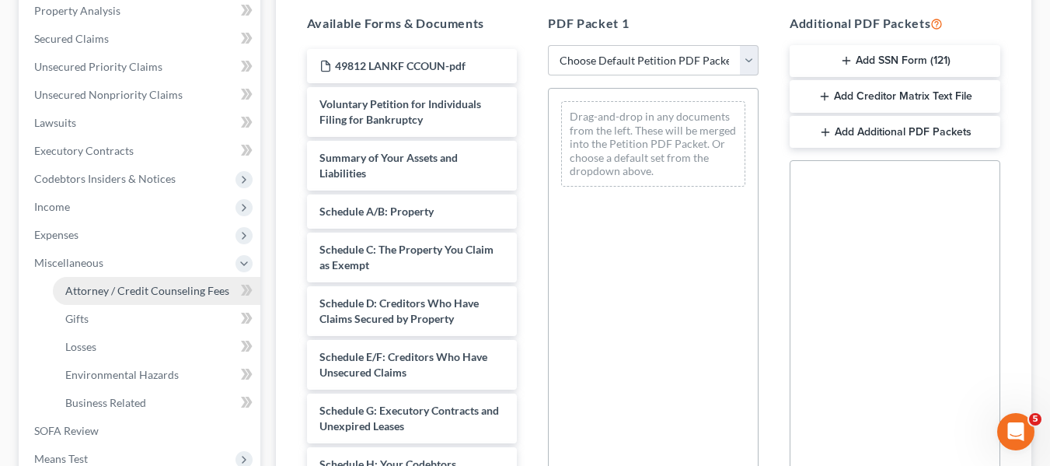
click at [142, 295] on span "Attorney / Credit Counseling Fees" at bounding box center [147, 290] width 164 height 13
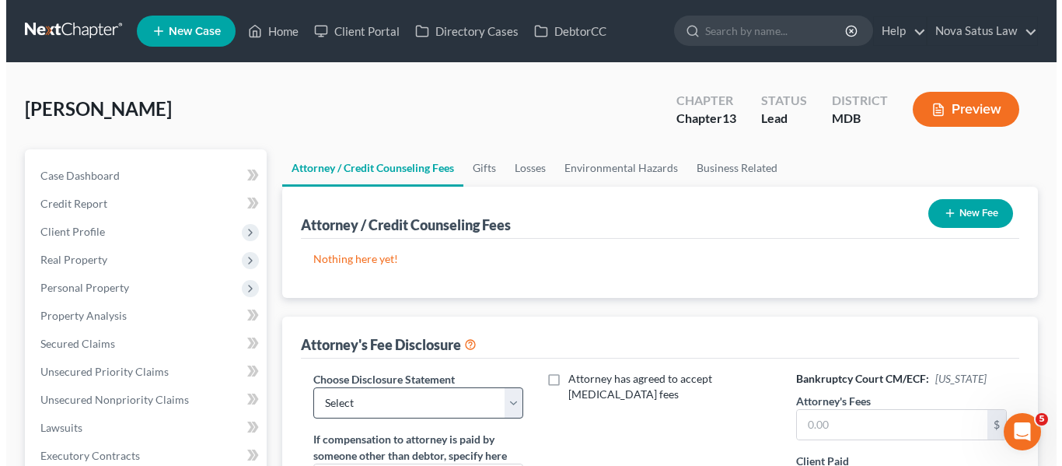
scroll to position [129, 0]
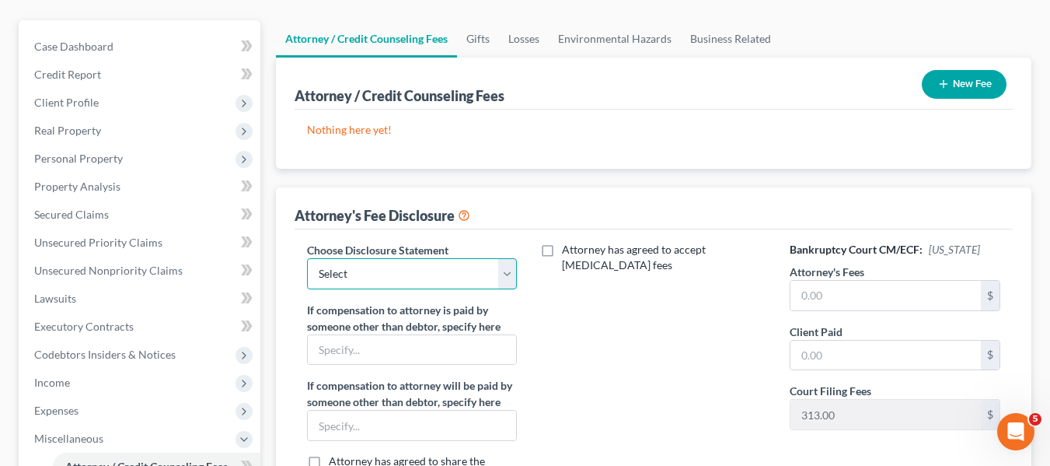
click at [497, 285] on select "Select Kim Deachilla Disclosure 7 Disclosure 13" at bounding box center [412, 273] width 211 height 31
select select "2"
click at [307, 258] on select "Select Kim Deachilla Disclosure 7 Disclosure 13" at bounding box center [412, 273] width 211 height 31
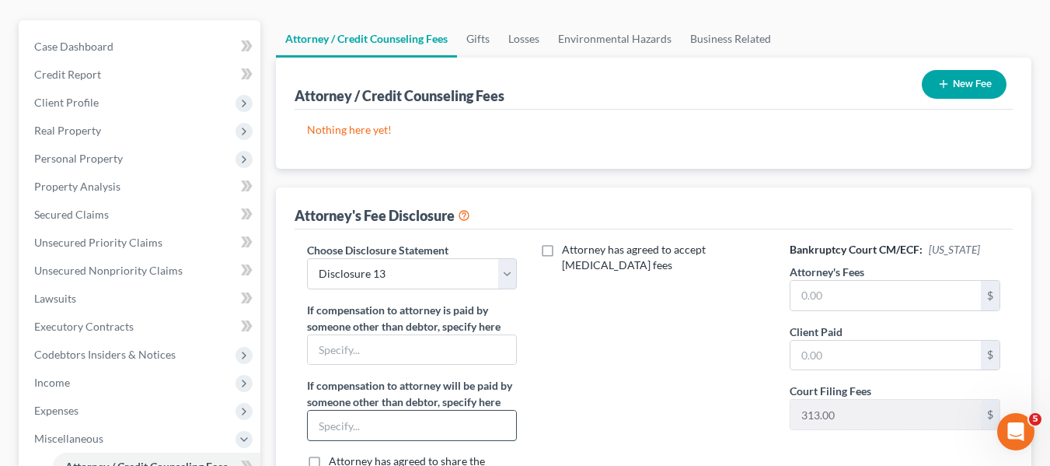
click at [357, 431] on input "text" at bounding box center [412, 425] width 209 height 30
type input "Chapter 13 Trustee through plan"
click at [833, 303] on input "text" at bounding box center [886, 296] width 190 height 30
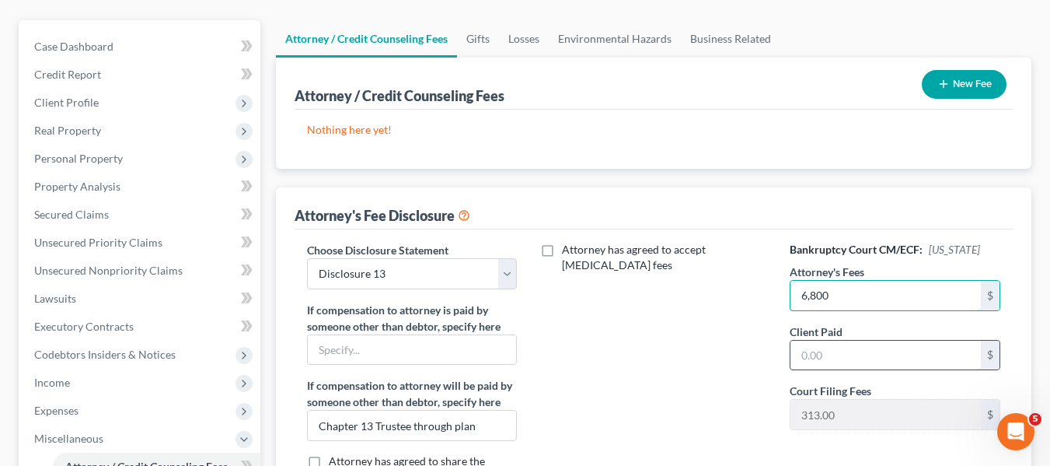
type input "6,800"
click at [827, 354] on input "text" at bounding box center [886, 355] width 190 height 30
type input "1,500"
click at [936, 91] on button "New Fee" at bounding box center [964, 84] width 85 height 29
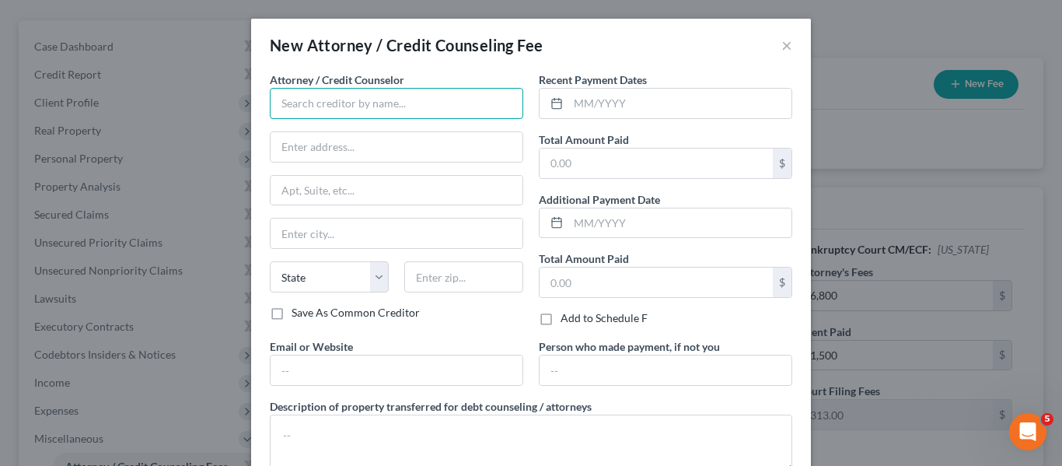
click at [346, 102] on input "text" at bounding box center [396, 103] width 253 height 31
type input "James R. Logan PA"
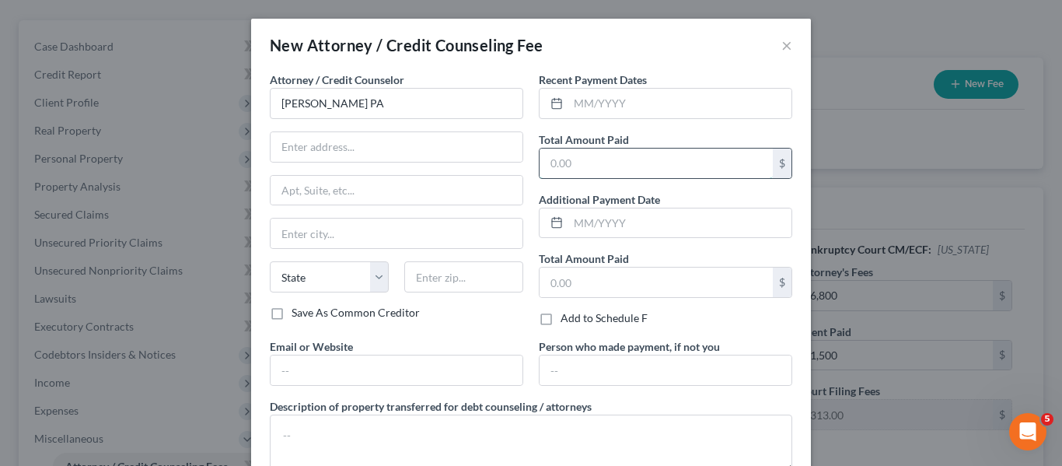
click at [598, 163] on input "text" at bounding box center [655, 163] width 233 height 30
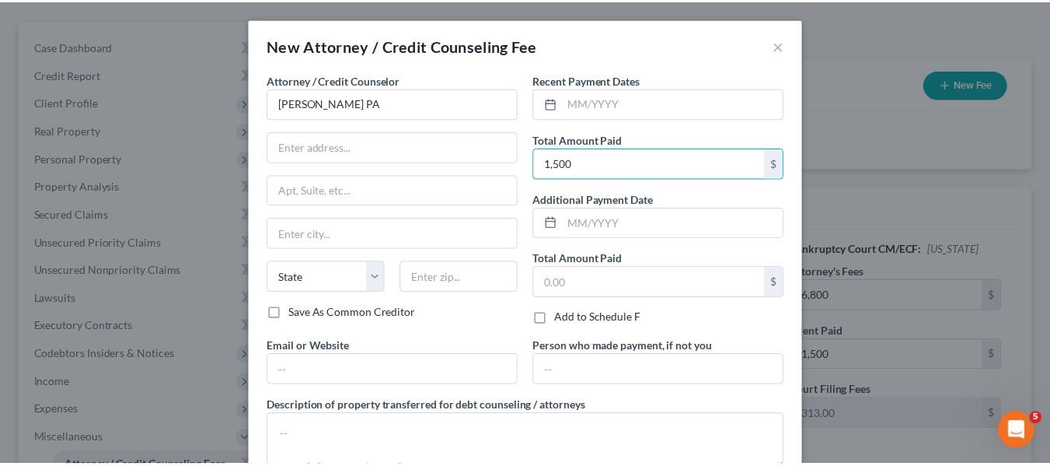
scroll to position [104, 0]
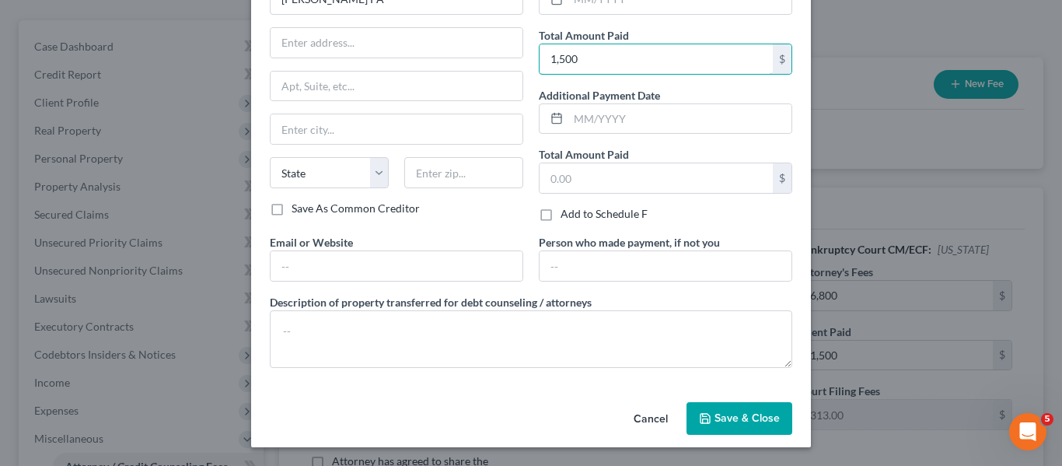
type input "1,500"
click at [743, 412] on span "Save & Close" at bounding box center [746, 417] width 65 height 13
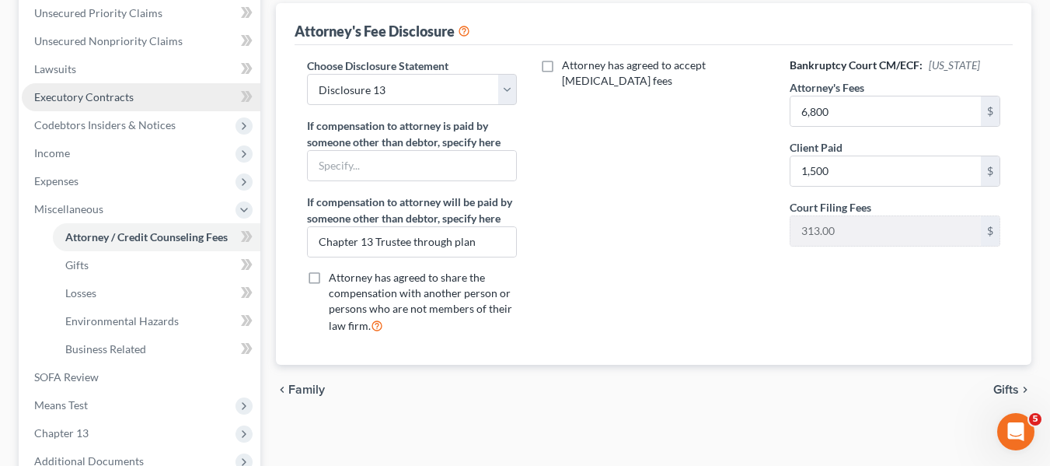
scroll to position [557, 0]
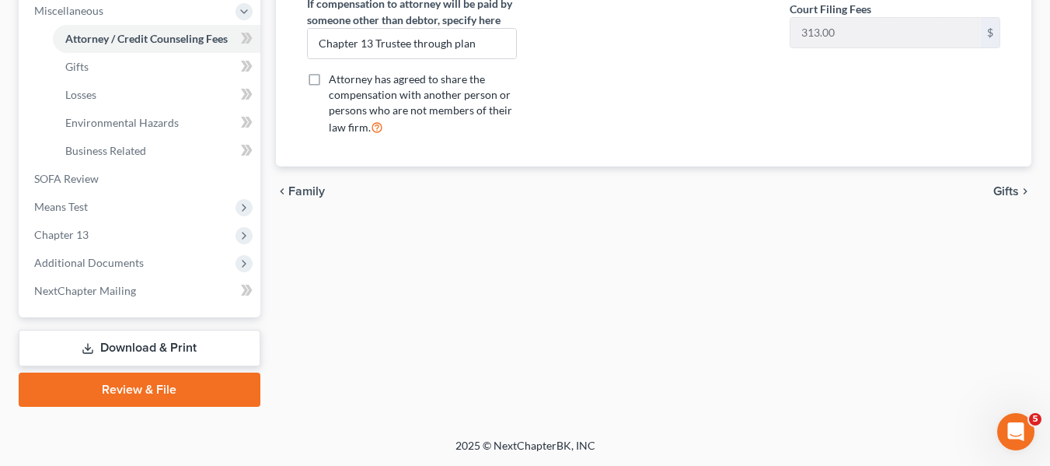
click at [124, 356] on link "Download & Print" at bounding box center [140, 348] width 242 height 37
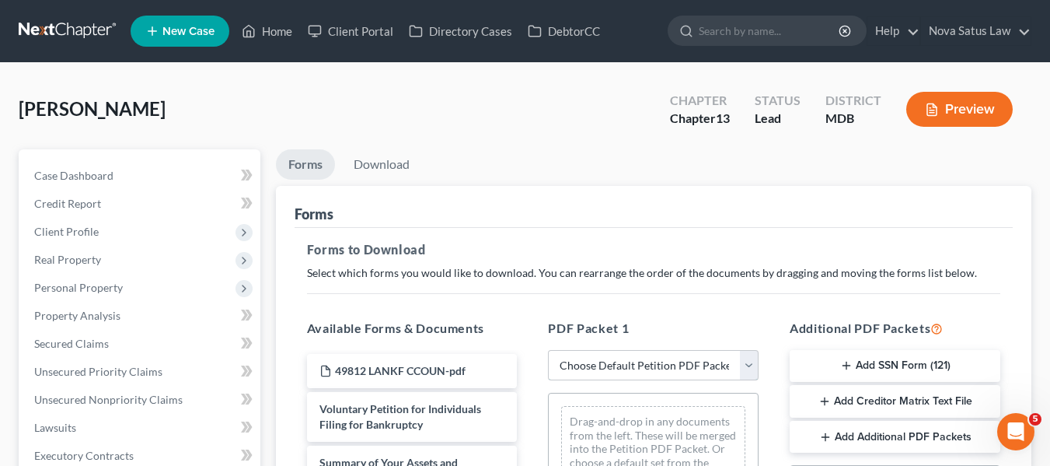
click at [581, 361] on select "Choose Default Petition PDF Packet Complete Bankruptcy Petition (all forms and …" at bounding box center [653, 365] width 211 height 31
select select "0"
click at [548, 350] on select "Choose Default Petition PDF Packet Complete Bankruptcy Petition (all forms and …" at bounding box center [653, 365] width 211 height 31
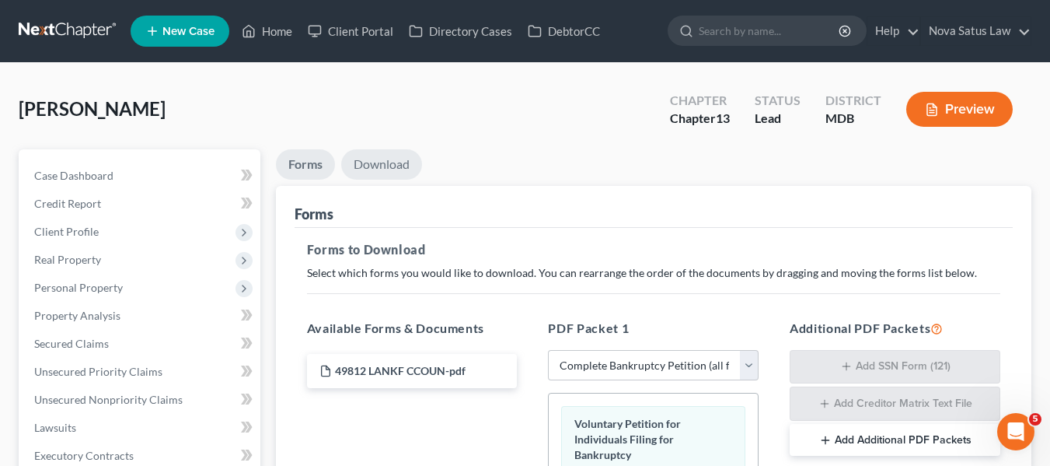
click at [390, 159] on link "Download" at bounding box center [381, 164] width 81 height 30
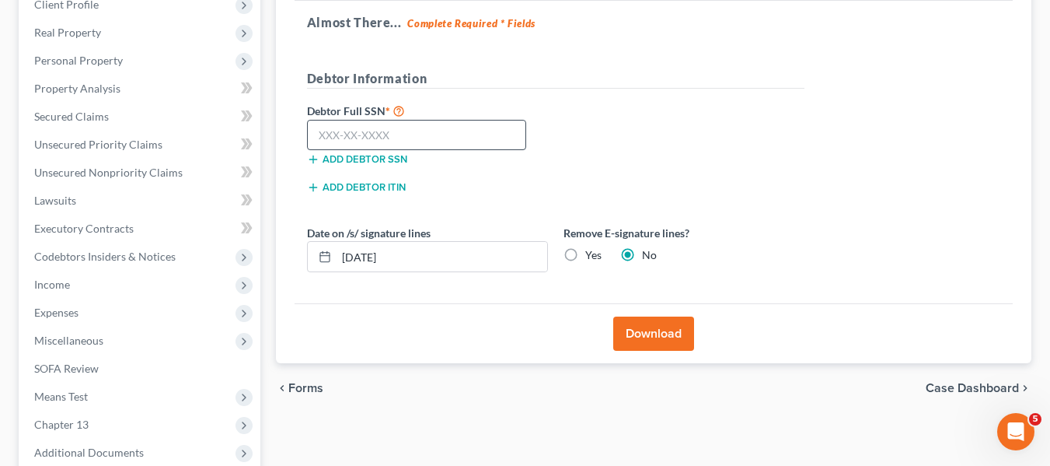
scroll to position [229, 0]
click at [325, 124] on input "text" at bounding box center [417, 133] width 220 height 31
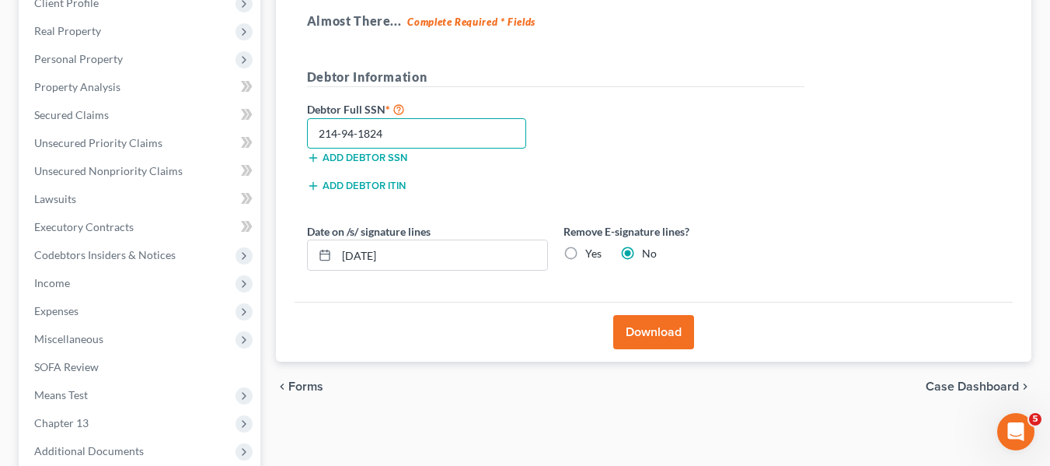
type input "214-94-1824"
click at [660, 332] on button "Download" at bounding box center [653, 332] width 81 height 34
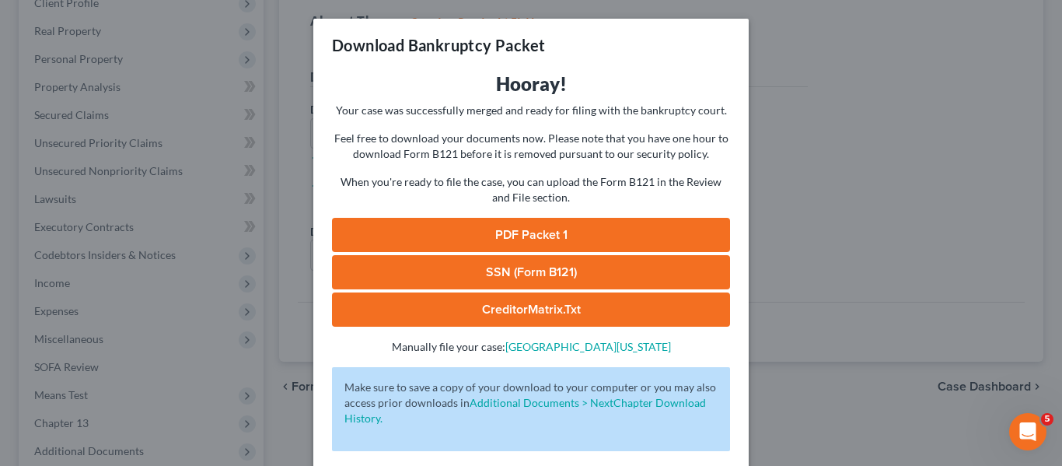
click at [475, 229] on link "PDF Packet 1" at bounding box center [531, 235] width 398 height 34
click at [597, 260] on link "SSN (Form B121)" at bounding box center [531, 272] width 398 height 34
click at [815, 107] on div "Download Bankruptcy Packet Hooray! Your case was successfully merged and ready …" at bounding box center [531, 233] width 1062 height 466
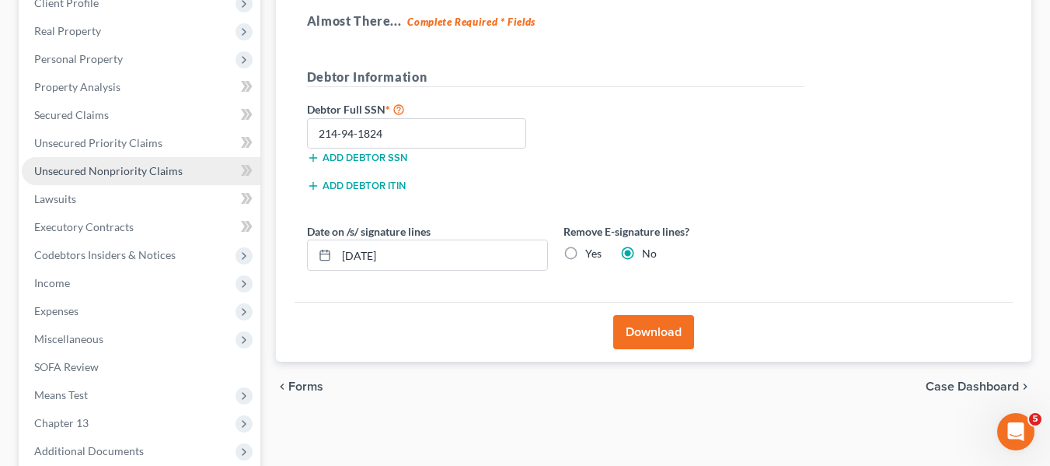
scroll to position [417, 0]
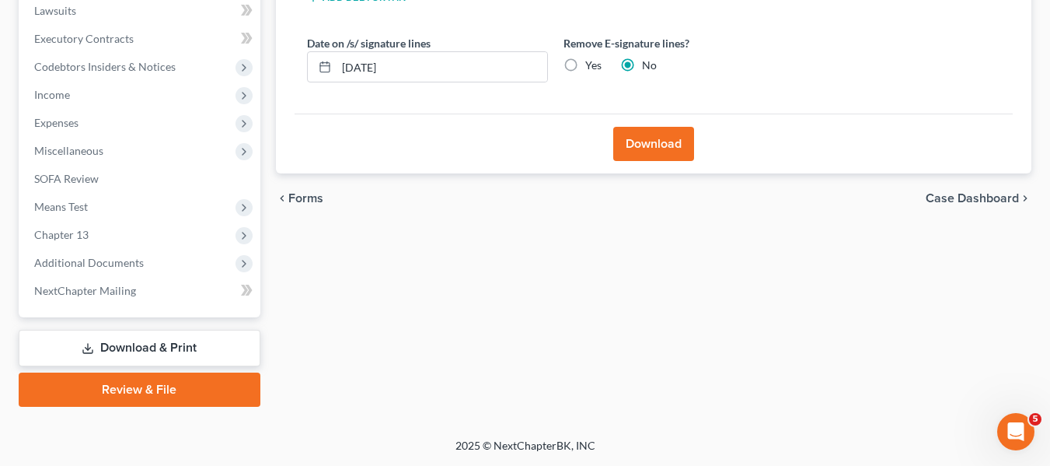
click at [123, 382] on link "Review & File" at bounding box center [140, 389] width 242 height 34
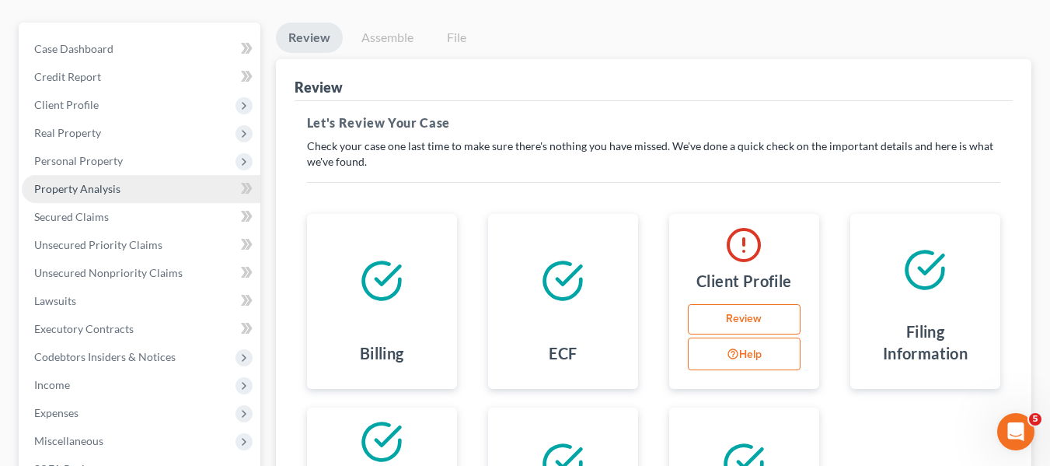
scroll to position [126, 0]
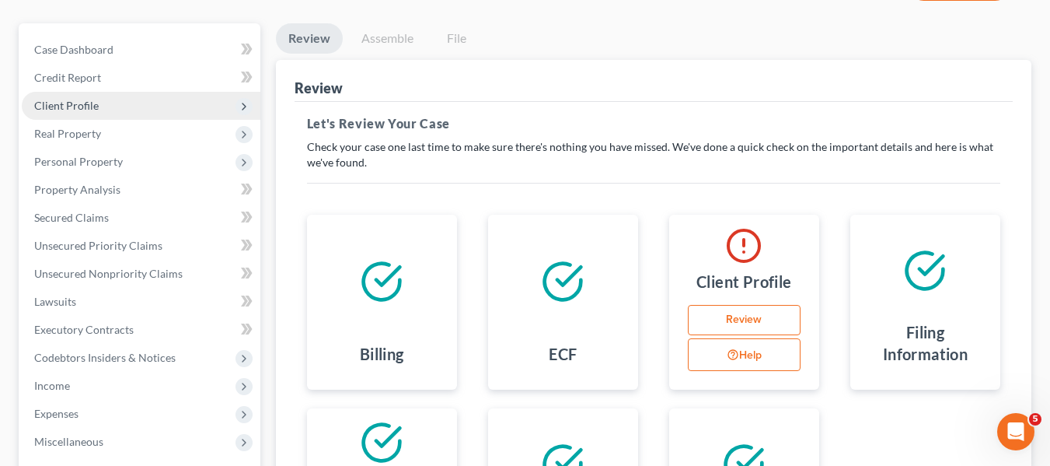
click at [87, 99] on span "Client Profile" at bounding box center [66, 105] width 65 height 13
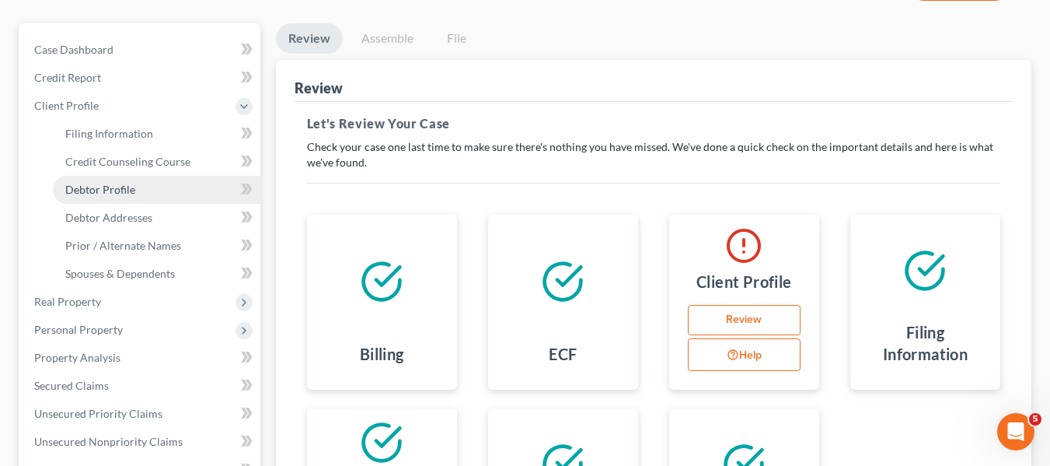
click at [111, 189] on span "Debtor Profile" at bounding box center [100, 189] width 70 height 13
select select "0"
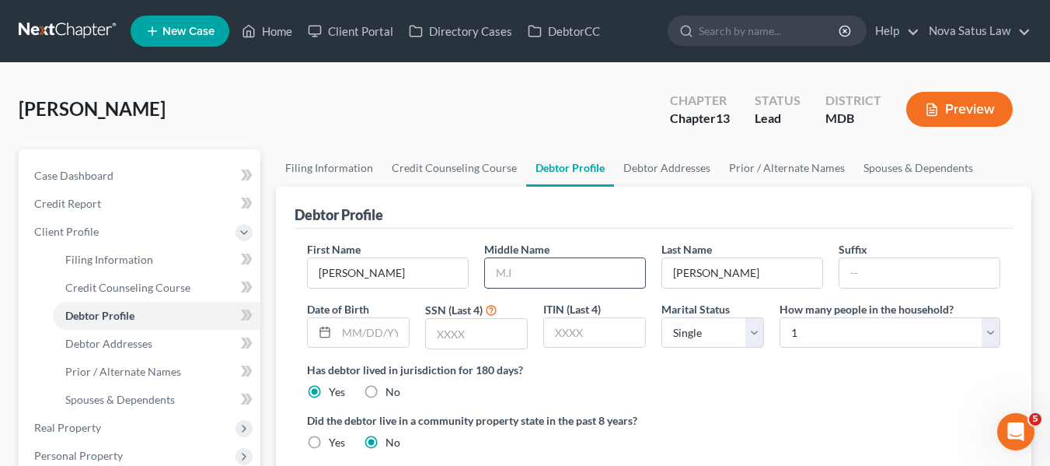
click at [527, 277] on input "text" at bounding box center [565, 273] width 160 height 30
type input "[PERSON_NAME]"
click at [354, 328] on input "text" at bounding box center [373, 333] width 72 height 30
type input "[DATE]"
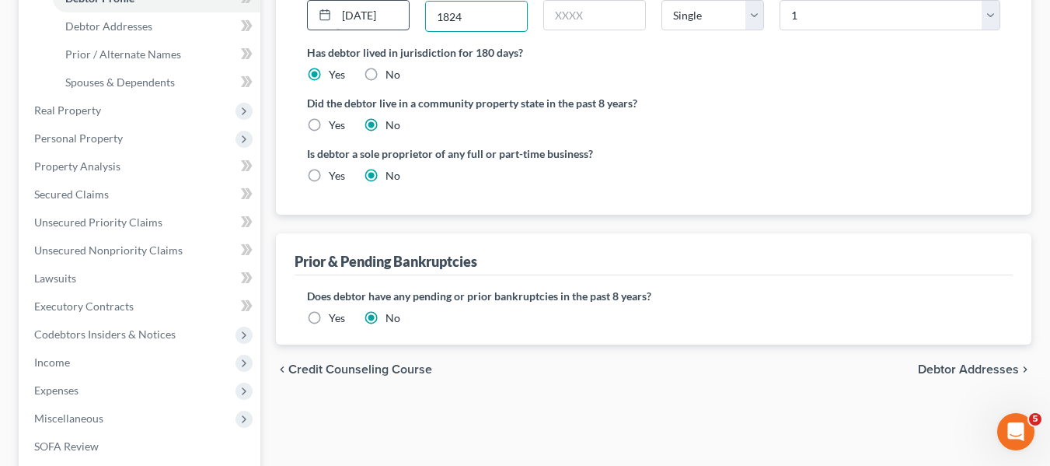
scroll to position [585, 0]
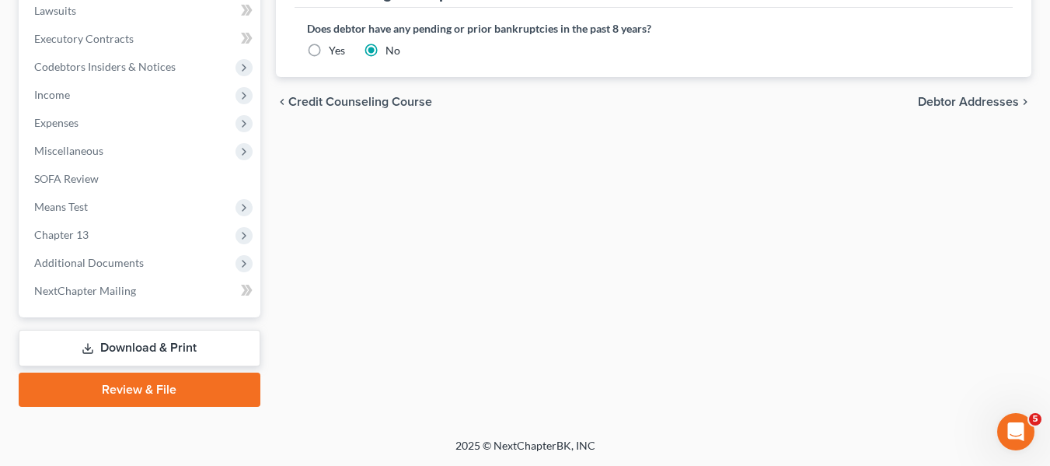
type input "1824"
click at [145, 380] on link "Review & File" at bounding box center [140, 389] width 242 height 34
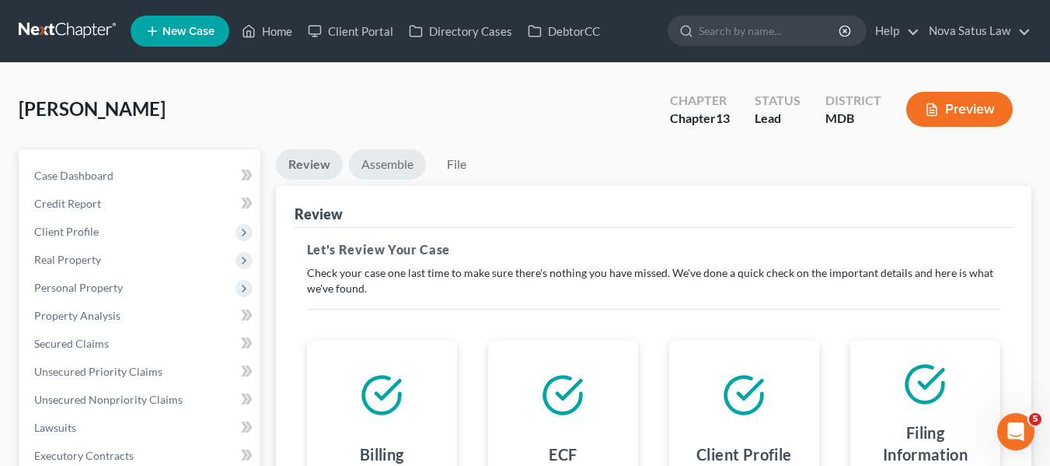
click at [393, 165] on link "Assemble" at bounding box center [387, 164] width 77 height 30
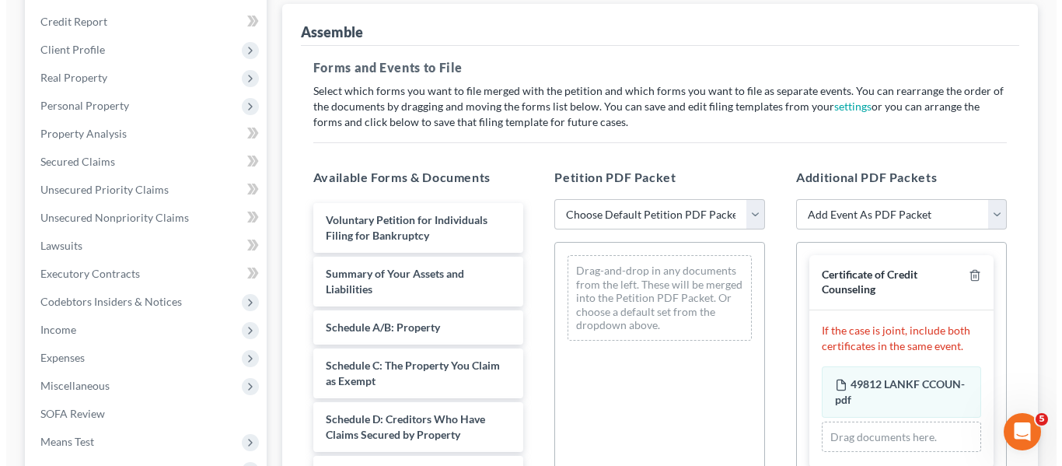
scroll to position [183, 0]
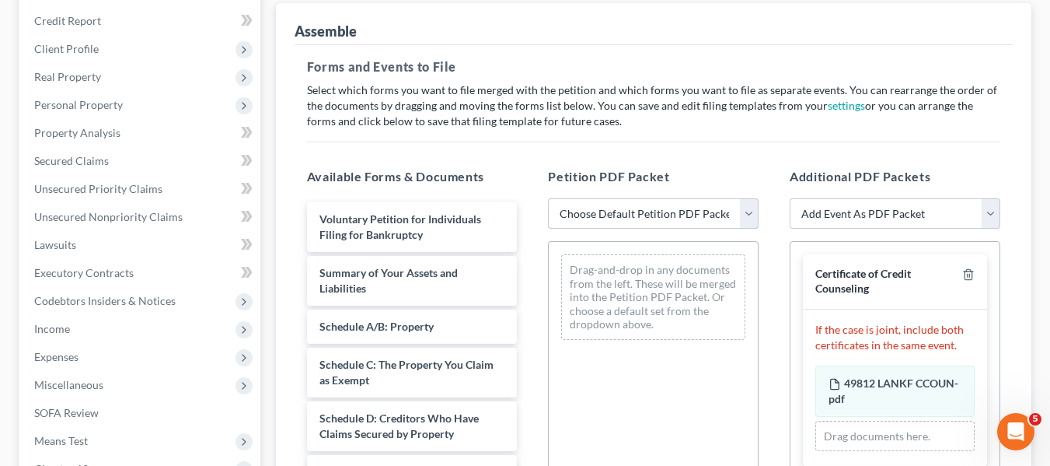
click at [640, 222] on select "Choose Default Petition PDF Packet Emergency Filing (Voluntary Petition and Cre…" at bounding box center [653, 213] width 211 height 31
select select "0"
click at [548, 198] on select "Choose Default Petition PDF Packet Emergency Filing (Voluntary Petition and Cre…" at bounding box center [653, 213] width 211 height 31
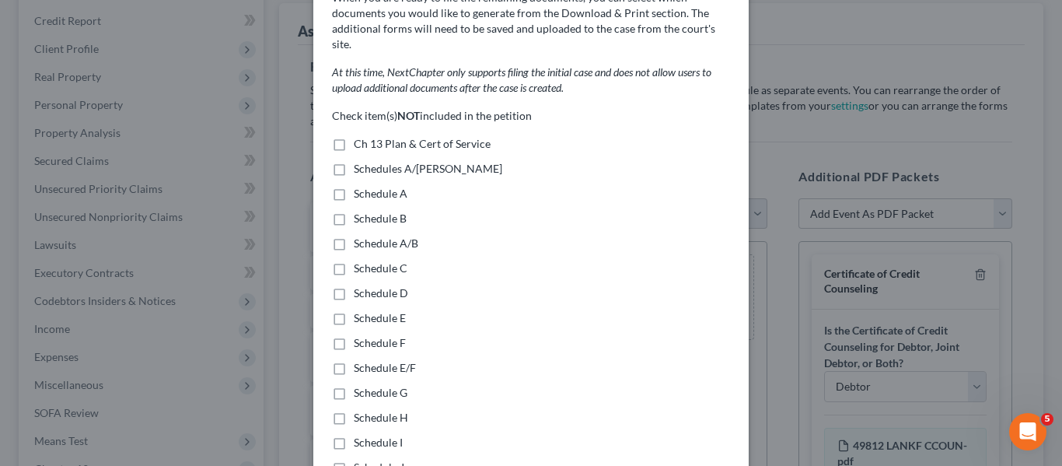
scroll to position [83, 0]
click at [354, 134] on label "Ch 13 Plan & Cert of Service" at bounding box center [422, 142] width 137 height 16
click at [360, 134] on input "Ch 13 Plan & Cert of Service" at bounding box center [365, 139] width 10 height 10
checkbox input "true"
click at [354, 159] on label "Schedules A/[PERSON_NAME]" at bounding box center [428, 167] width 148 height 16
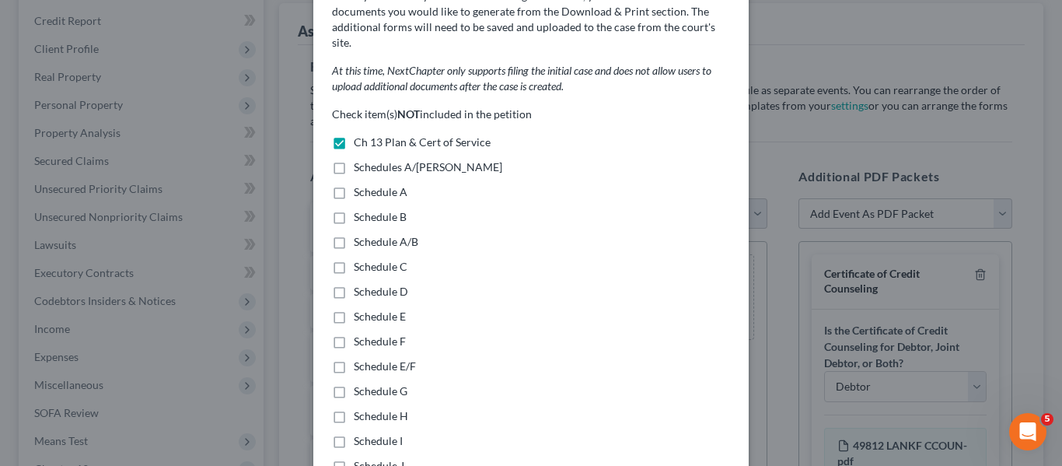
click at [360, 159] on input "Schedules A/[PERSON_NAME]" at bounding box center [365, 164] width 10 height 10
checkbox input "true"
click at [354, 184] on label "Schedule A" at bounding box center [381, 192] width 54 height 16
click at [360, 184] on input "Schedule A" at bounding box center [365, 189] width 10 height 10
click at [354, 184] on label "Schedule A" at bounding box center [381, 192] width 54 height 16
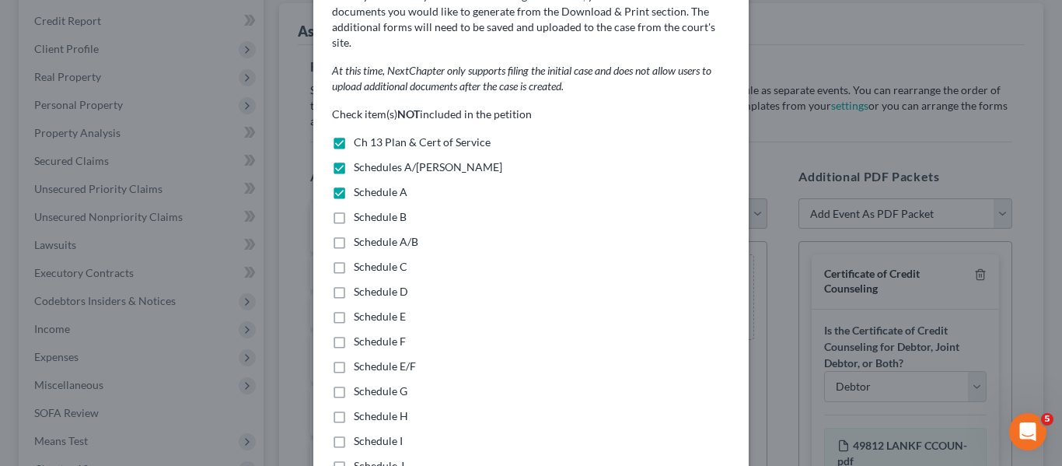
click at [360, 184] on input "Schedule A" at bounding box center [365, 189] width 10 height 10
checkbox input "false"
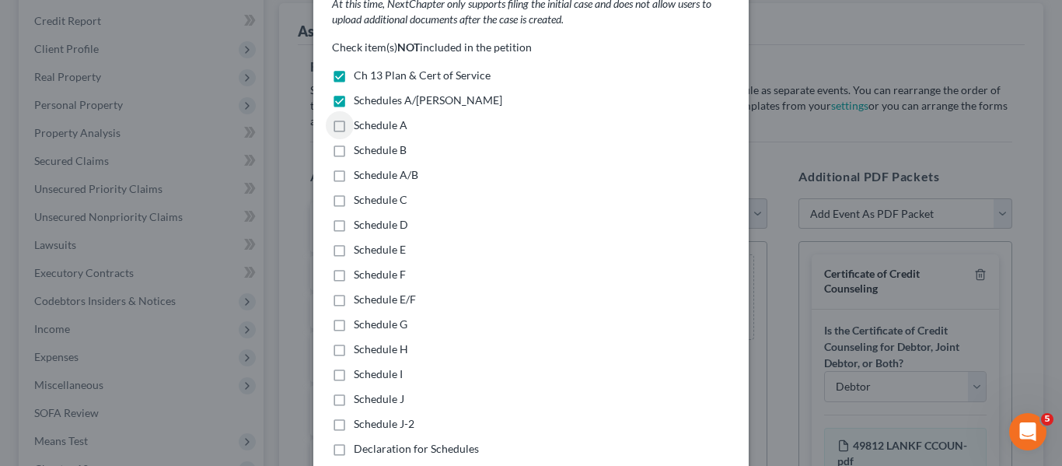
scroll to position [344, 0]
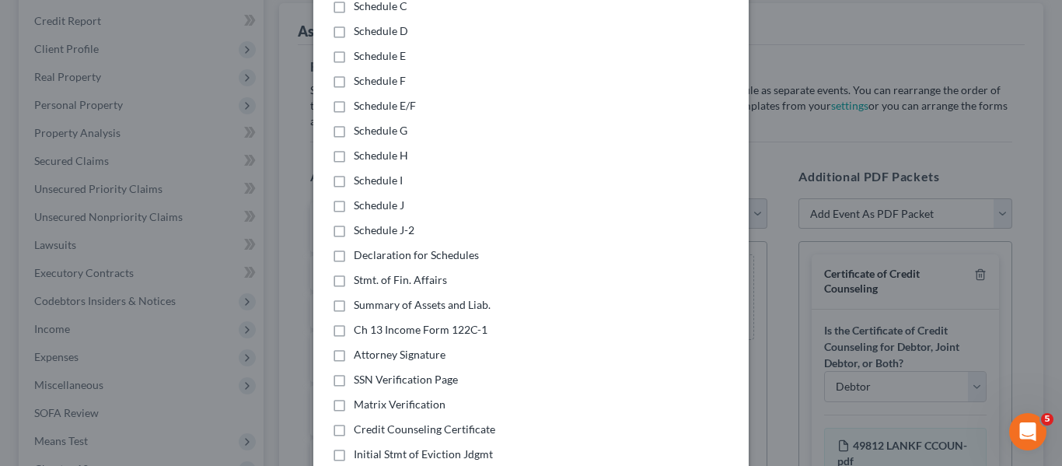
click at [354, 247] on label "Declaration for Schedules" at bounding box center [416, 255] width 125 height 16
click at [360, 247] on input "Declaration for Schedules" at bounding box center [365, 252] width 10 height 10
checkbox input "true"
click at [354, 272] on label "Stmt. of Fin. Affairs" at bounding box center [400, 280] width 93 height 16
click at [360, 272] on input "Stmt. of Fin. Affairs" at bounding box center [365, 277] width 10 height 10
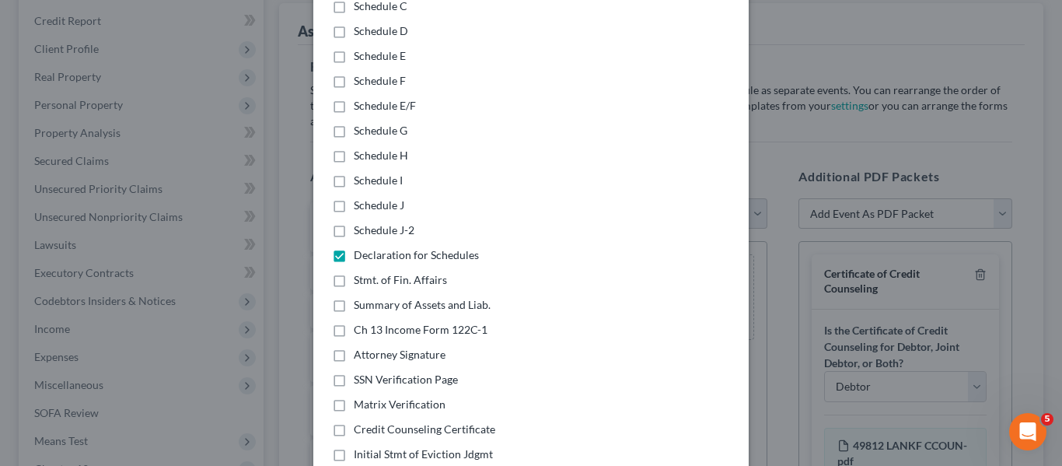
checkbox input "true"
click at [354, 297] on label "Summary of Assets and Liab." at bounding box center [422, 305] width 137 height 16
click at [360, 297] on input "Summary of Assets and Liab." at bounding box center [365, 302] width 10 height 10
checkbox input "true"
click at [354, 322] on label "Ch 13 Income Form 122C-1" at bounding box center [421, 330] width 134 height 16
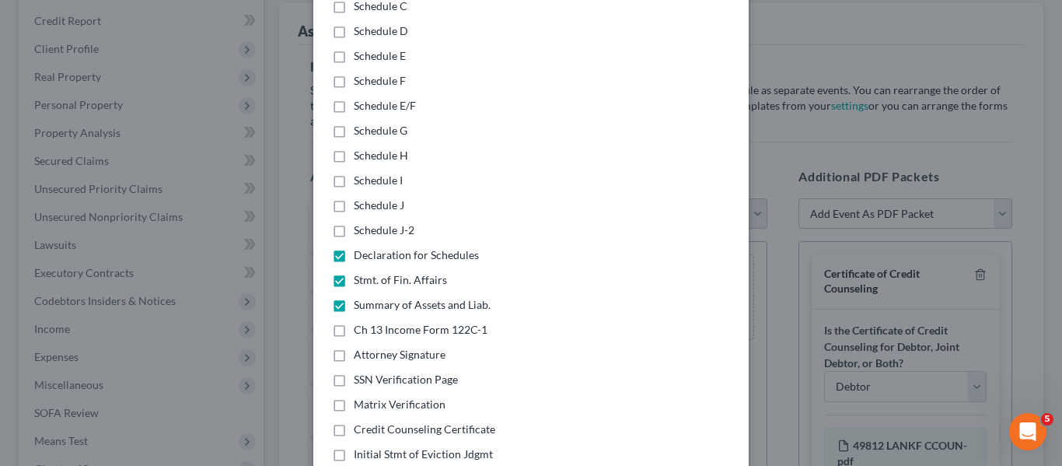
click at [360, 322] on input "Ch 13 Income Form 122C-1" at bounding box center [365, 327] width 10 height 10
checkbox input "true"
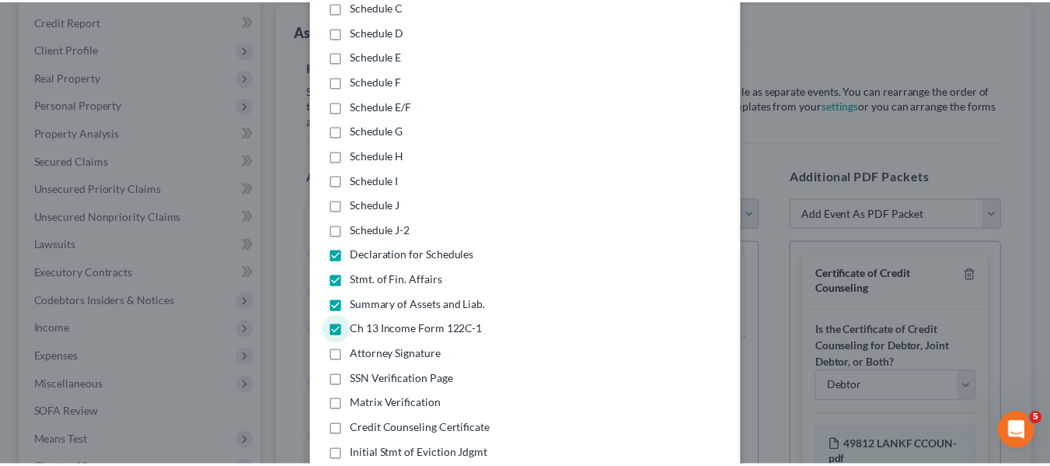
scroll to position [408, 0]
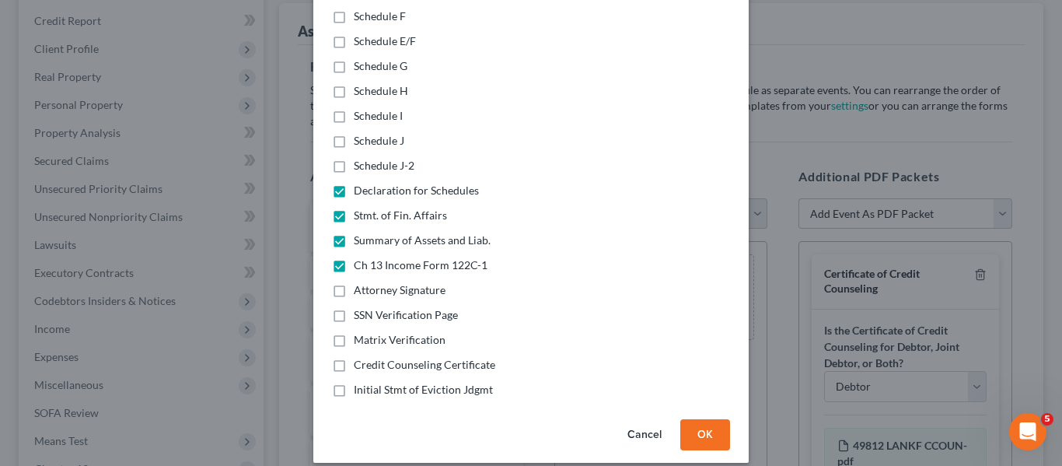
click at [354, 382] on label "Initial Stmt of Eviction Jdgmt" at bounding box center [423, 390] width 139 height 16
click at [360, 382] on input "Initial Stmt of Eviction Jdgmt" at bounding box center [365, 387] width 10 height 10
checkbox input "true"
click at [706, 419] on button "OK" at bounding box center [705, 434] width 50 height 31
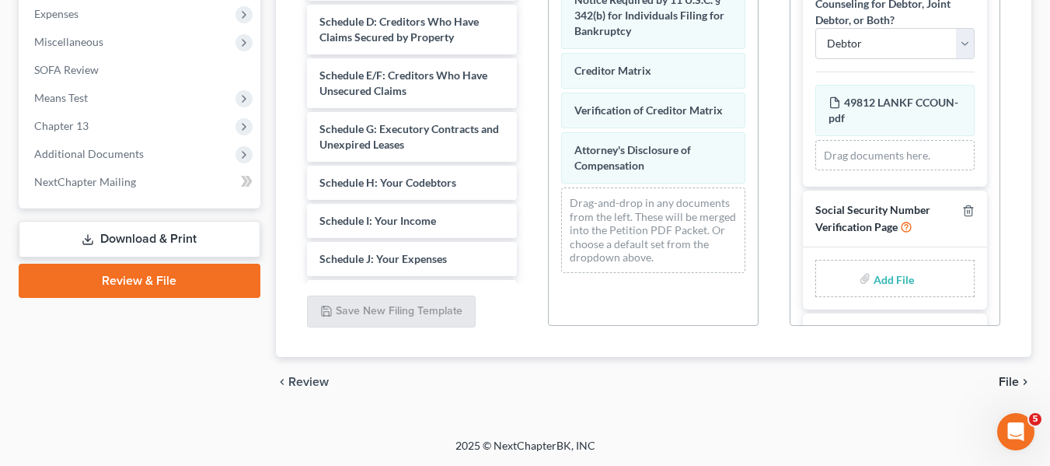
scroll to position [66, 0]
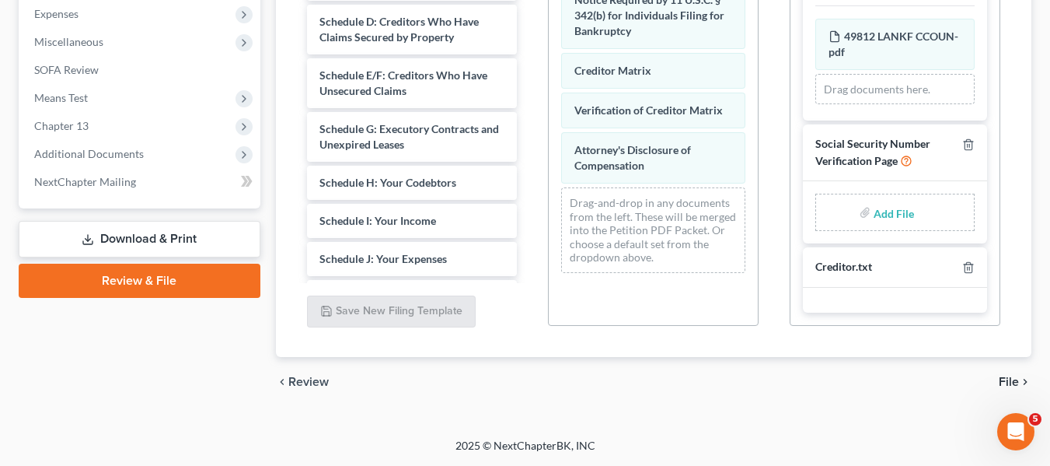
click at [885, 211] on input "file" at bounding box center [892, 212] width 37 height 28
type input "C:\fakepath\SSN.pdf"
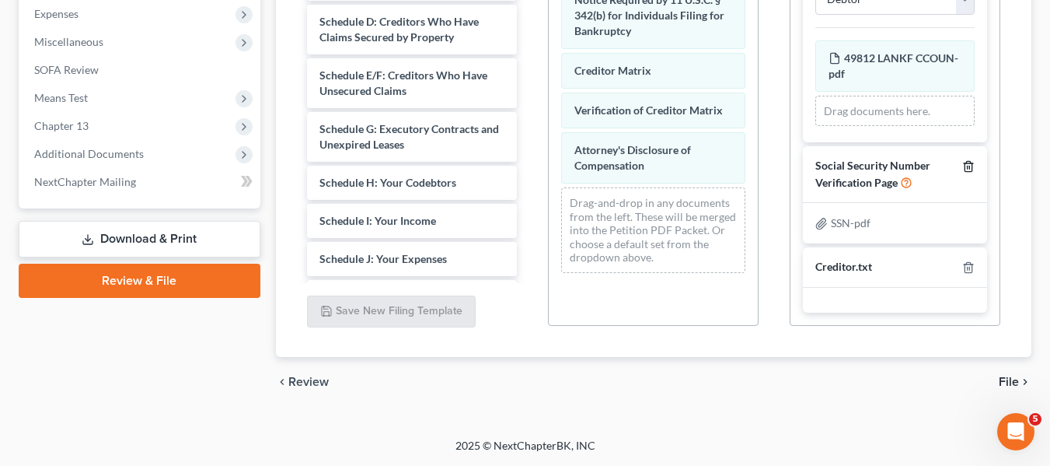
click at [968, 169] on line "button" at bounding box center [968, 167] width 0 height 3
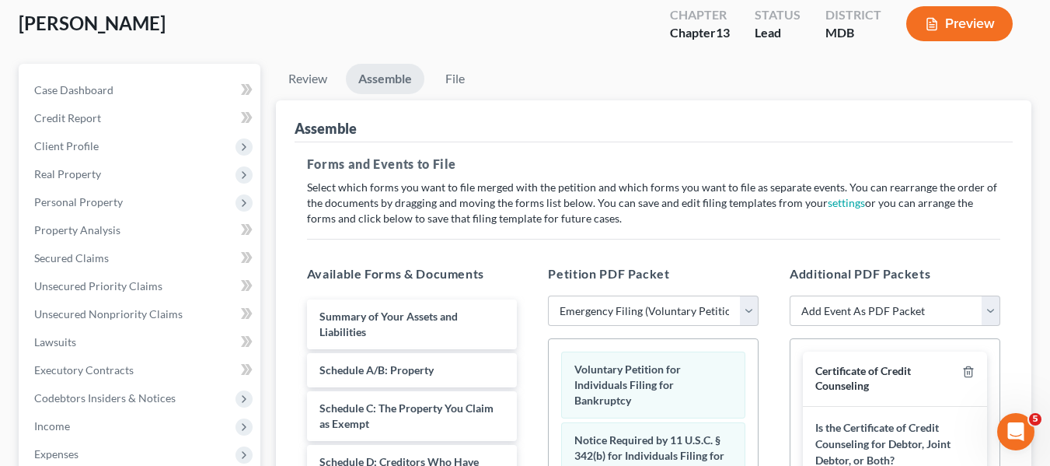
scroll to position [85, 0]
click at [298, 73] on link "Review" at bounding box center [308, 80] width 64 height 30
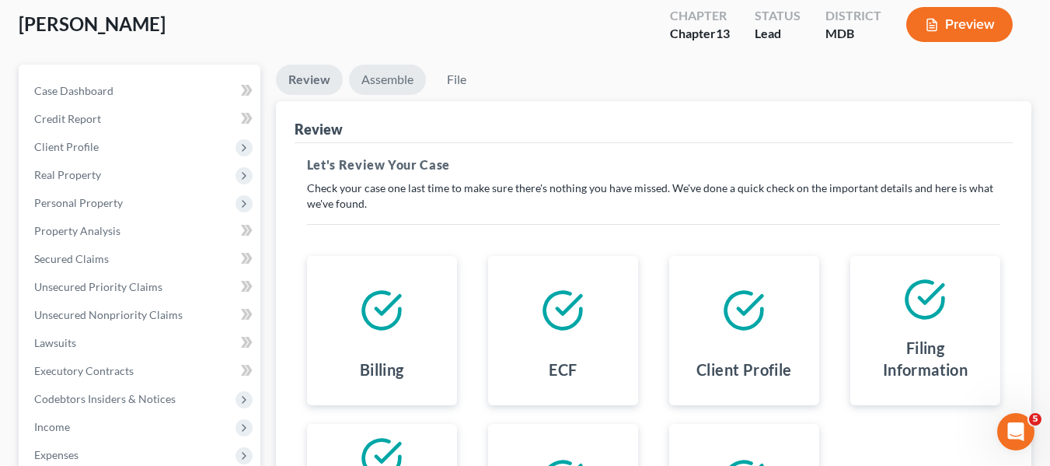
click at [375, 76] on link "Assemble" at bounding box center [387, 80] width 77 height 30
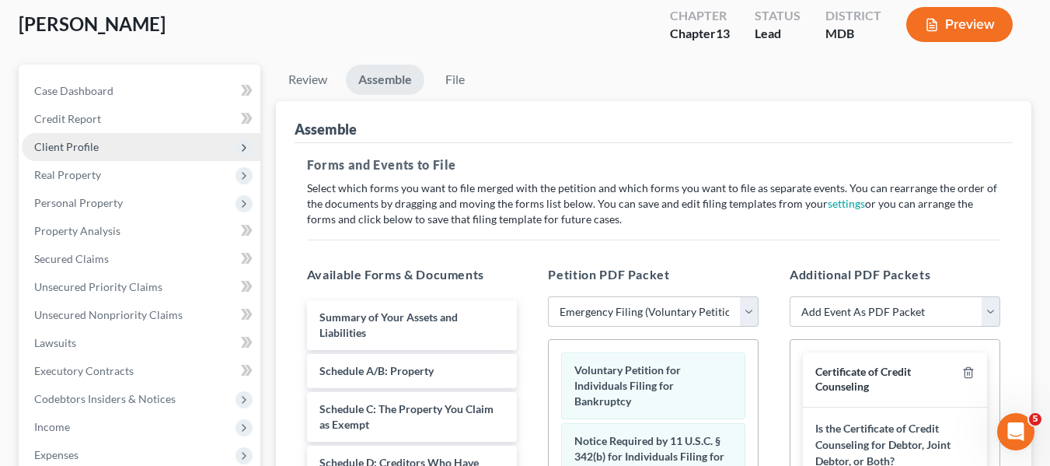
click at [92, 152] on span "Client Profile" at bounding box center [66, 146] width 65 height 13
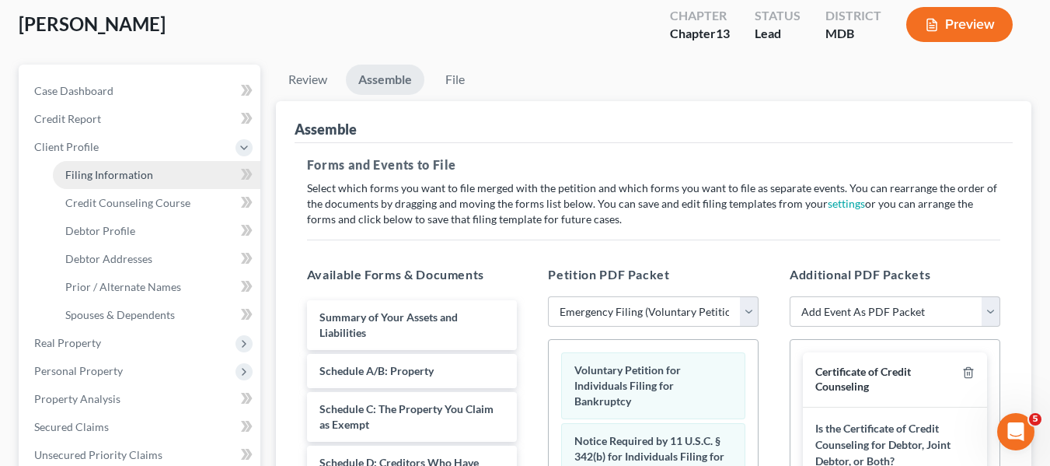
click at [106, 170] on span "Filing Information" at bounding box center [109, 174] width 88 height 13
select select "1"
select select "0"
select select "3"
select select "21"
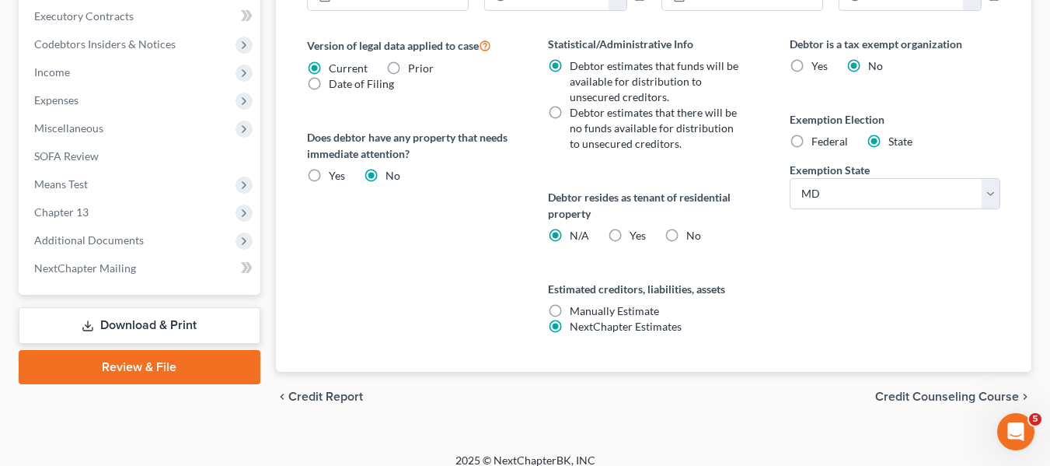
scroll to position [622, 0]
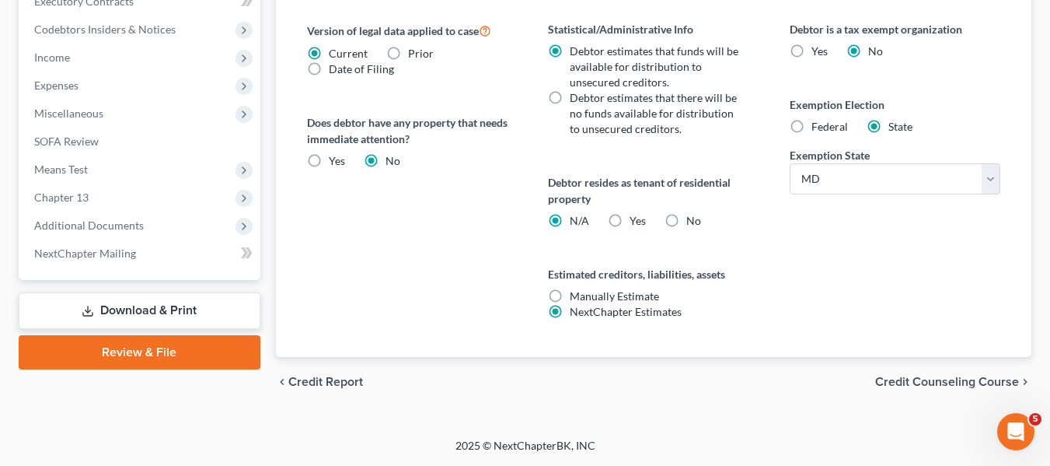
click at [141, 346] on link "Review & File" at bounding box center [140, 352] width 242 height 34
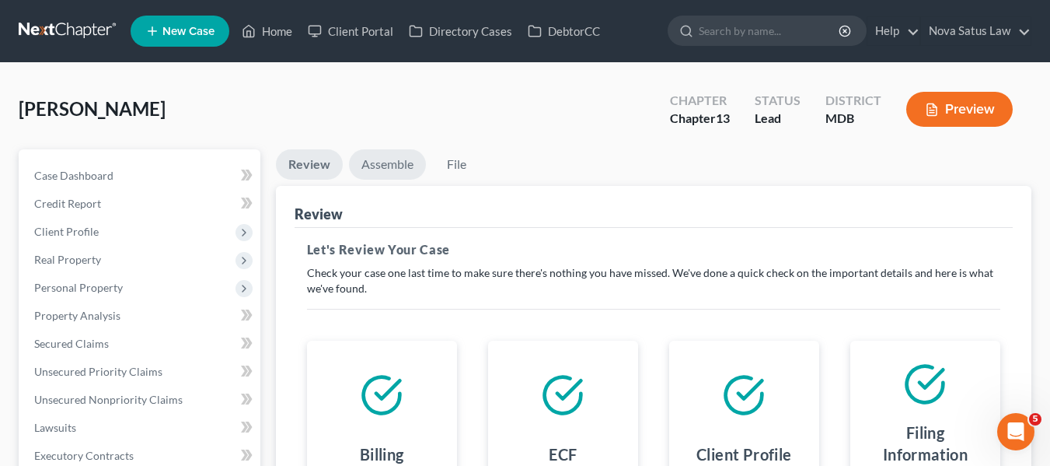
click at [381, 176] on link "Assemble" at bounding box center [387, 164] width 77 height 30
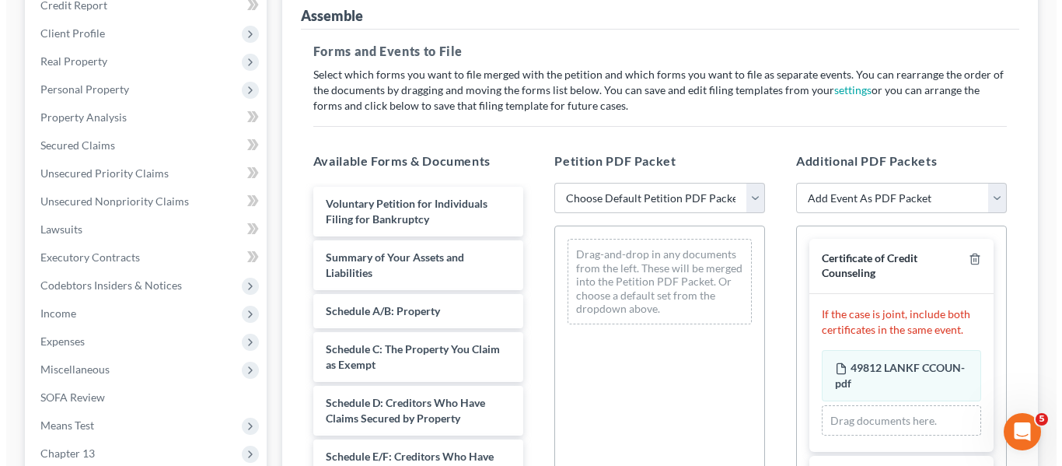
scroll to position [199, 0]
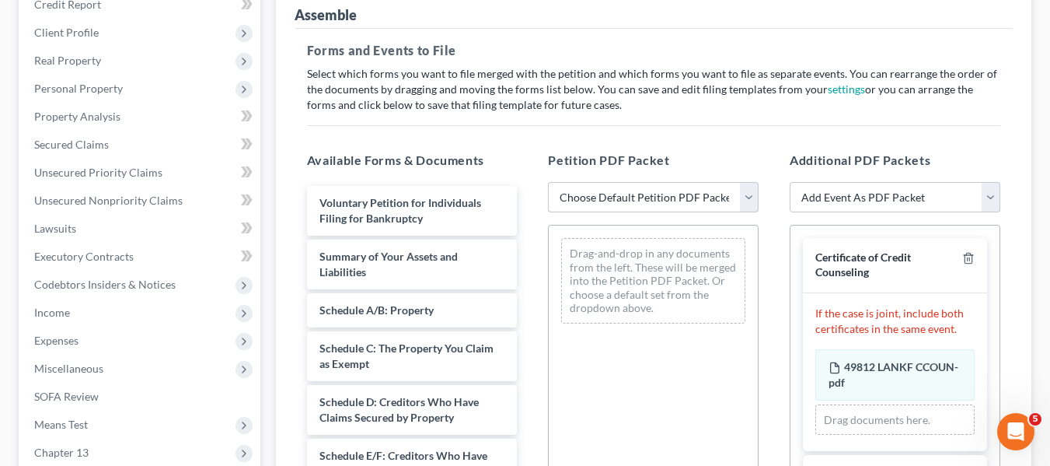
click at [665, 207] on select "Choose Default Petition PDF Packet Emergency Filing (Voluntary Petition and Cre…" at bounding box center [653, 197] width 211 height 31
select select "0"
click at [548, 182] on select "Choose Default Petition PDF Packet Emergency Filing (Voluntary Petition and Cre…" at bounding box center [653, 197] width 211 height 31
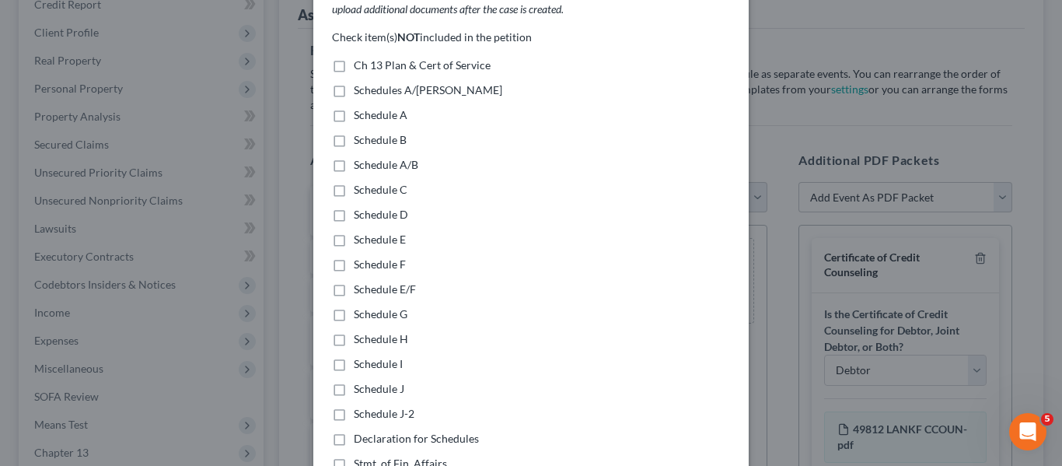
scroll to position [159, 0]
click at [354, 58] on label "Ch 13 Plan & Cert of Service" at bounding box center [422, 66] width 137 height 16
click at [360, 58] on input "Ch 13 Plan & Cert of Service" at bounding box center [365, 63] width 10 height 10
checkbox input "true"
click at [354, 83] on label "Schedules A/[PERSON_NAME]" at bounding box center [428, 91] width 148 height 16
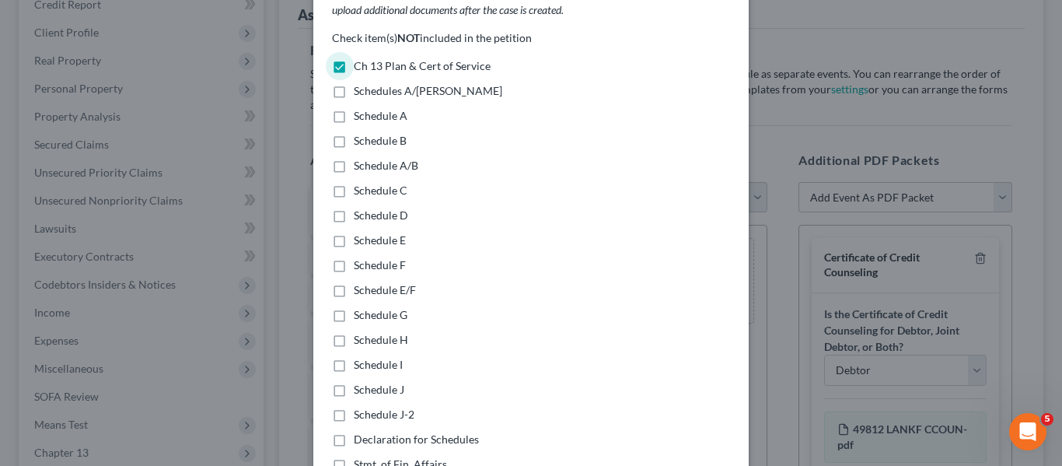
click at [360, 83] on input "Schedules A/[PERSON_NAME]" at bounding box center [365, 88] width 10 height 10
checkbox input "true"
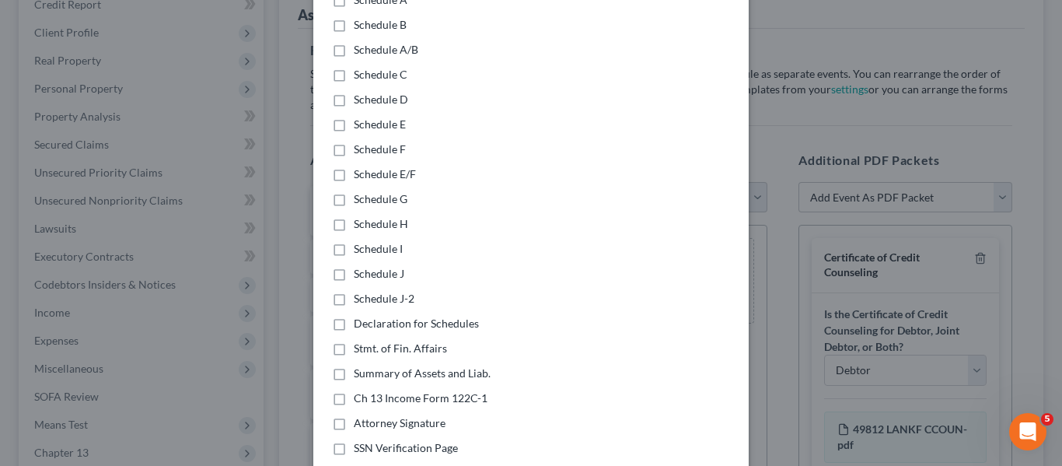
scroll to position [276, 0]
click at [354, 315] on label "Declaration for Schedules" at bounding box center [416, 323] width 125 height 16
click at [360, 315] on input "Declaration for Schedules" at bounding box center [365, 320] width 10 height 10
checkbox input "true"
click at [354, 340] on label "Stmt. of Fin. Affairs" at bounding box center [400, 348] width 93 height 16
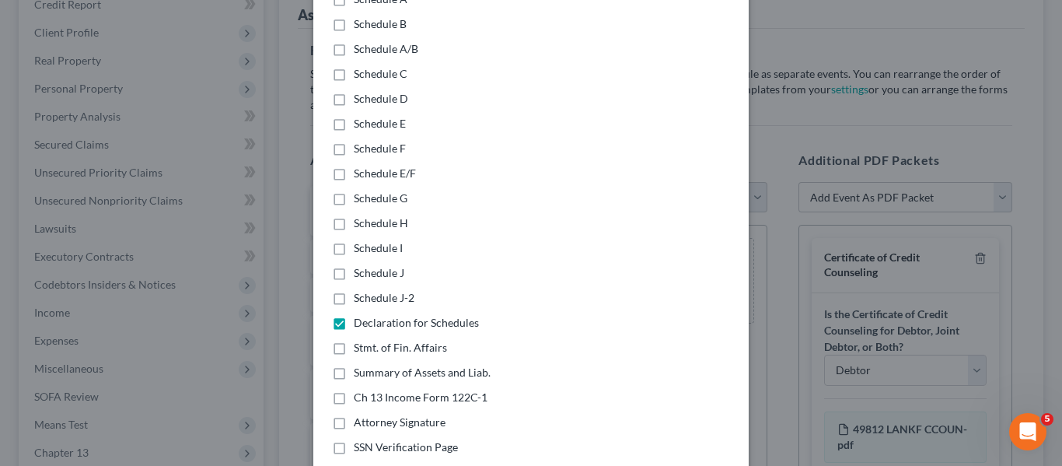
click at [360, 340] on input "Stmt. of Fin. Affairs" at bounding box center [365, 345] width 10 height 10
checkbox input "true"
click at [354, 365] on label "Summary of Assets and Liab." at bounding box center [422, 373] width 137 height 16
click at [360, 365] on input "Summary of Assets and Liab." at bounding box center [365, 370] width 10 height 10
checkbox input "true"
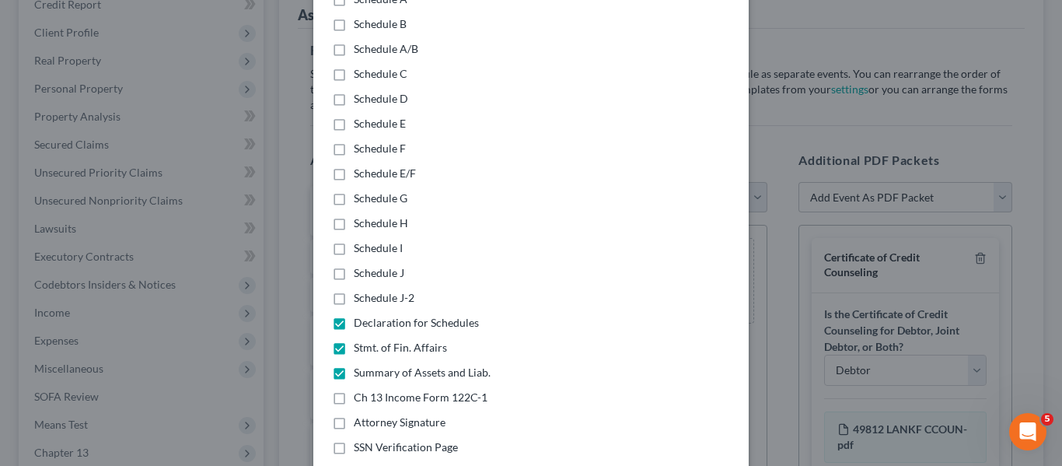
click at [354, 389] on label "Ch 13 Income Form 122C-1" at bounding box center [421, 397] width 134 height 16
click at [360, 389] on input "Ch 13 Income Form 122C-1" at bounding box center [365, 394] width 10 height 10
checkbox input "true"
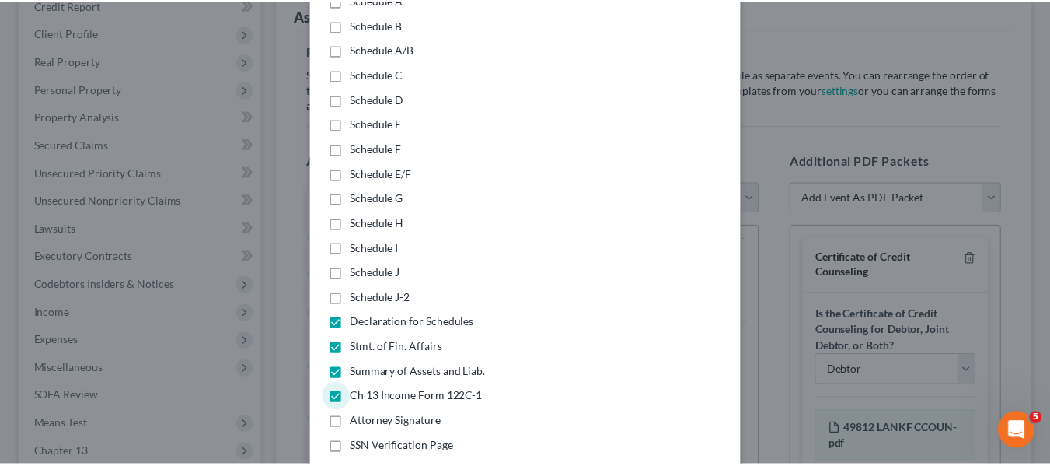
scroll to position [408, 0]
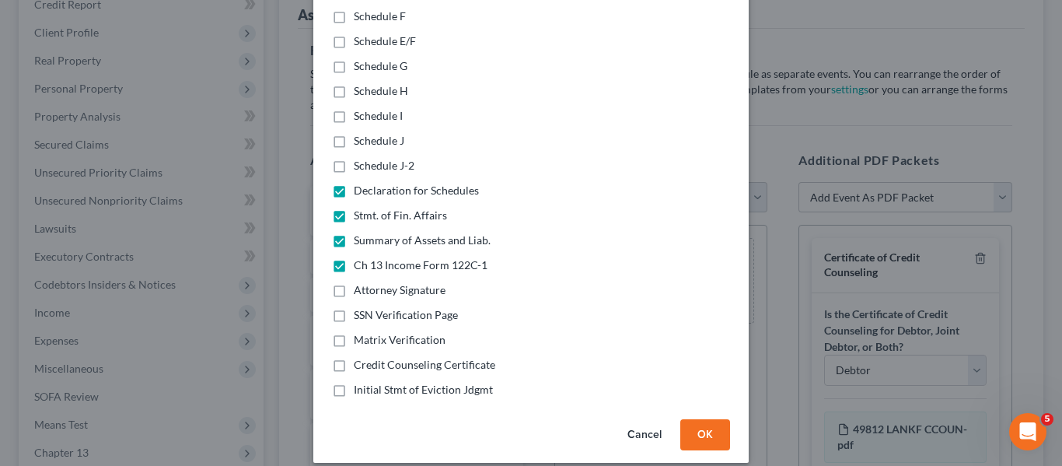
click at [354, 382] on label "Initial Stmt of Eviction Jdgmt" at bounding box center [423, 390] width 139 height 16
click at [360, 382] on input "Initial Stmt of Eviction Jdgmt" at bounding box center [365, 387] width 10 height 10
checkbox input "true"
click at [707, 420] on button "OK" at bounding box center [705, 434] width 50 height 31
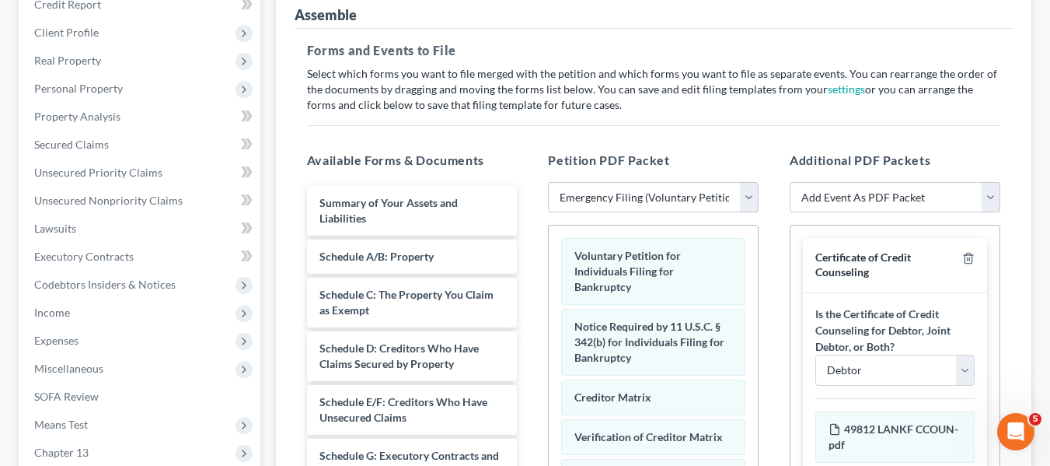
scroll to position [525, 0]
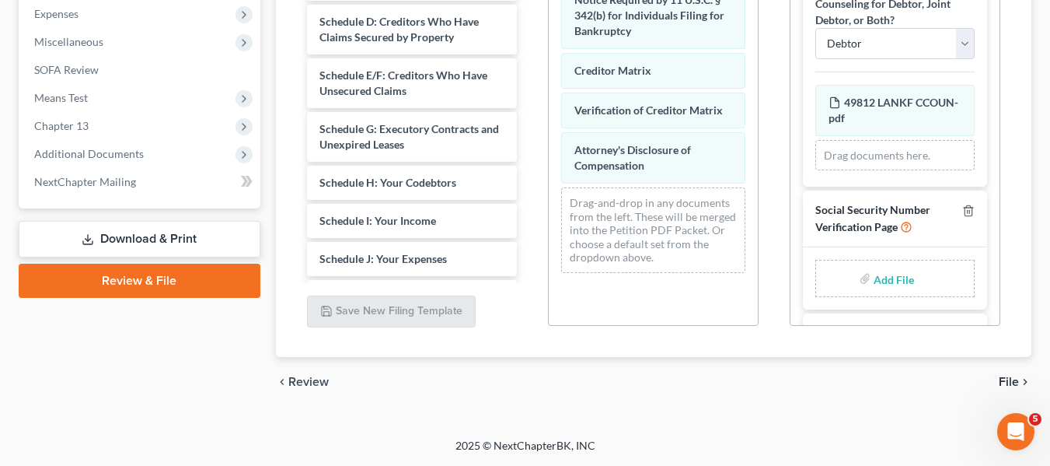
click at [886, 274] on input "file" at bounding box center [892, 278] width 37 height 28
type input "C:\fakepath\SSN.pdf"
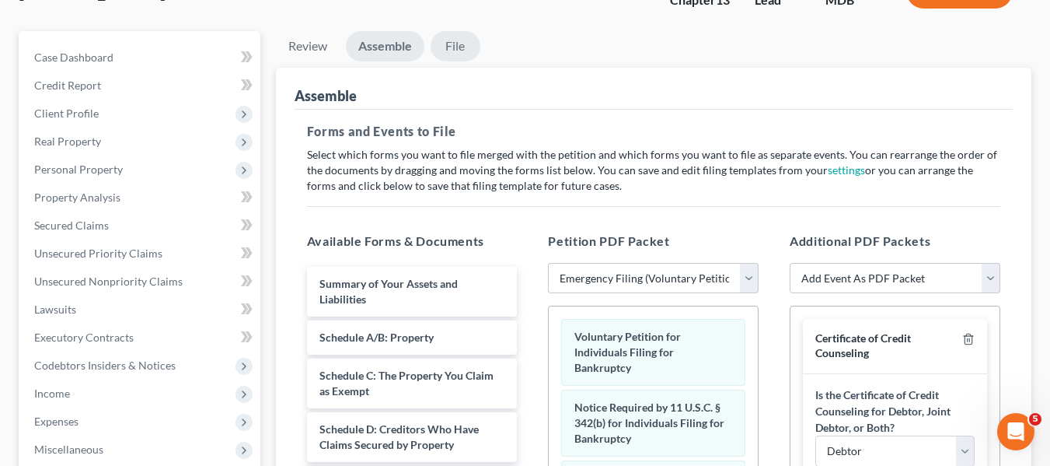
click at [460, 40] on link "File" at bounding box center [456, 46] width 50 height 30
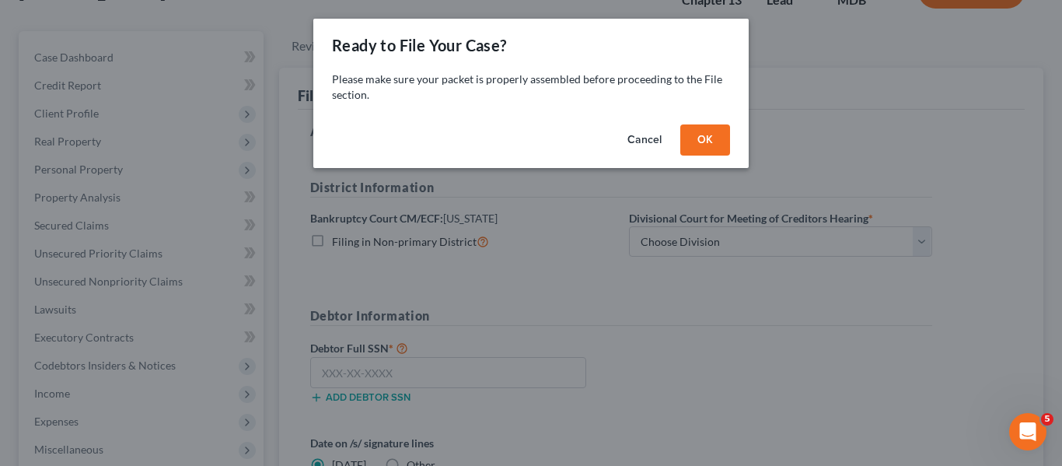
click at [694, 144] on button "OK" at bounding box center [705, 139] width 50 height 31
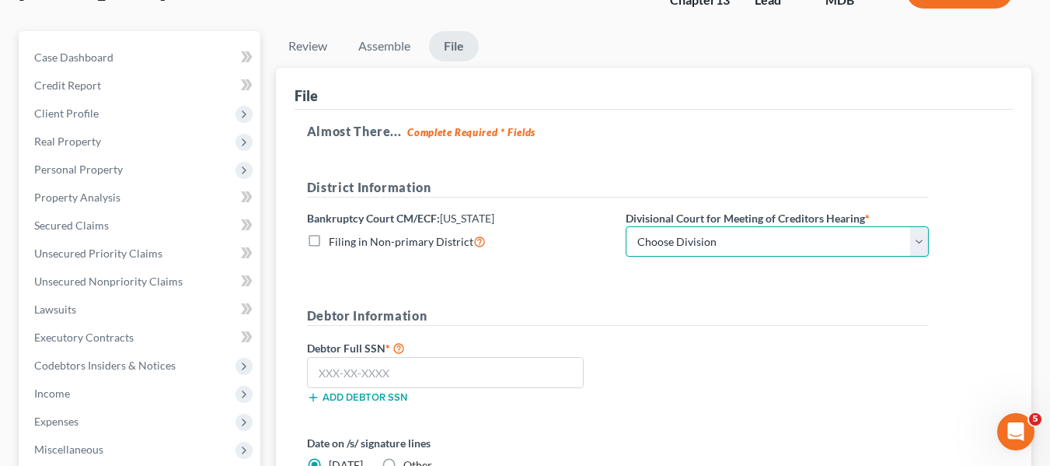
click at [727, 233] on select "Choose Division Baltimore Greenbelt" at bounding box center [777, 241] width 303 height 31
select select "0"
click at [626, 226] on select "Choose Division Baltimore Greenbelt" at bounding box center [777, 241] width 303 height 31
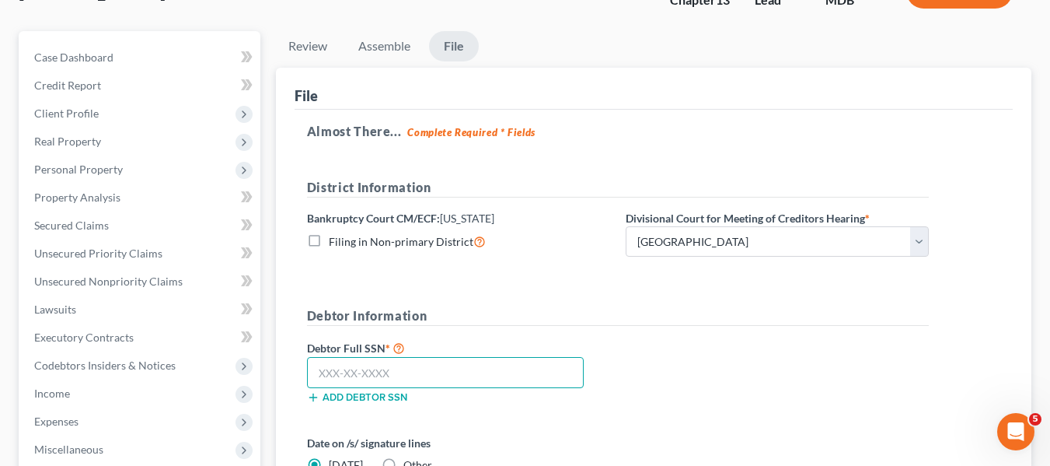
click at [327, 366] on input "text" at bounding box center [445, 372] width 277 height 31
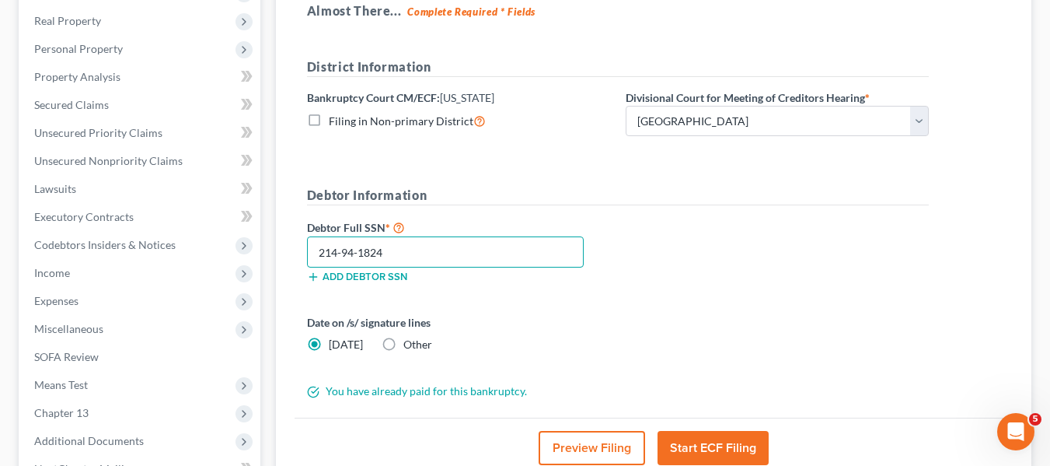
scroll to position [417, 0]
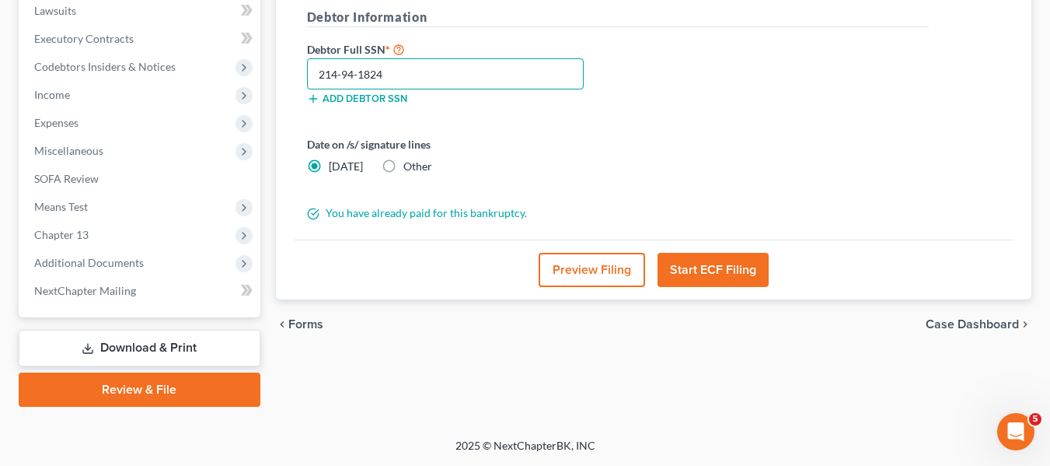
type input "214-94-1824"
click at [731, 266] on button "Start ECF Filing" at bounding box center [713, 270] width 111 height 34
click at [712, 271] on button "Start ECF Filing" at bounding box center [713, 270] width 111 height 34
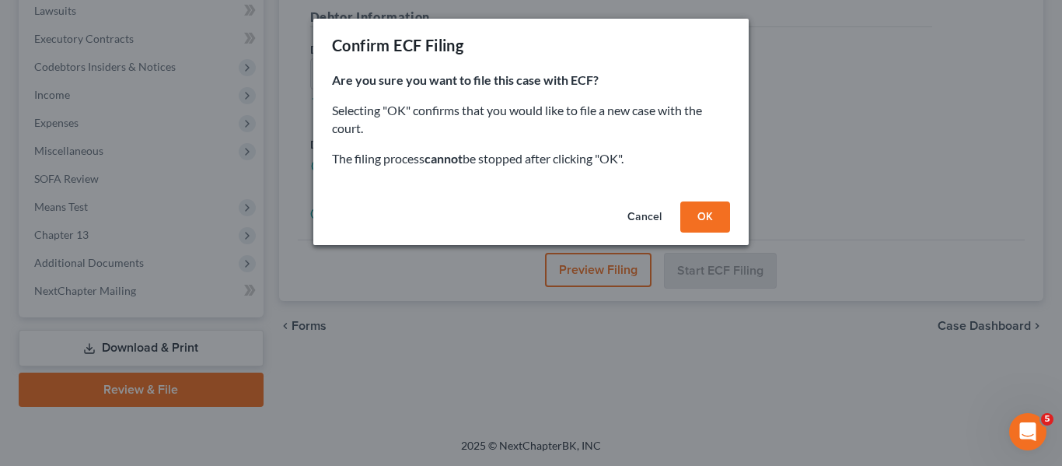
click at [692, 211] on button "OK" at bounding box center [705, 216] width 50 height 31
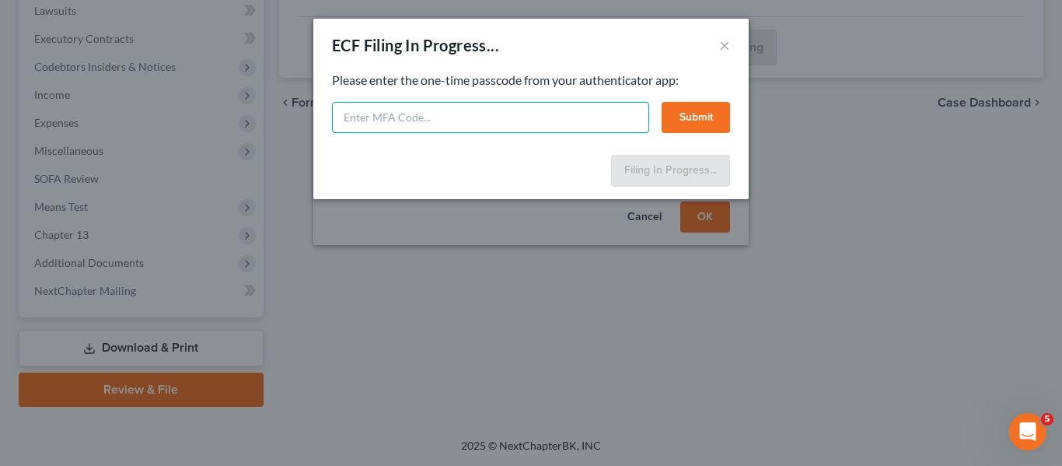
click at [430, 111] on input "text" at bounding box center [490, 117] width 317 height 31
type input "027405"
click at [703, 113] on button "Submit" at bounding box center [696, 117] width 68 height 31
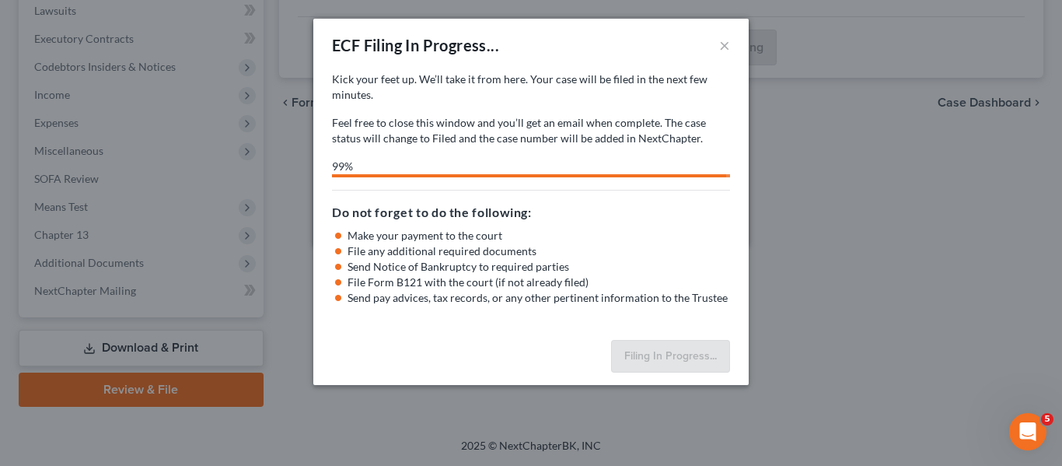
select select "0"
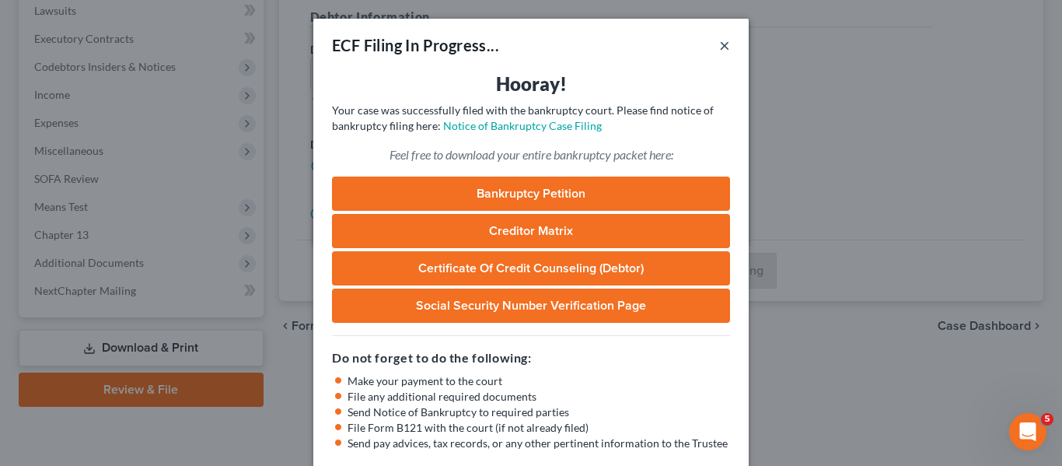
click at [719, 45] on button "×" at bounding box center [724, 45] width 11 height 19
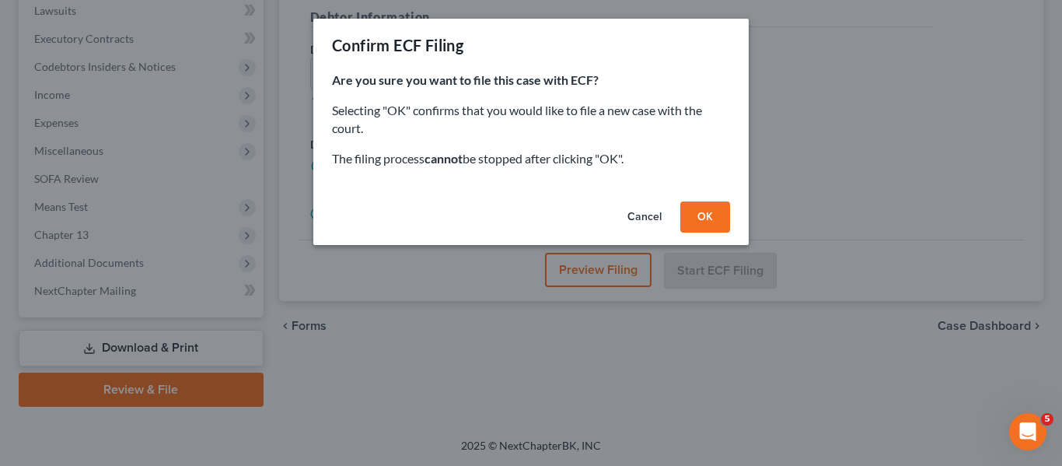
click at [690, 224] on button "OK" at bounding box center [705, 216] width 50 height 31
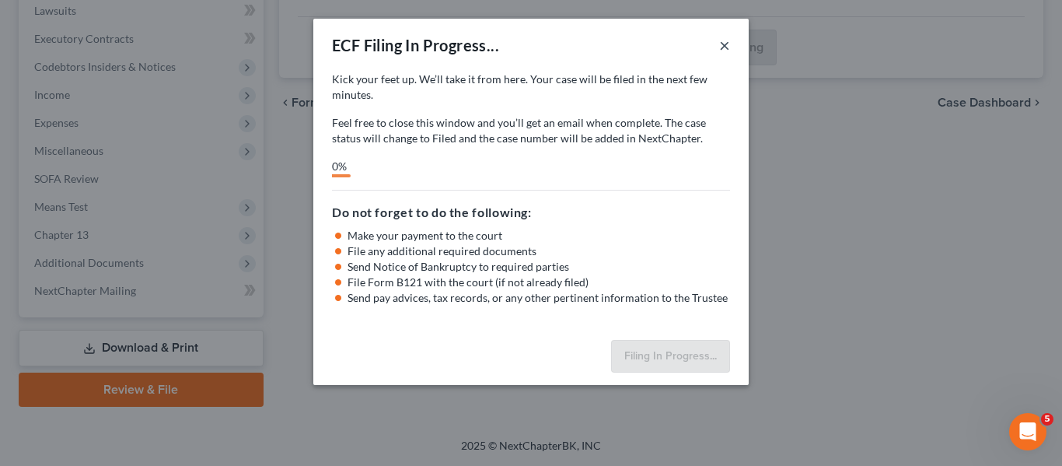
click at [728, 44] on button "×" at bounding box center [724, 45] width 11 height 19
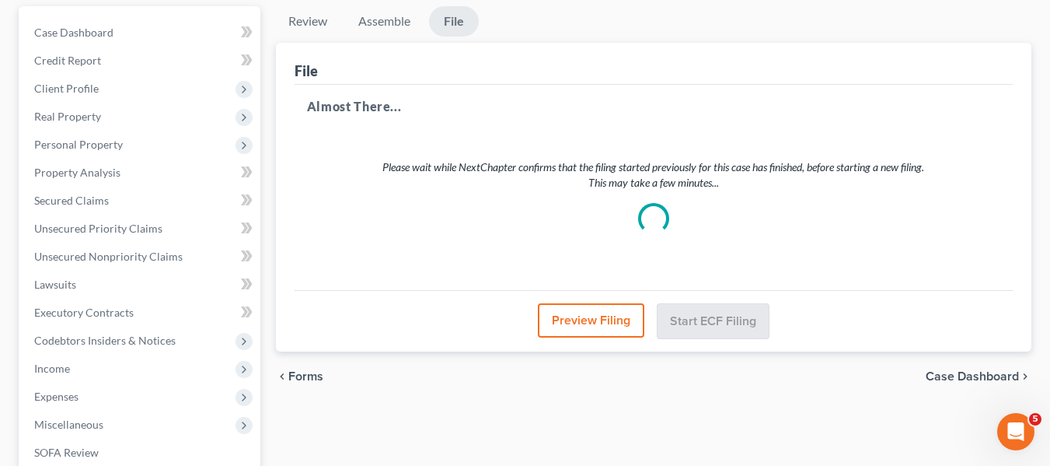
scroll to position [0, 0]
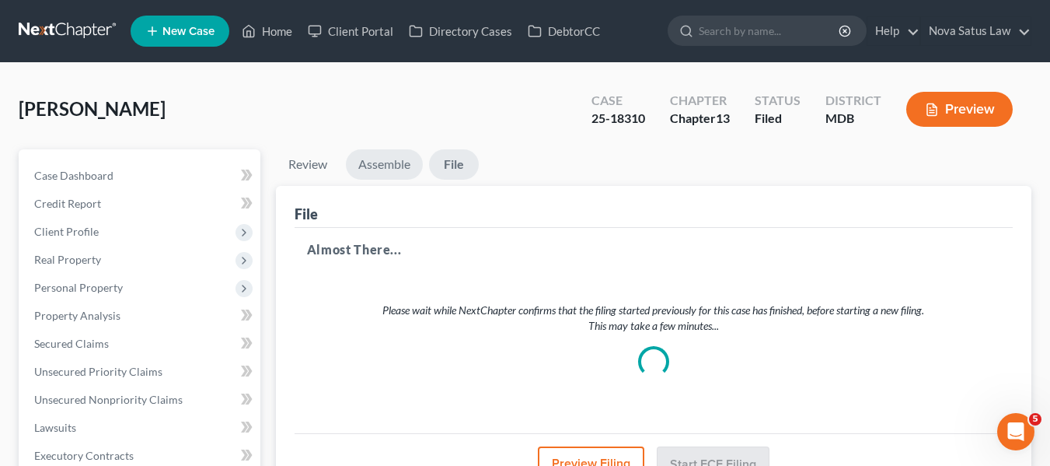
click at [365, 165] on link "Assemble" at bounding box center [384, 164] width 77 height 30
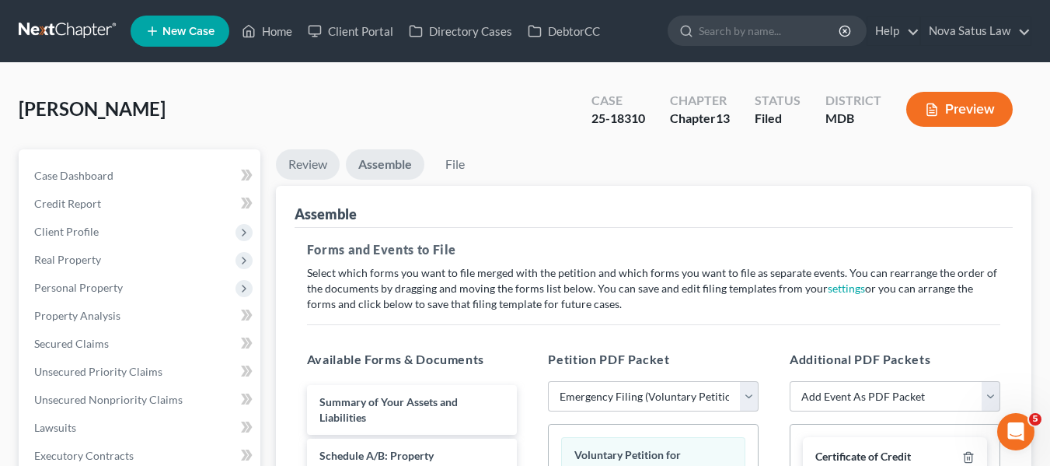
click at [303, 159] on link "Review" at bounding box center [308, 164] width 64 height 30
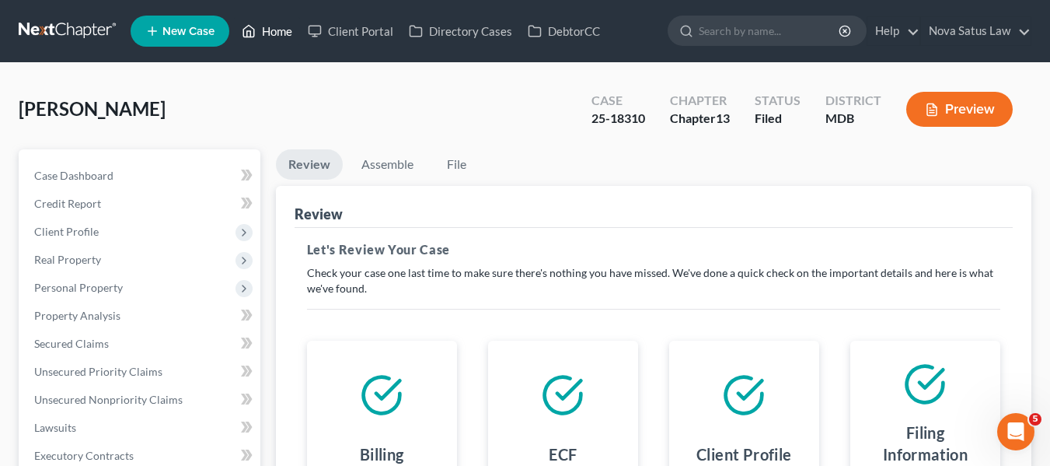
click at [279, 33] on link "Home" at bounding box center [267, 31] width 66 height 28
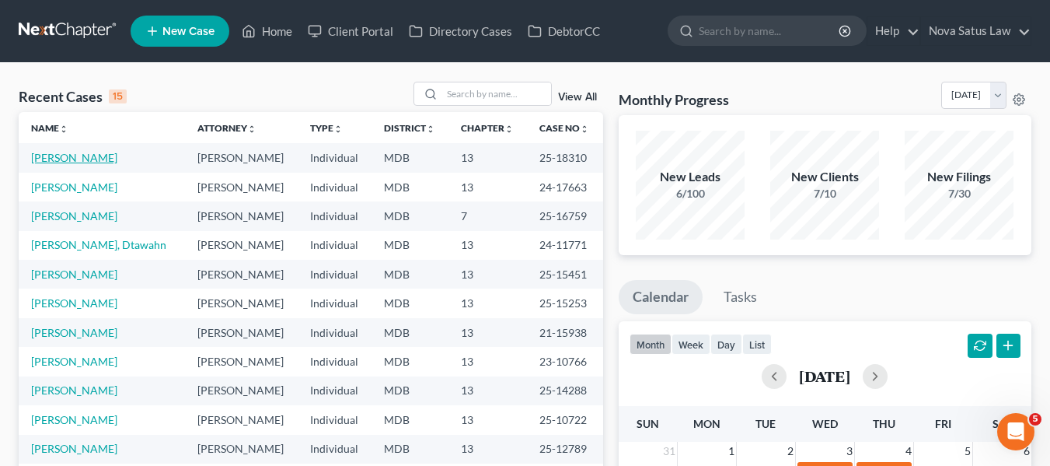
click at [43, 160] on link "[PERSON_NAME]" at bounding box center [74, 157] width 86 height 13
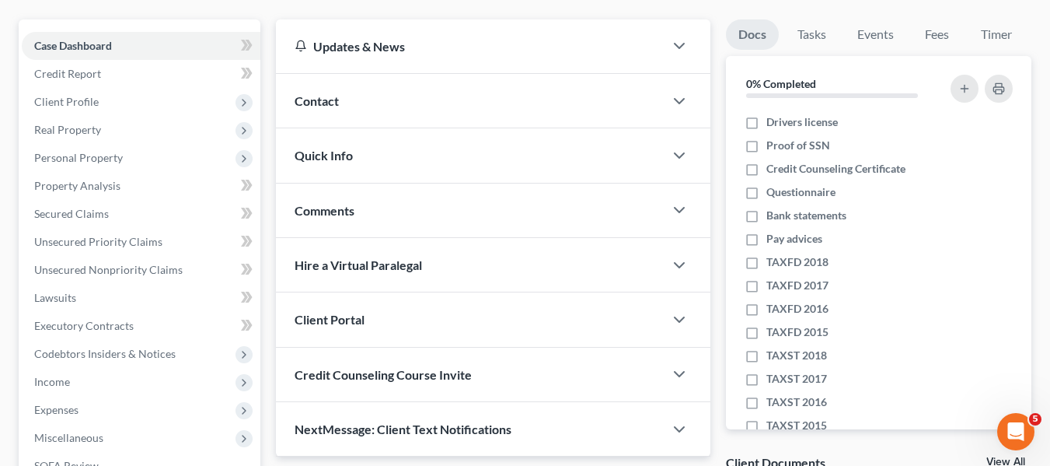
scroll to position [131, 0]
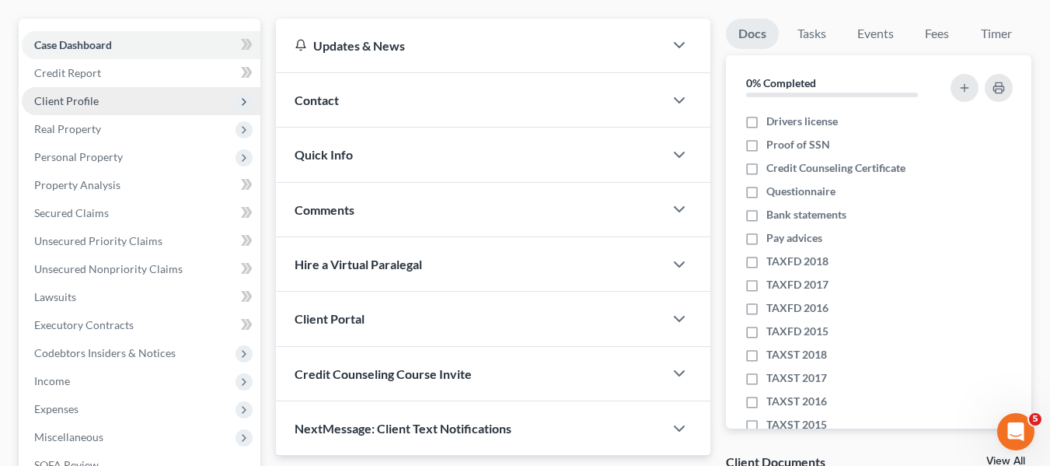
click at [61, 105] on span "Client Profile" at bounding box center [66, 100] width 65 height 13
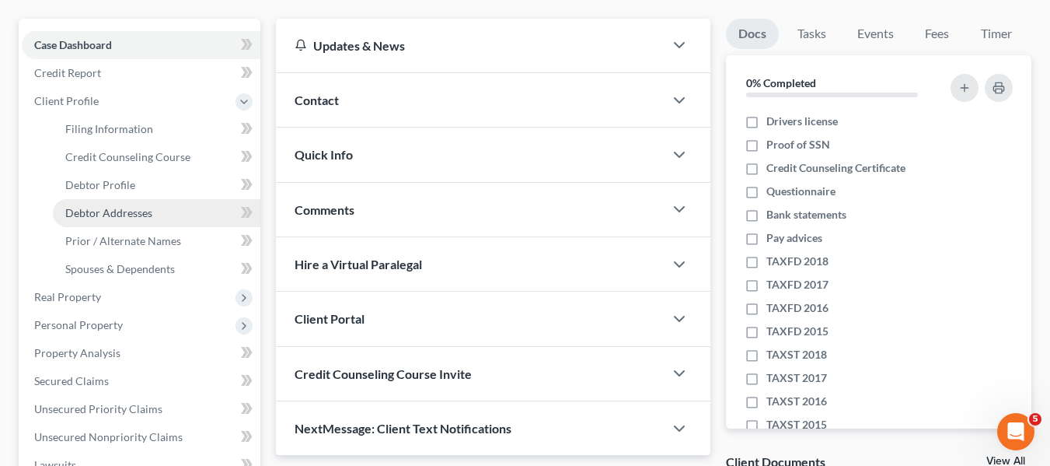
click at [82, 213] on span "Debtor Addresses" at bounding box center [108, 212] width 87 height 13
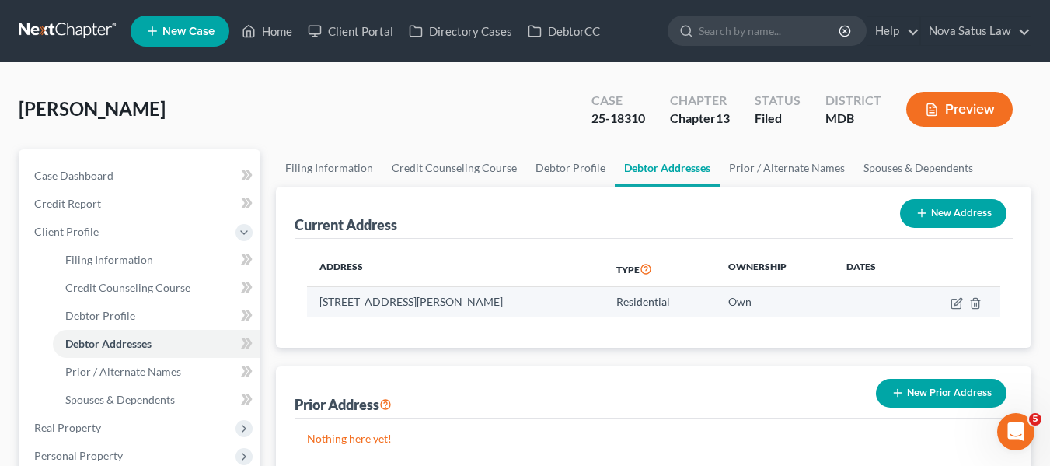
drag, startPoint x: 316, startPoint y: 300, endPoint x: 528, endPoint y: 297, distance: 211.5
click at [528, 297] on td "[STREET_ADDRESS][PERSON_NAME]" at bounding box center [455, 302] width 297 height 30
copy td "[STREET_ADDRESS][PERSON_NAME]"
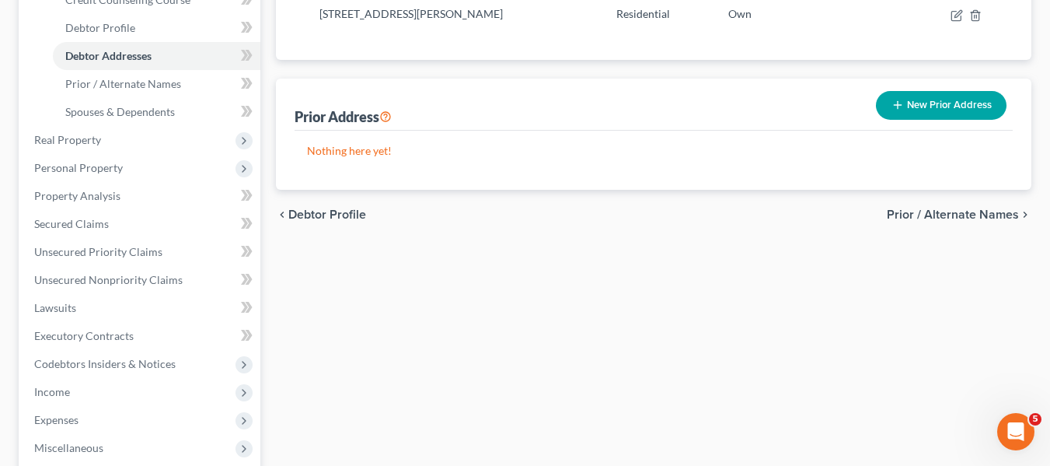
scroll to position [585, 0]
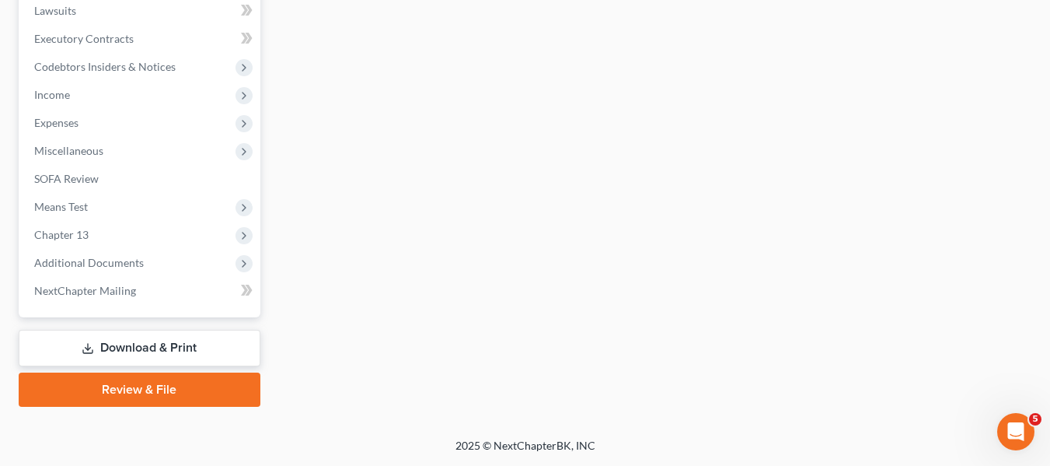
click at [147, 352] on link "Download & Print" at bounding box center [140, 348] width 242 height 37
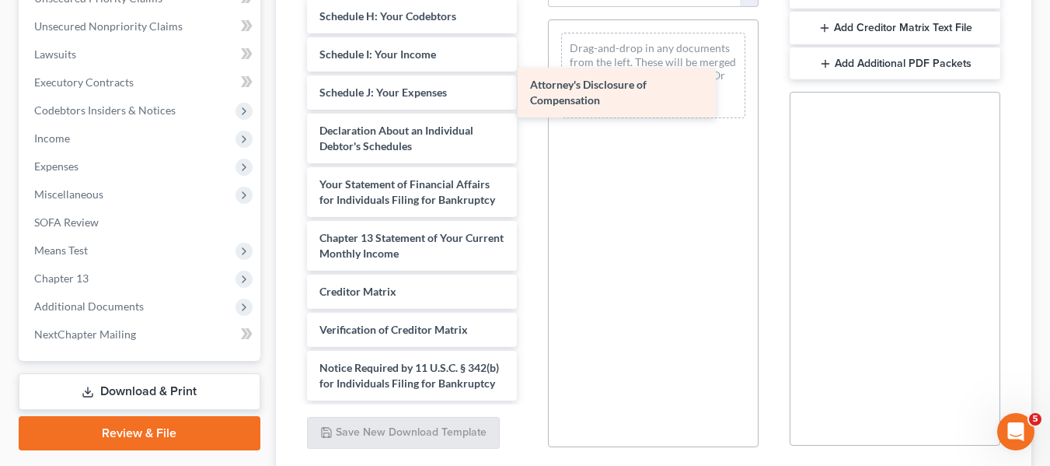
scroll to position [410, 0]
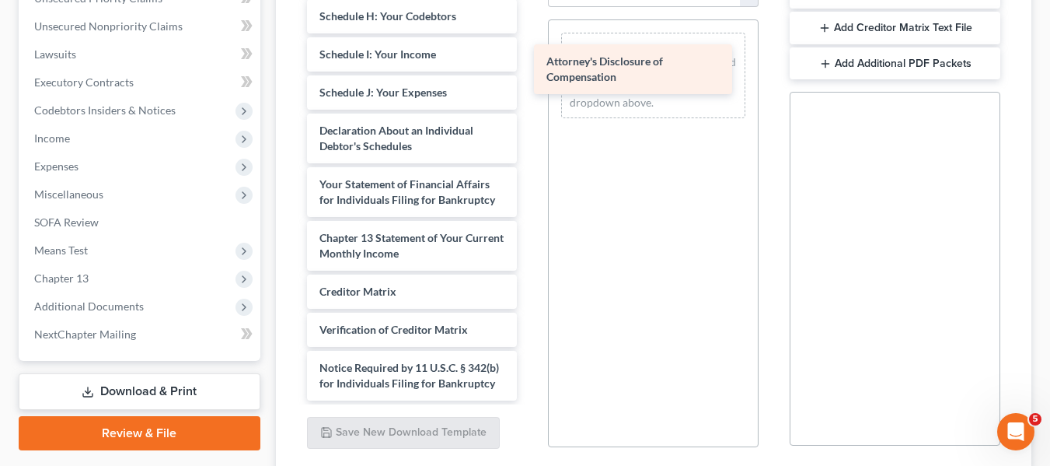
drag, startPoint x: 366, startPoint y: 374, endPoint x: 598, endPoint y: 68, distance: 383.4
click at [530, 68] on div "Attorney's Disclosure of Compensation 49812 LANKF CCOUN-pdf Voluntary Petition …" at bounding box center [413, 0] width 236 height 799
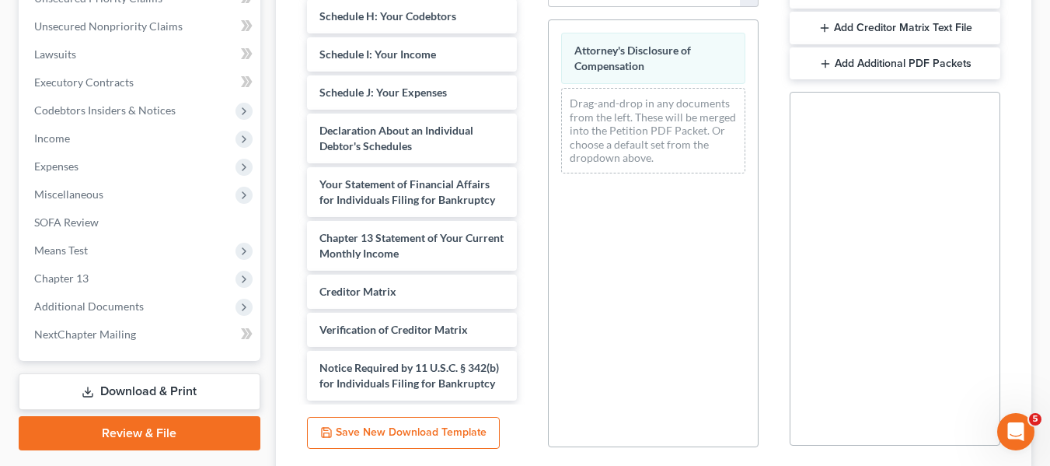
scroll to position [0, 0]
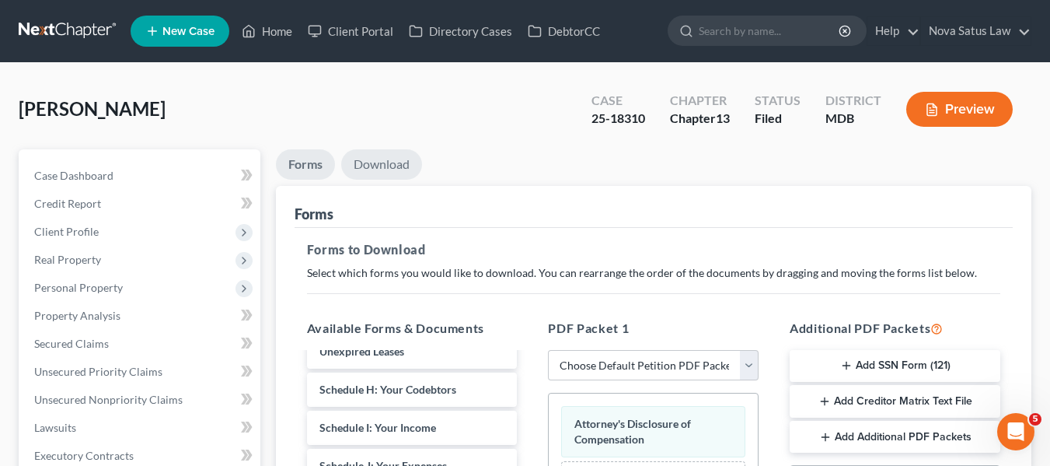
click at [400, 153] on link "Download" at bounding box center [381, 164] width 81 height 30
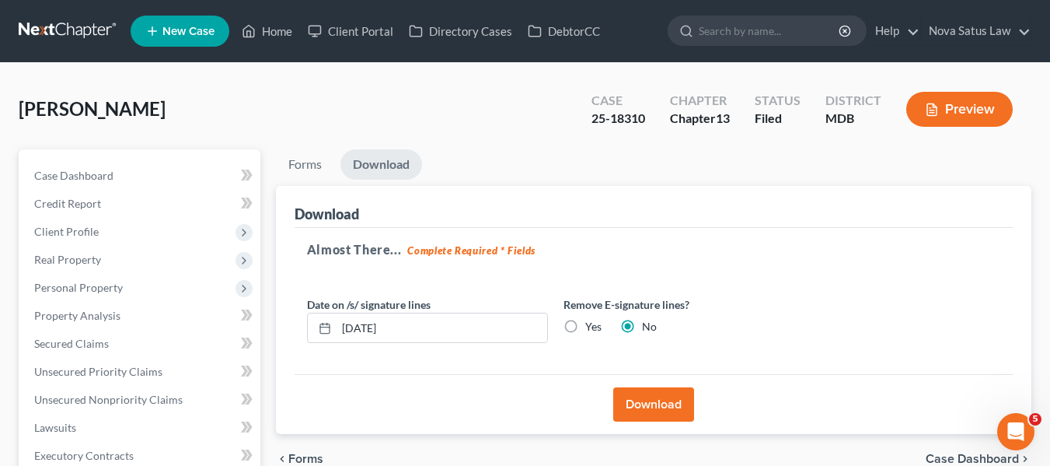
click at [624, 395] on button "Download" at bounding box center [653, 404] width 81 height 34
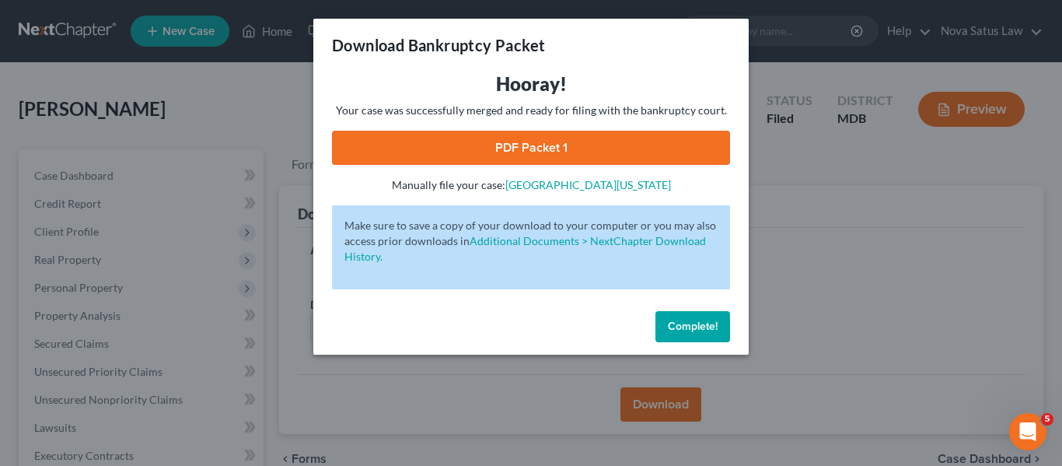
click at [523, 148] on link "PDF Packet 1" at bounding box center [531, 148] width 398 height 34
click at [712, 323] on span "Complete!" at bounding box center [693, 325] width 50 height 13
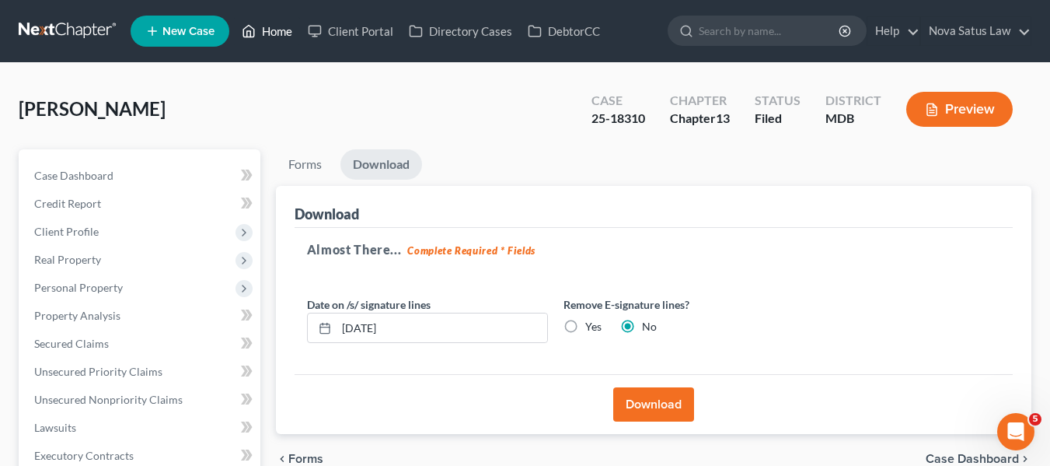
click at [269, 33] on link "Home" at bounding box center [267, 31] width 66 height 28
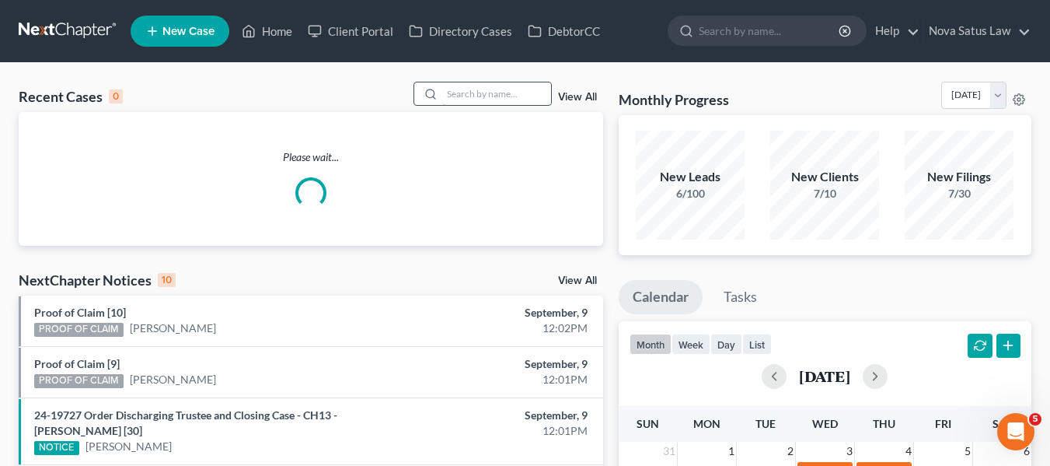
click at [450, 99] on input "search" at bounding box center [496, 93] width 109 height 23
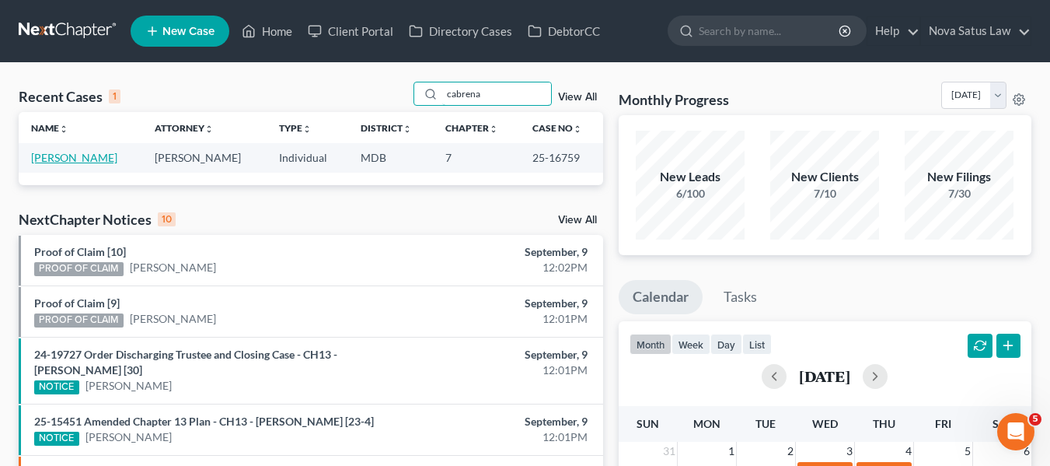
type input "cabrena"
click at [47, 156] on link "[PERSON_NAME]" at bounding box center [74, 157] width 86 height 13
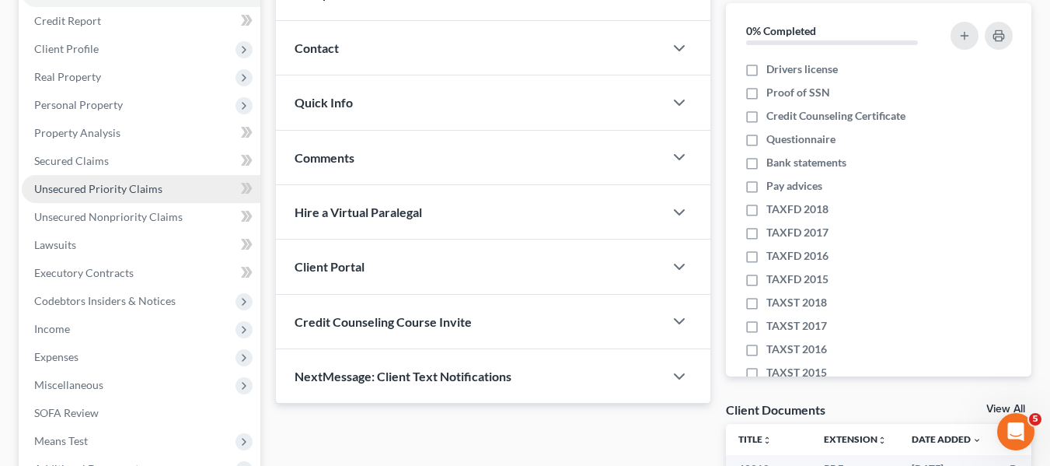
scroll to position [183, 0]
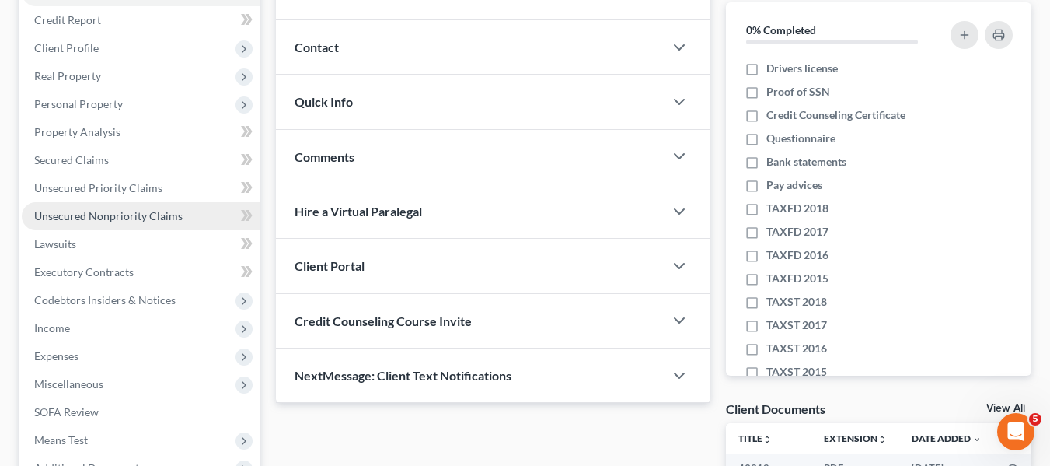
click at [74, 219] on span "Unsecured Nonpriority Claims" at bounding box center [108, 215] width 148 height 13
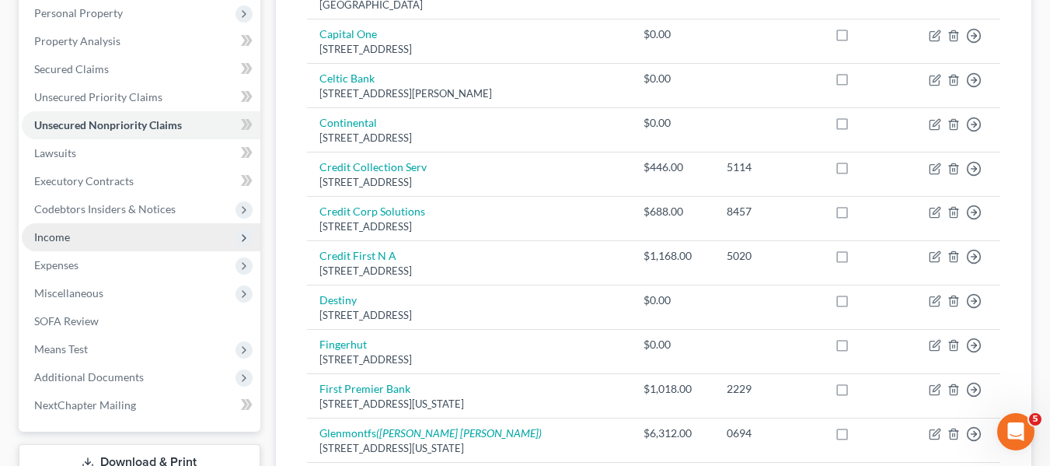
scroll to position [281, 0]
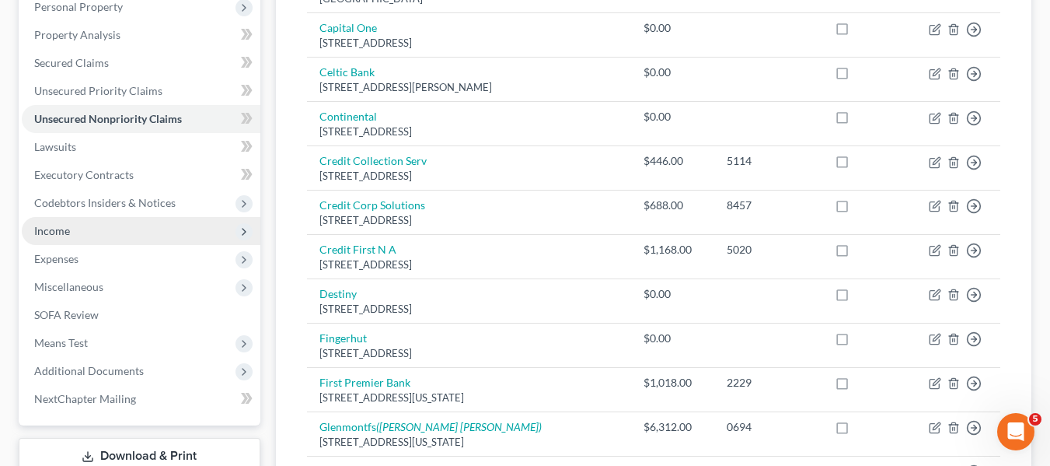
click at [48, 232] on span "Income" at bounding box center [52, 230] width 36 height 13
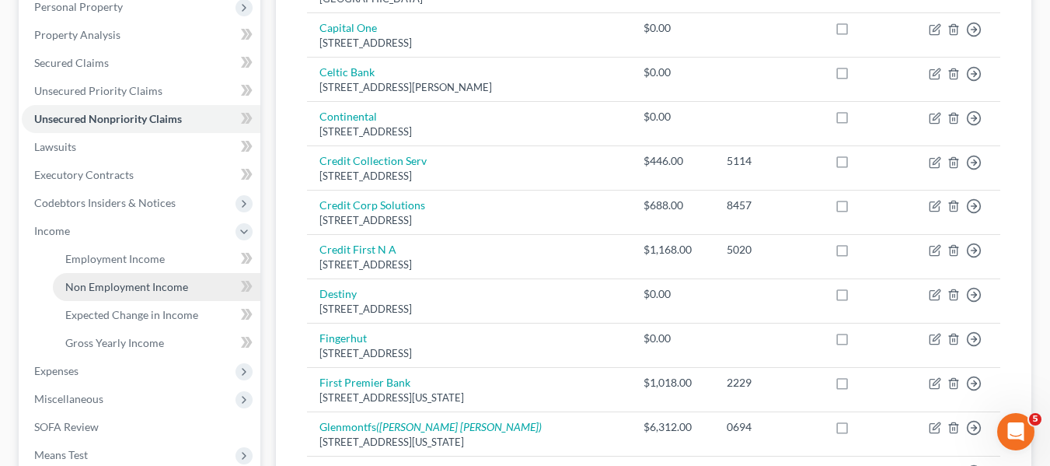
click at [91, 285] on span "Non Employment Income" at bounding box center [126, 286] width 123 height 13
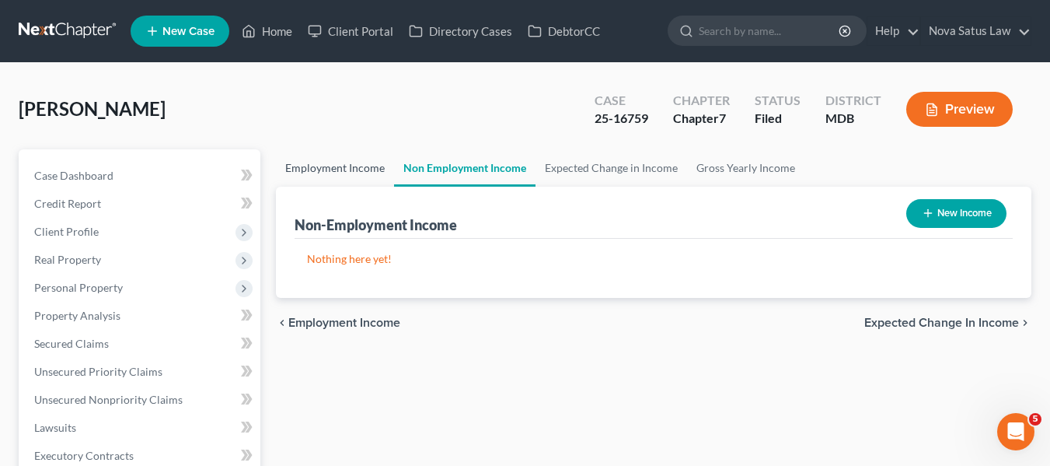
click at [333, 162] on link "Employment Income" at bounding box center [335, 167] width 118 height 37
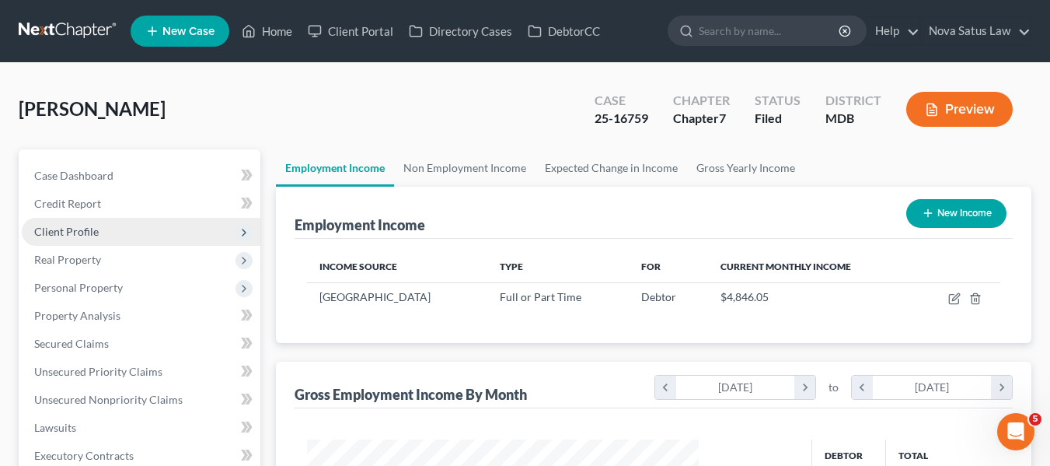
click at [89, 225] on span "Client Profile" at bounding box center [66, 231] width 65 height 13
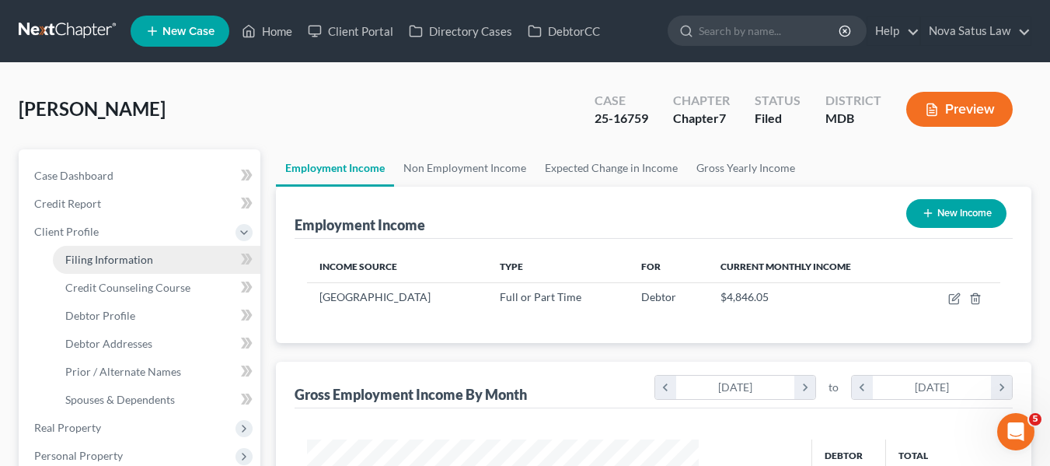
click at [102, 259] on span "Filing Information" at bounding box center [109, 259] width 88 height 13
select select "1"
select select "0"
select select "38"
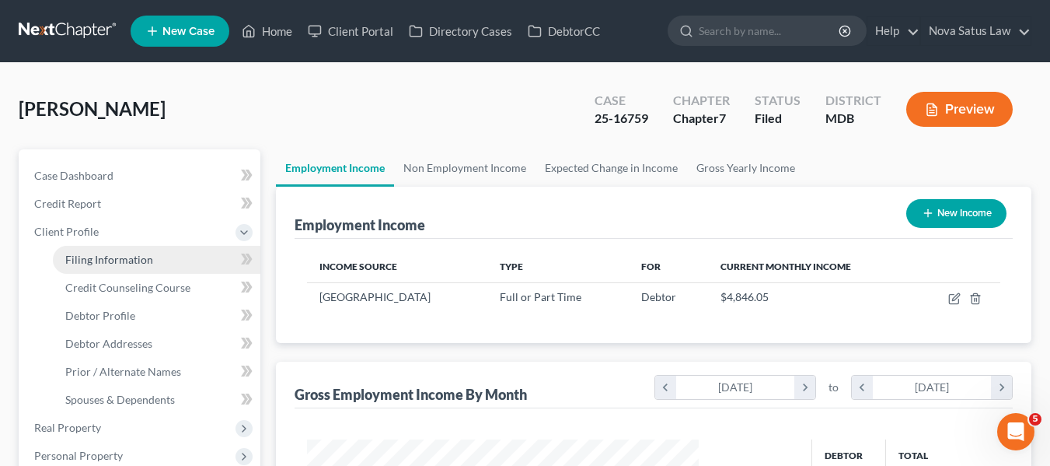
select select "0"
select select "21"
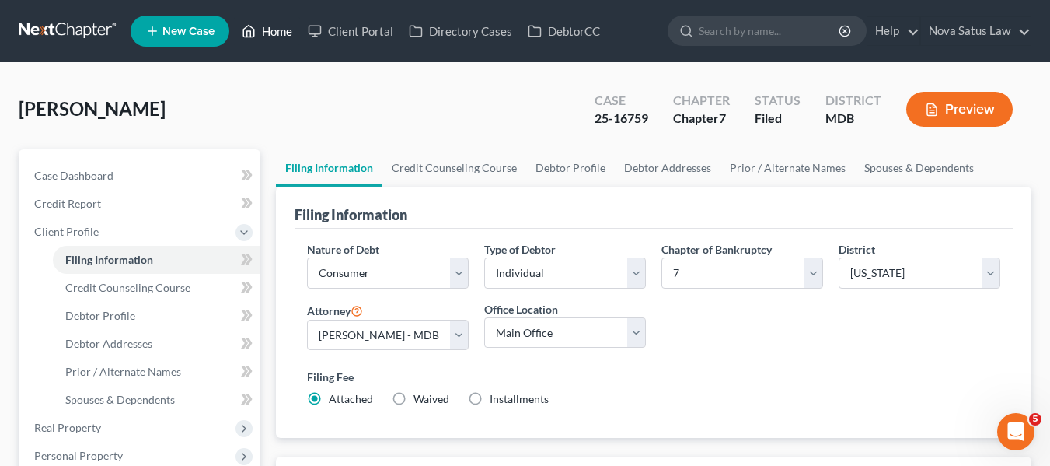
click at [287, 26] on link "Home" at bounding box center [267, 31] width 66 height 28
